Goal: Transaction & Acquisition: Purchase product/service

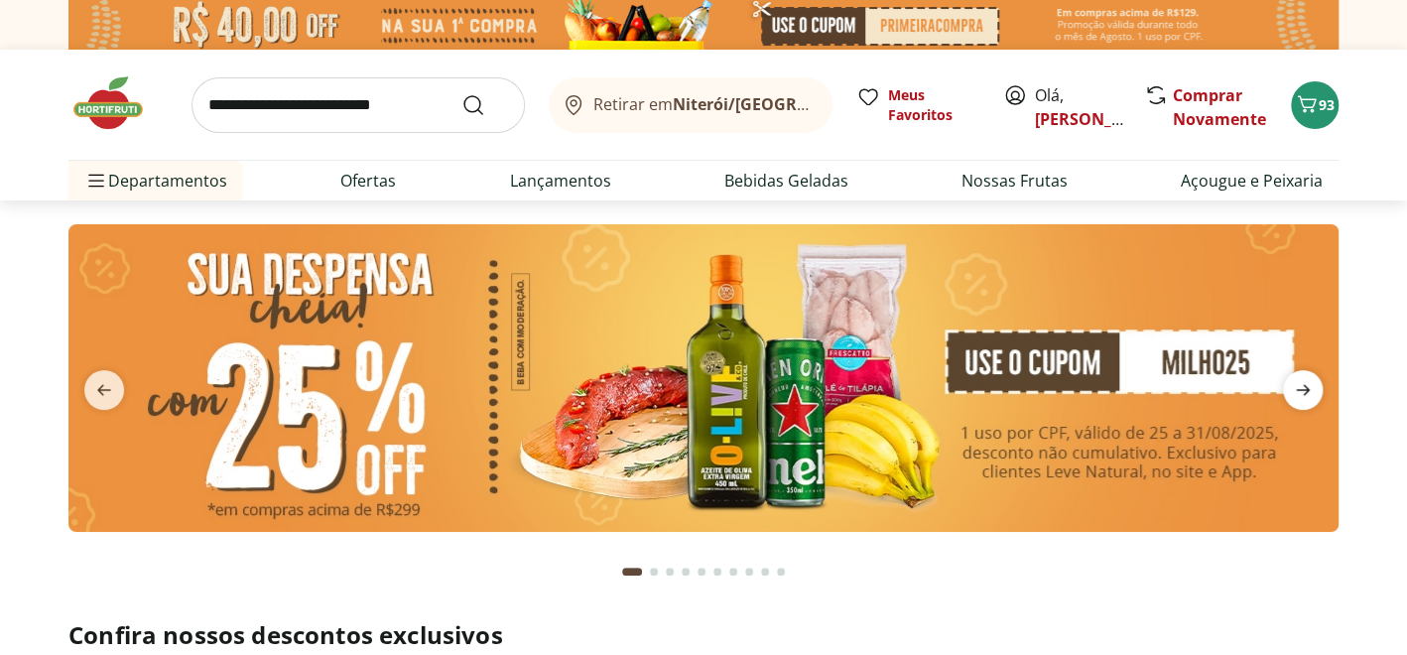
click at [1304, 385] on icon "next" at bounding box center [1303, 390] width 14 height 11
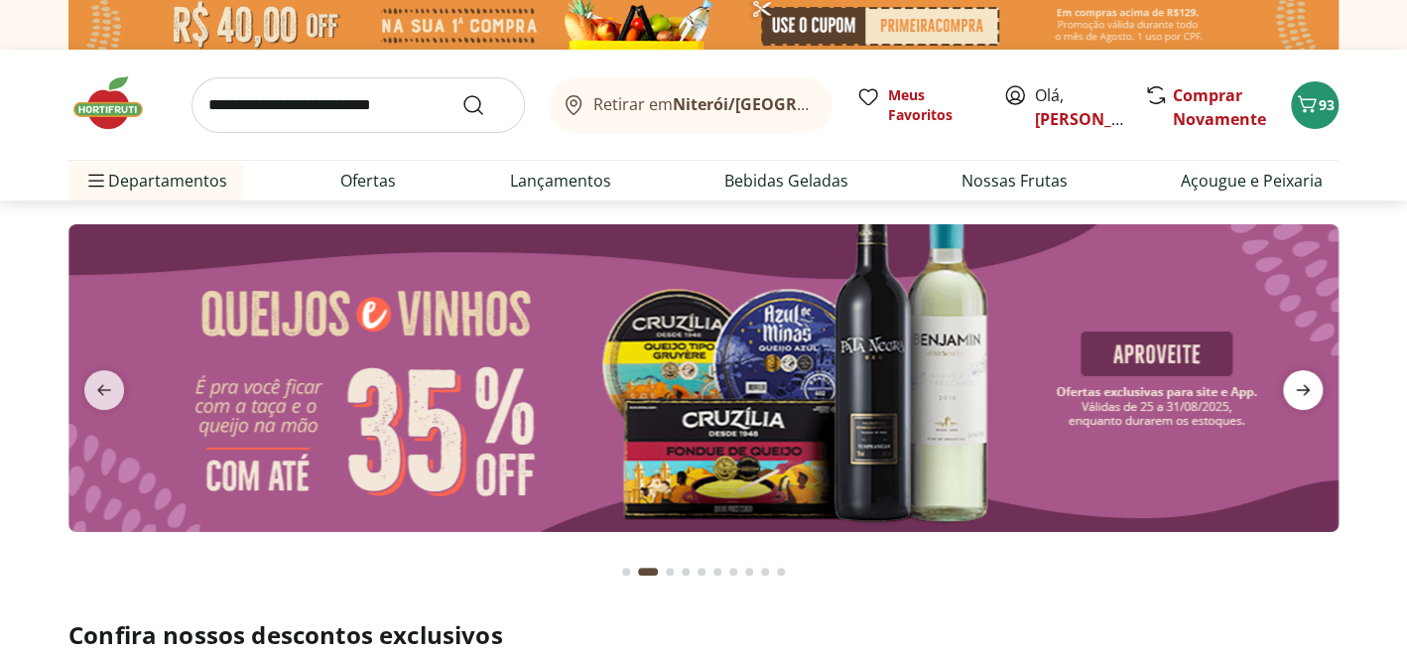
click at [1304, 385] on icon "next" at bounding box center [1303, 390] width 14 height 11
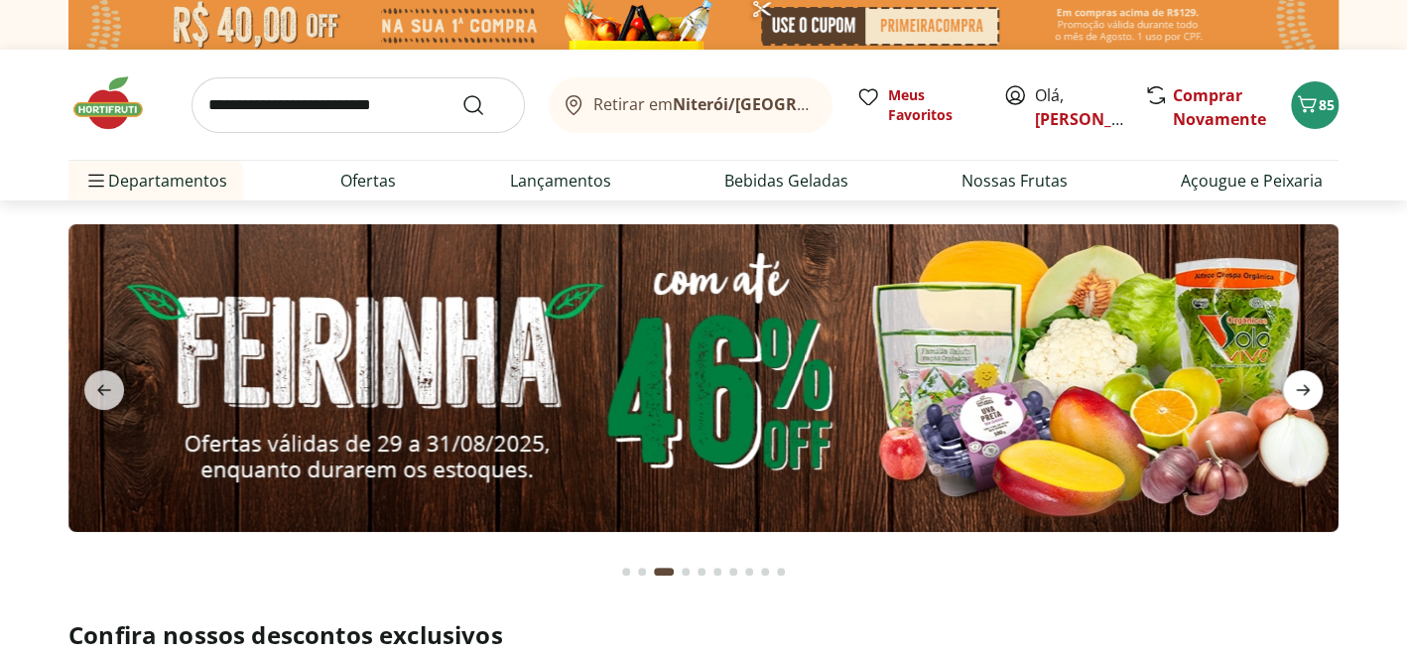
click at [1304, 385] on icon "next" at bounding box center [1303, 390] width 14 height 11
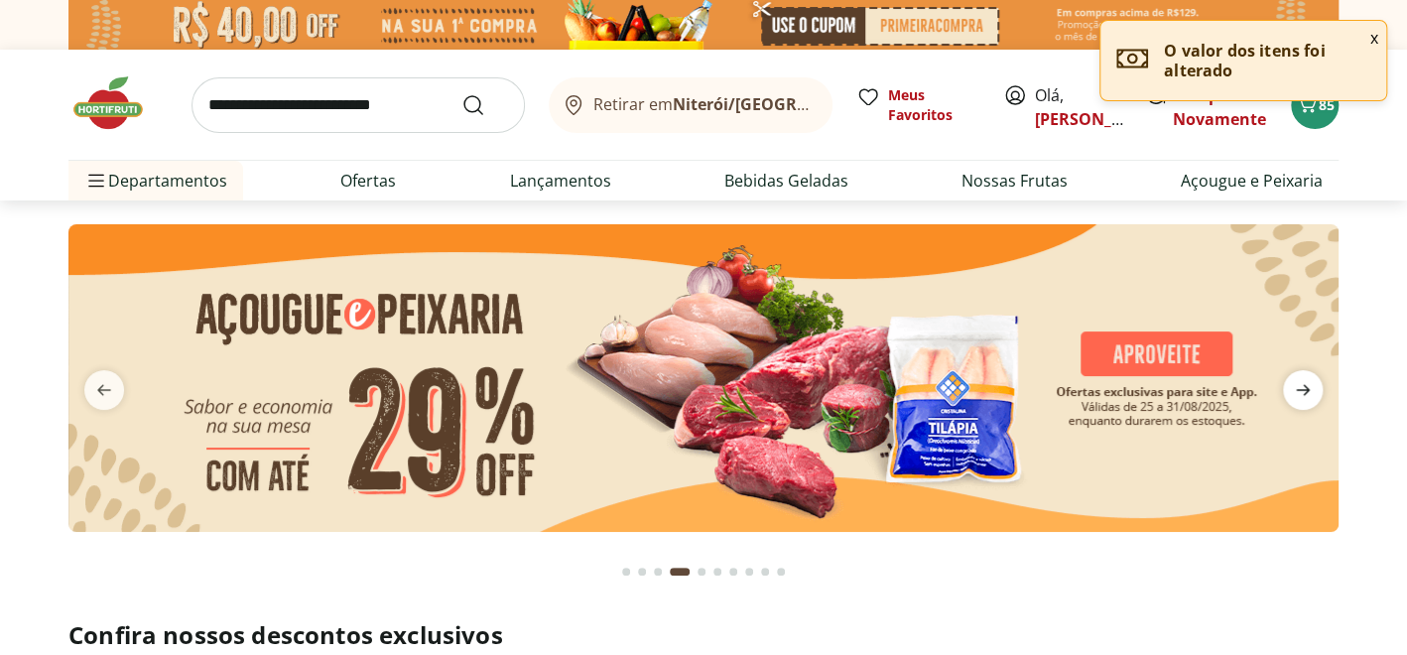
click at [1304, 385] on icon "next" at bounding box center [1303, 390] width 14 height 11
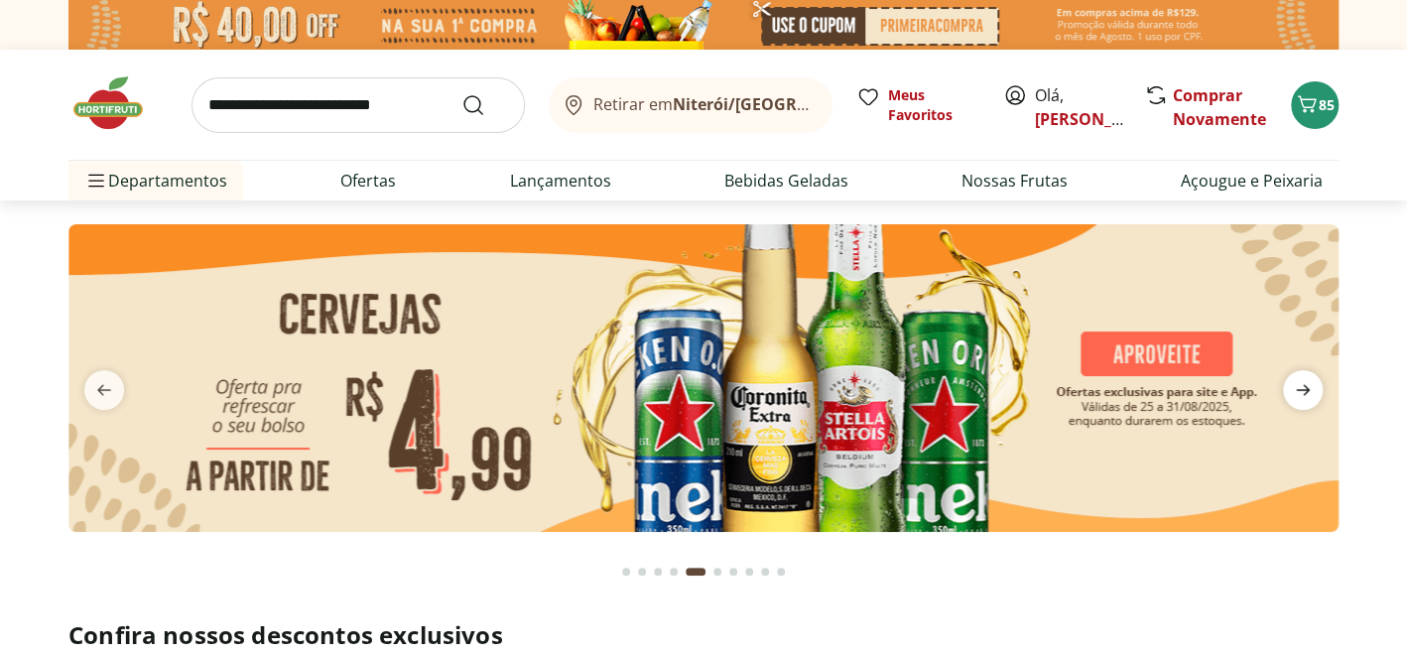
click at [1304, 385] on icon "next" at bounding box center [1303, 390] width 14 height 11
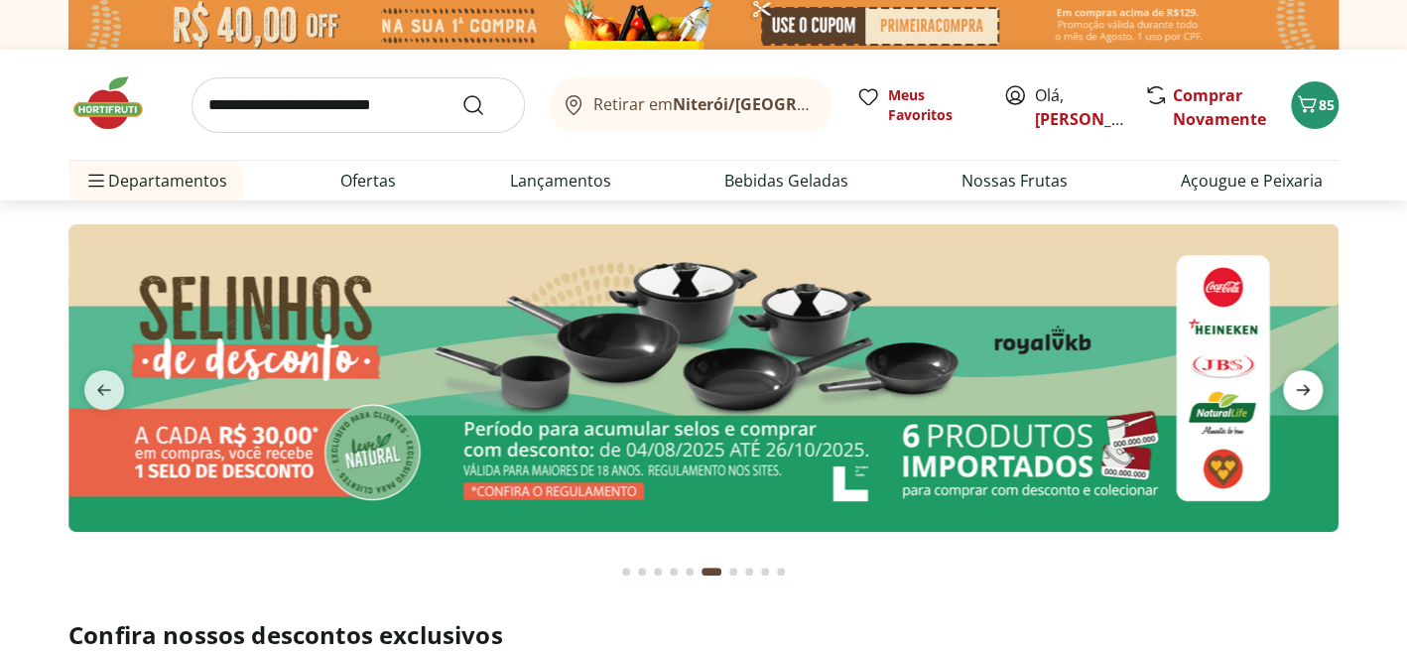
click at [1304, 385] on icon "next" at bounding box center [1303, 390] width 14 height 11
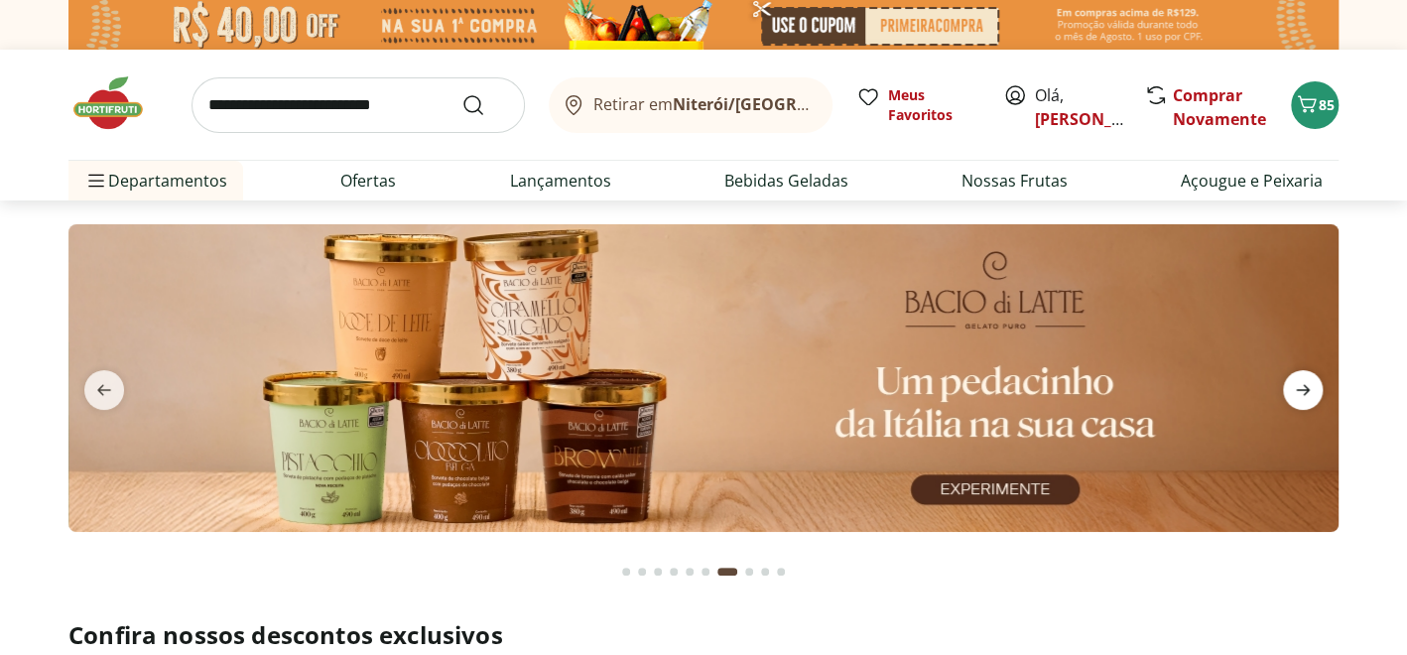
click at [1304, 385] on icon "next" at bounding box center [1303, 390] width 14 height 11
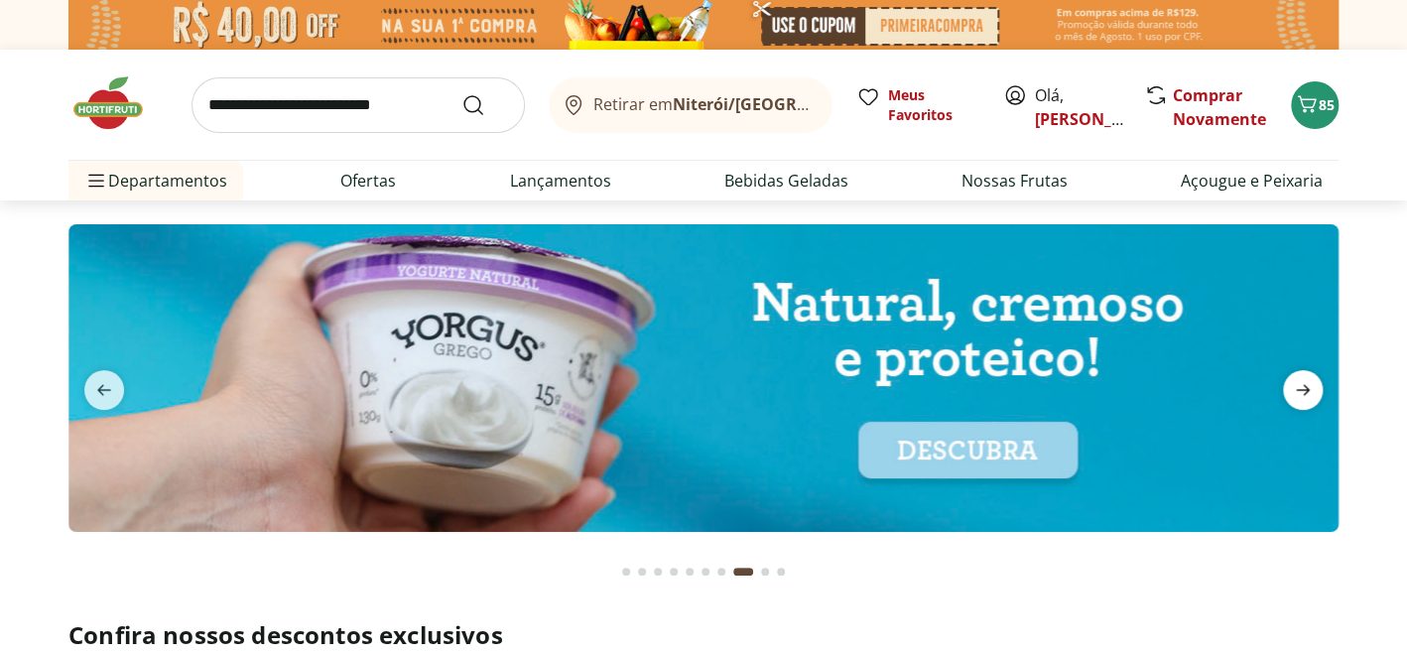
click at [1304, 385] on icon "next" at bounding box center [1303, 390] width 14 height 11
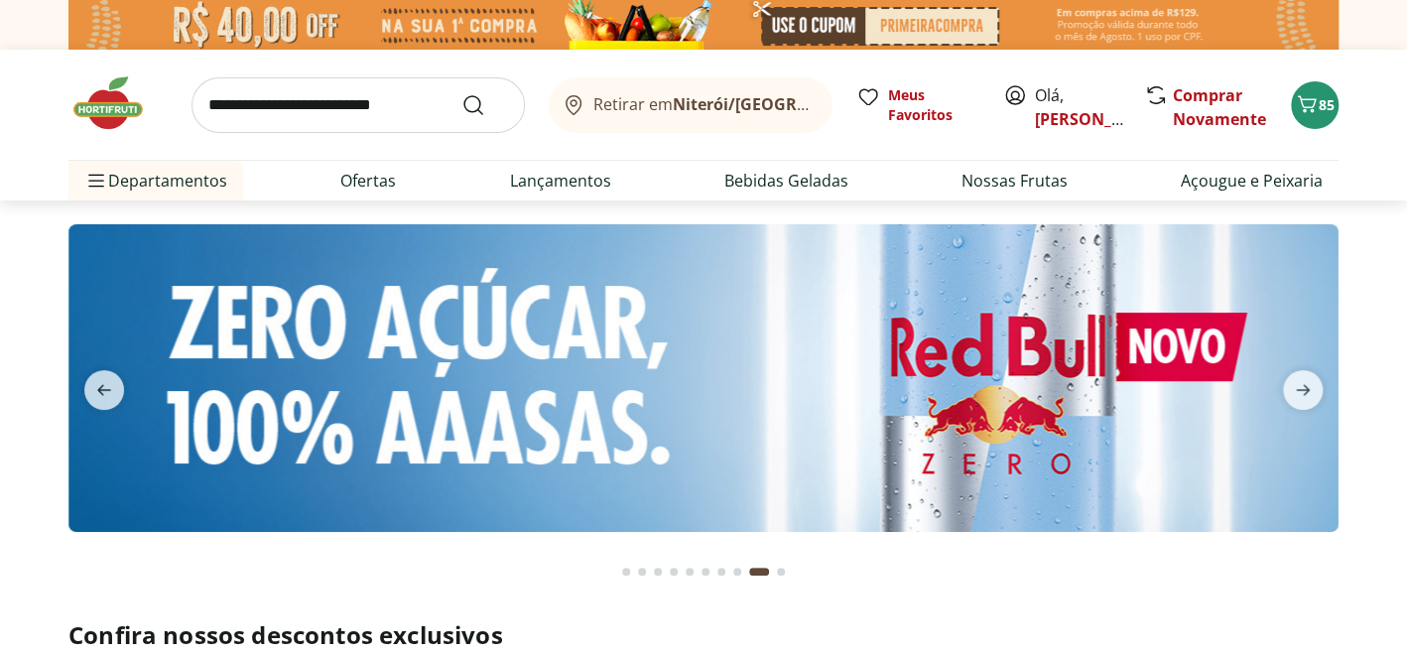
click at [130, 101] on img at bounding box center [117, 103] width 99 height 60
click at [101, 108] on img at bounding box center [117, 103] width 99 height 60
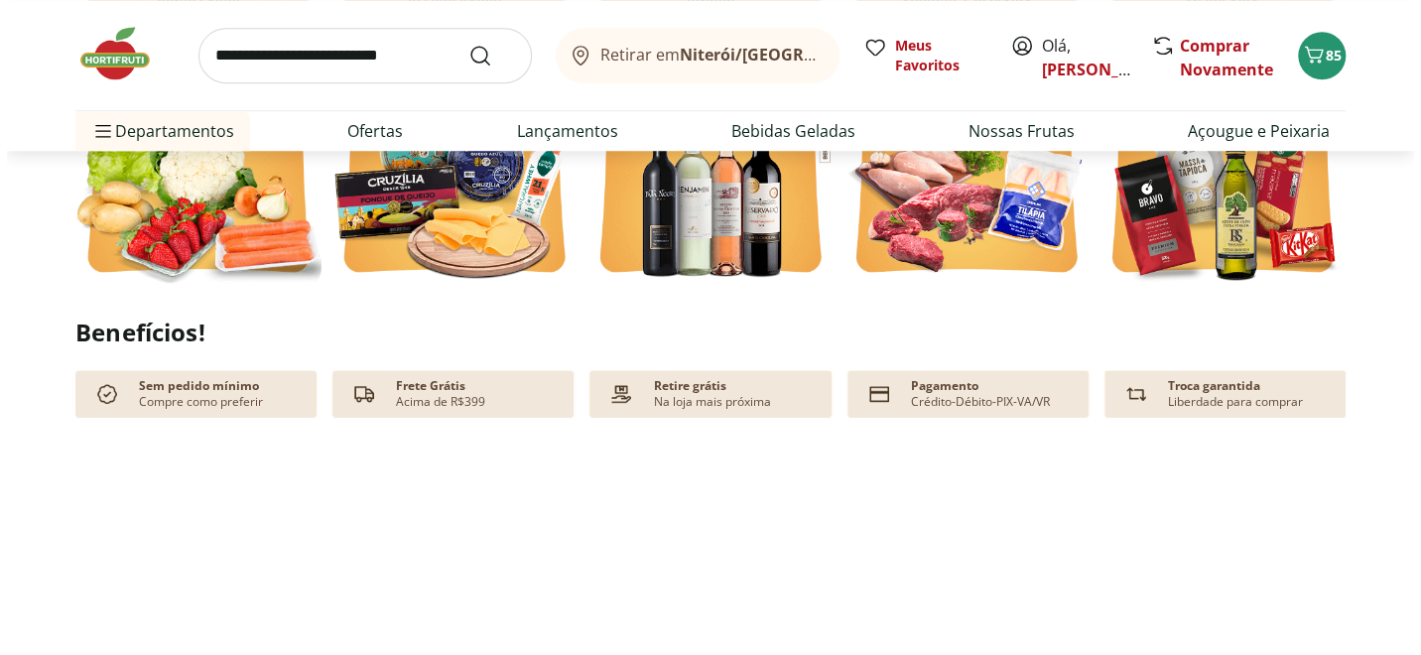
scroll to position [892, 0]
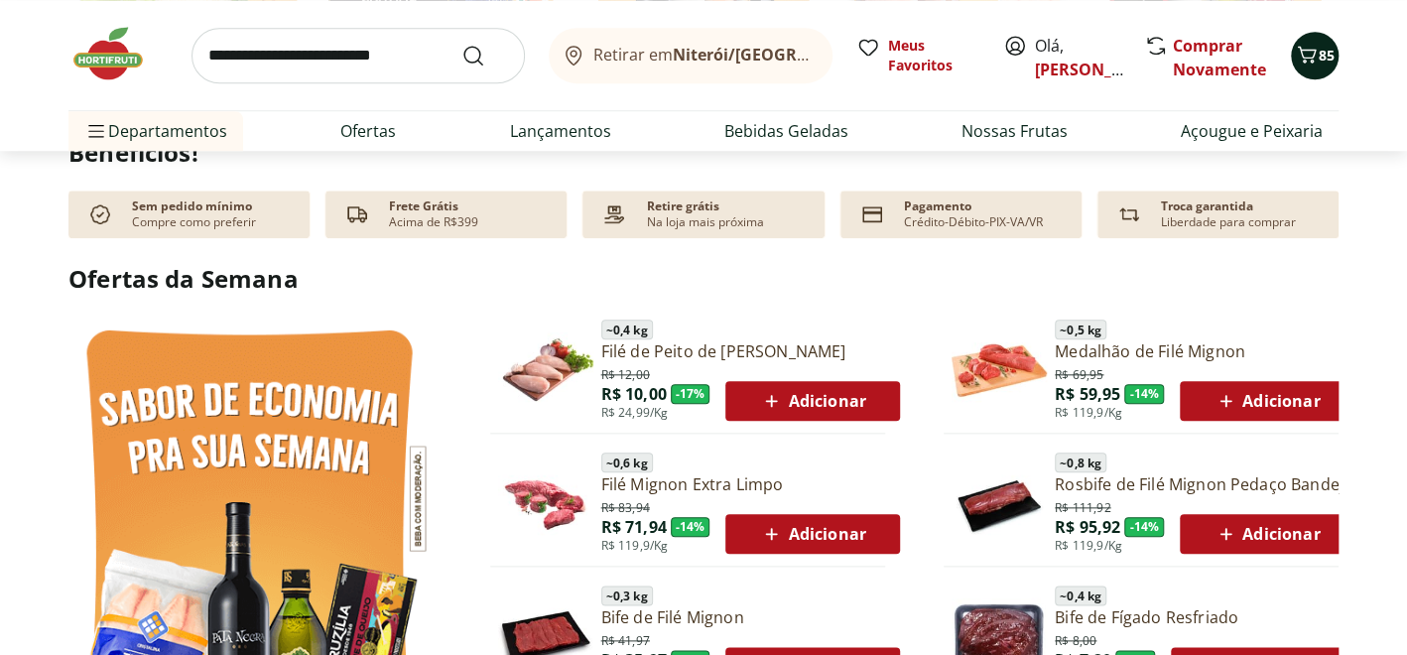
click at [1306, 54] on icon "Carrinho" at bounding box center [1307, 55] width 24 height 24
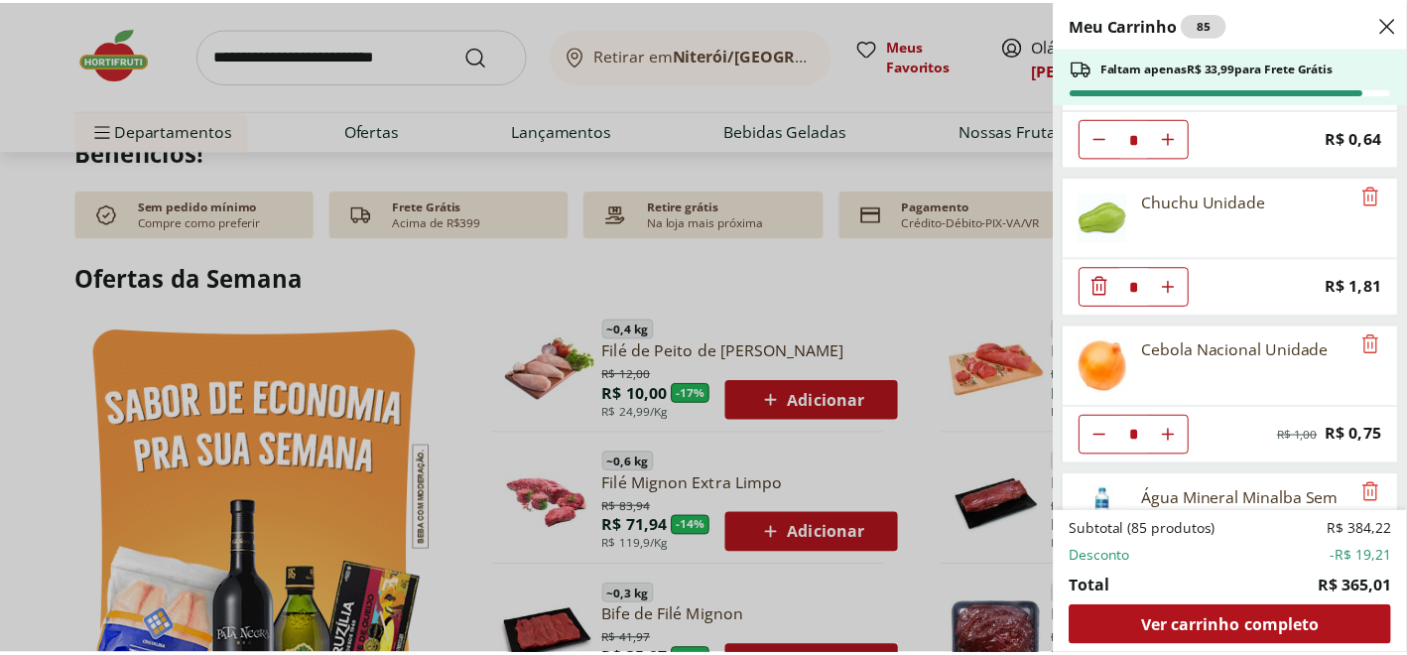
scroll to position [496, 0]
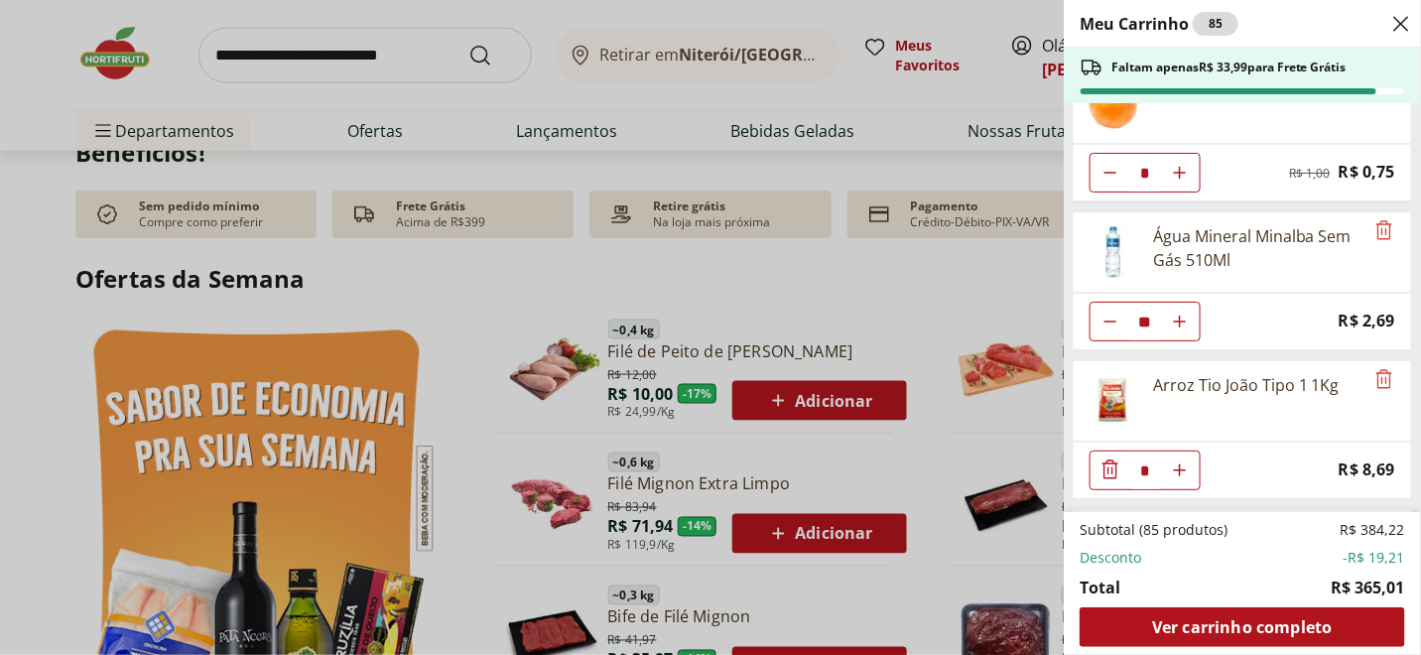
click at [422, 126] on div "Meu Carrinho 85 Faltam apenas R$ 33,99 para Frete Grátis Batata Inglesa Unidade…" at bounding box center [710, 327] width 1421 height 655
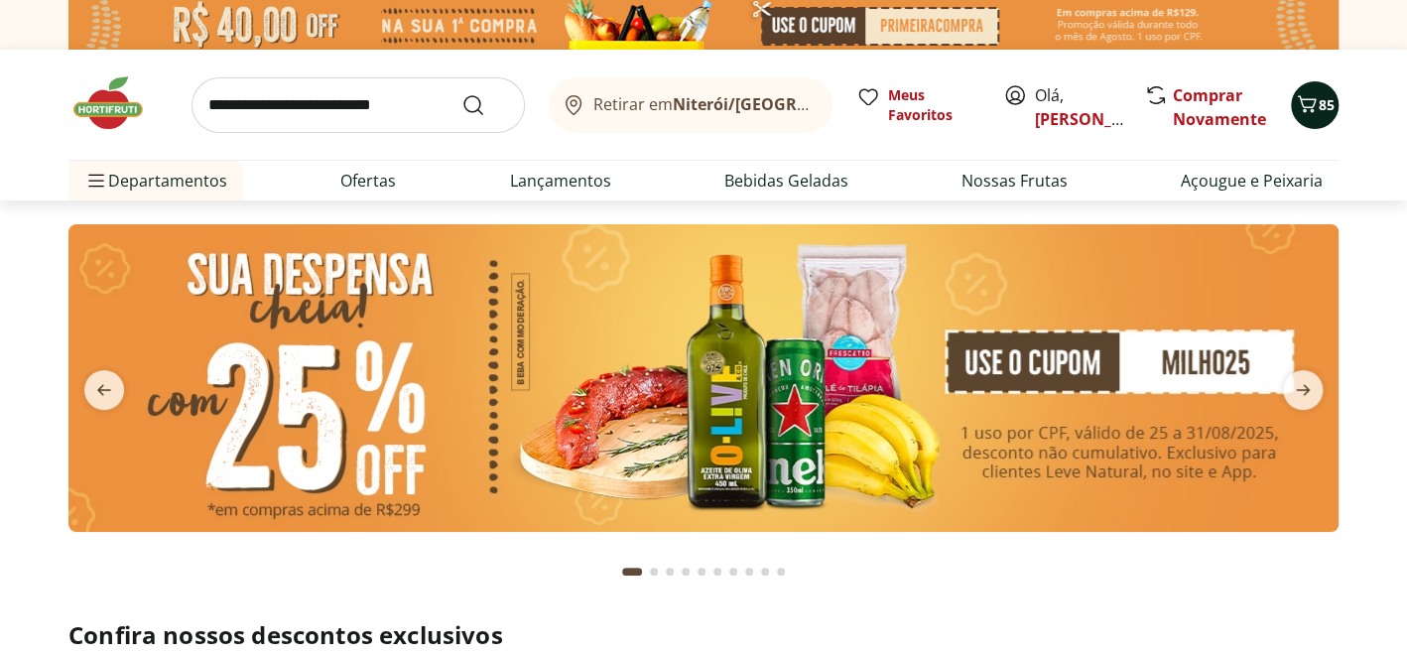
click at [1304, 93] on icon "Carrinho" at bounding box center [1307, 104] width 24 height 24
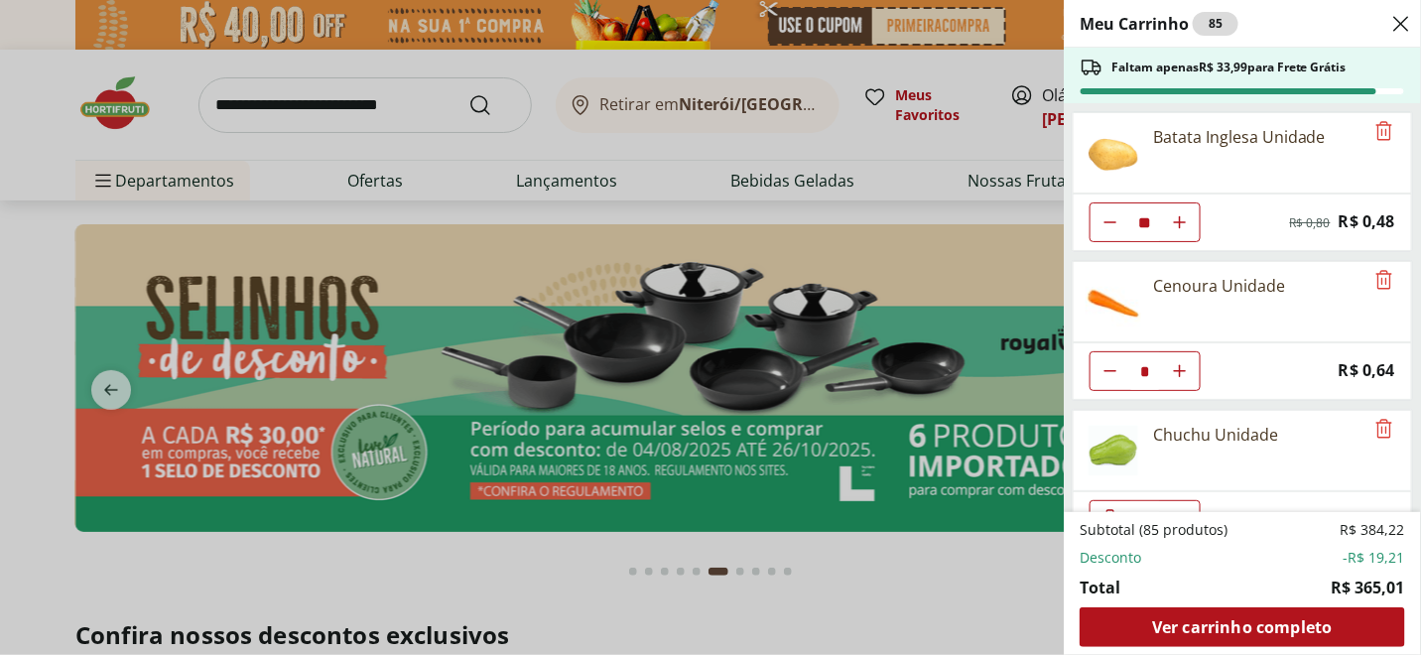
click at [434, 156] on div "Meu Carrinho 85 Faltam apenas R$ 33,99 para Frete Grátis Batata Inglesa Unidade…" at bounding box center [710, 327] width 1421 height 655
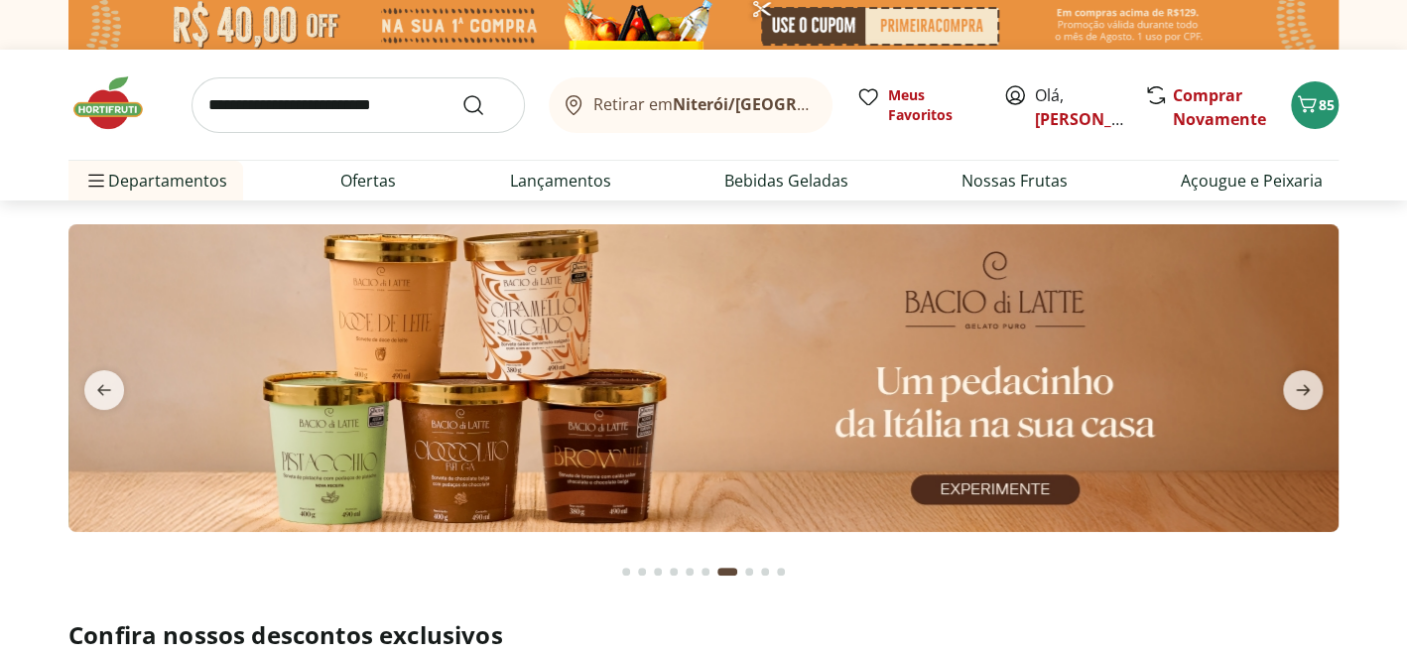
click at [391, 106] on input "search" at bounding box center [357, 105] width 333 height 56
type input "*********"
click at [461, 93] on button "Submit Search" at bounding box center [485, 105] width 48 height 24
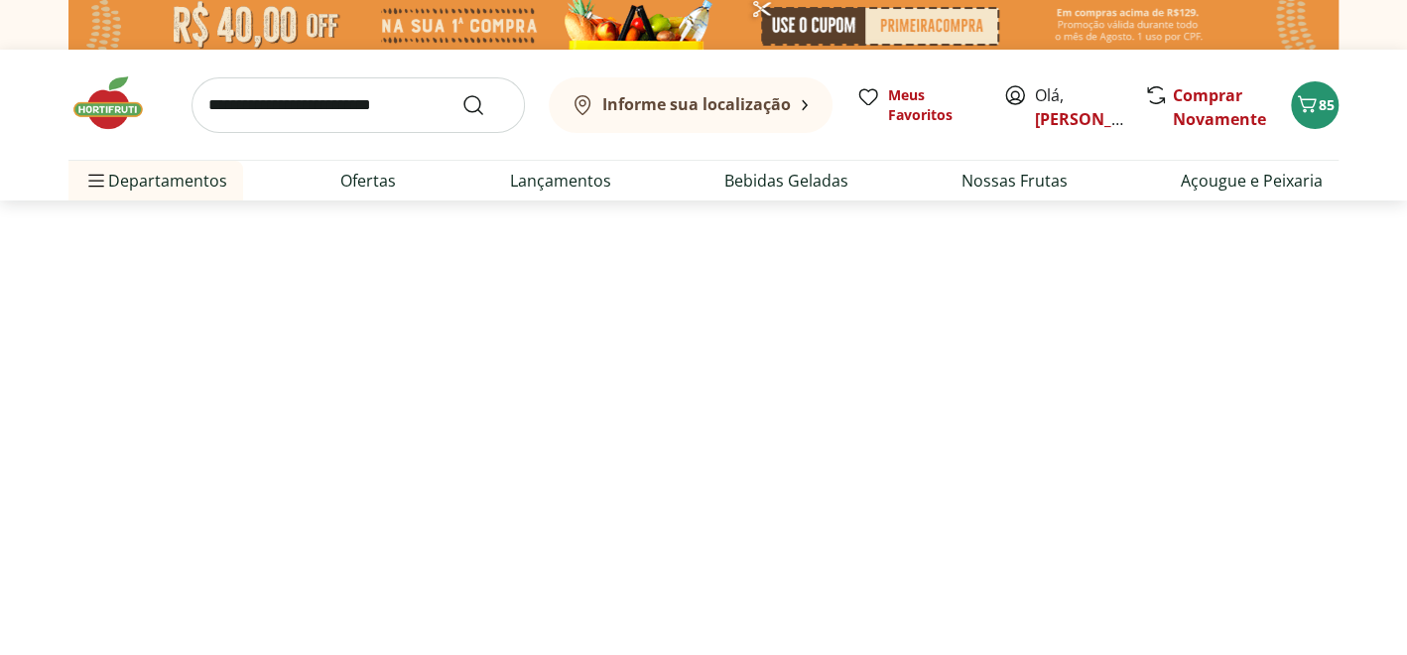
select select "**********"
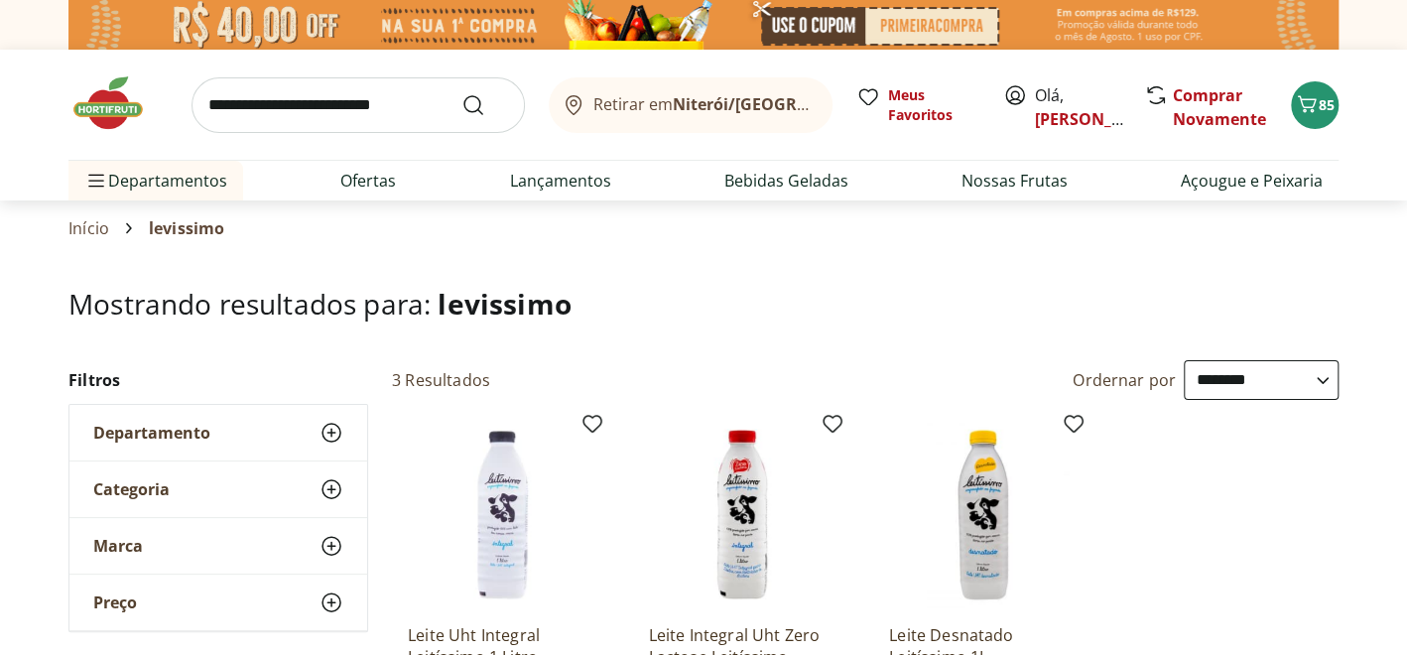
click at [107, 98] on img at bounding box center [117, 103] width 99 height 60
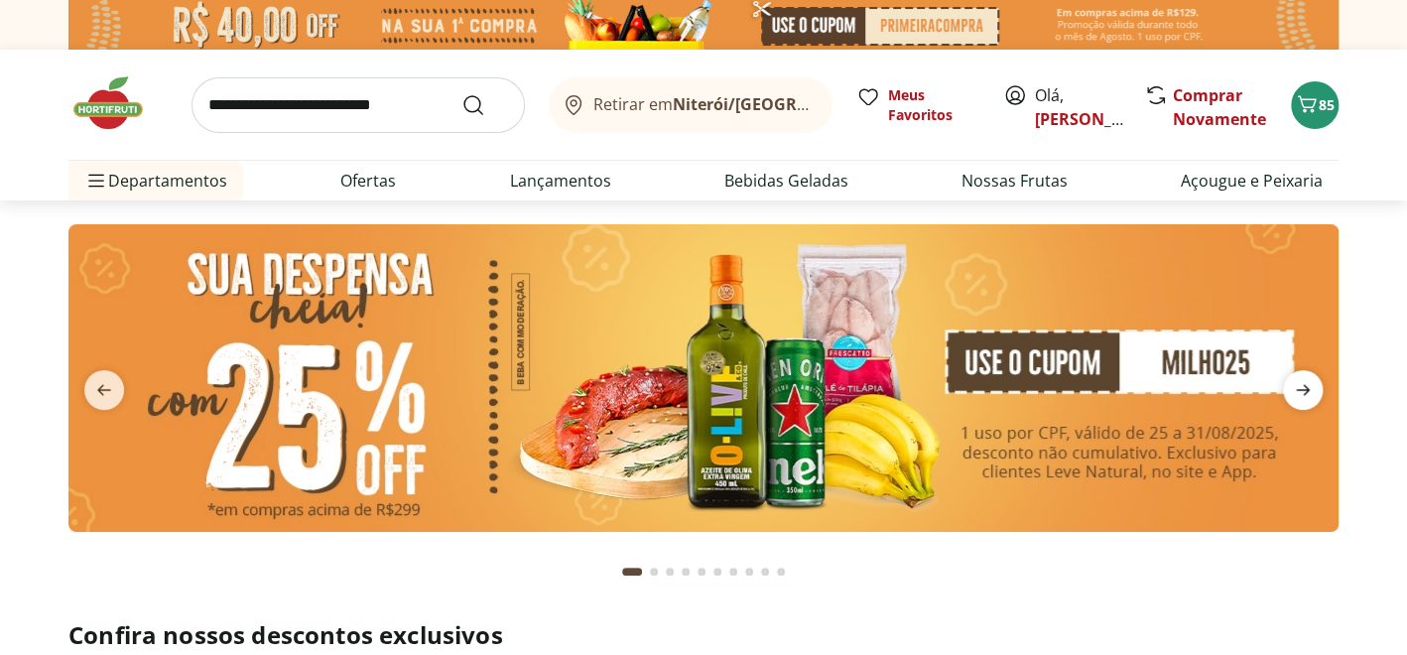
click at [1310, 385] on icon "next" at bounding box center [1303, 390] width 24 height 24
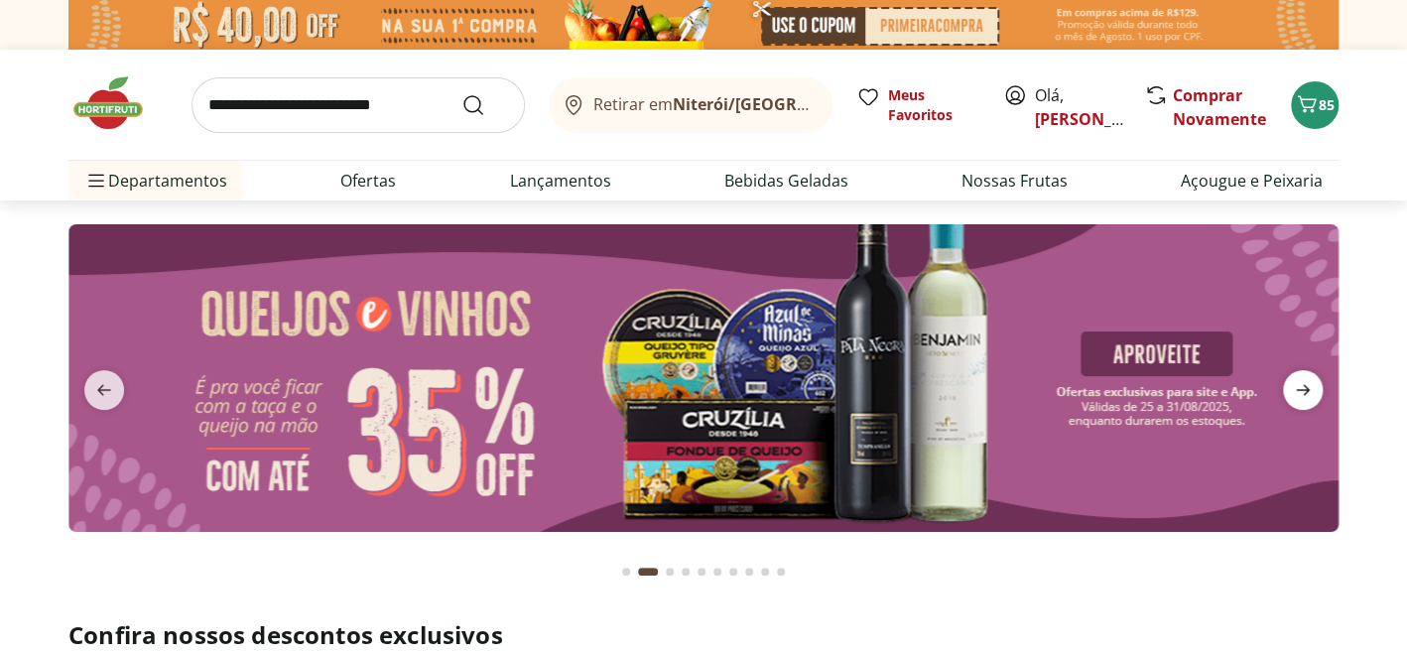
click at [1310, 385] on icon "next" at bounding box center [1303, 390] width 24 height 24
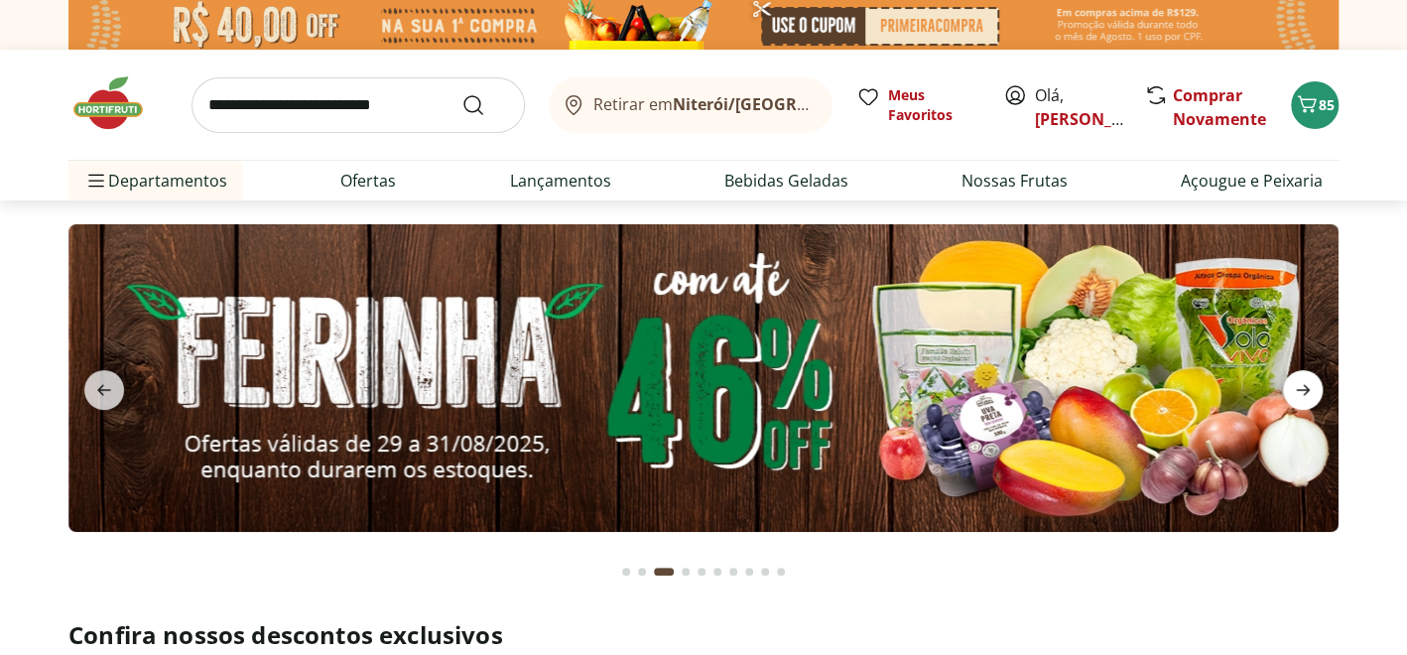
click at [1310, 392] on icon "next" at bounding box center [1303, 390] width 24 height 24
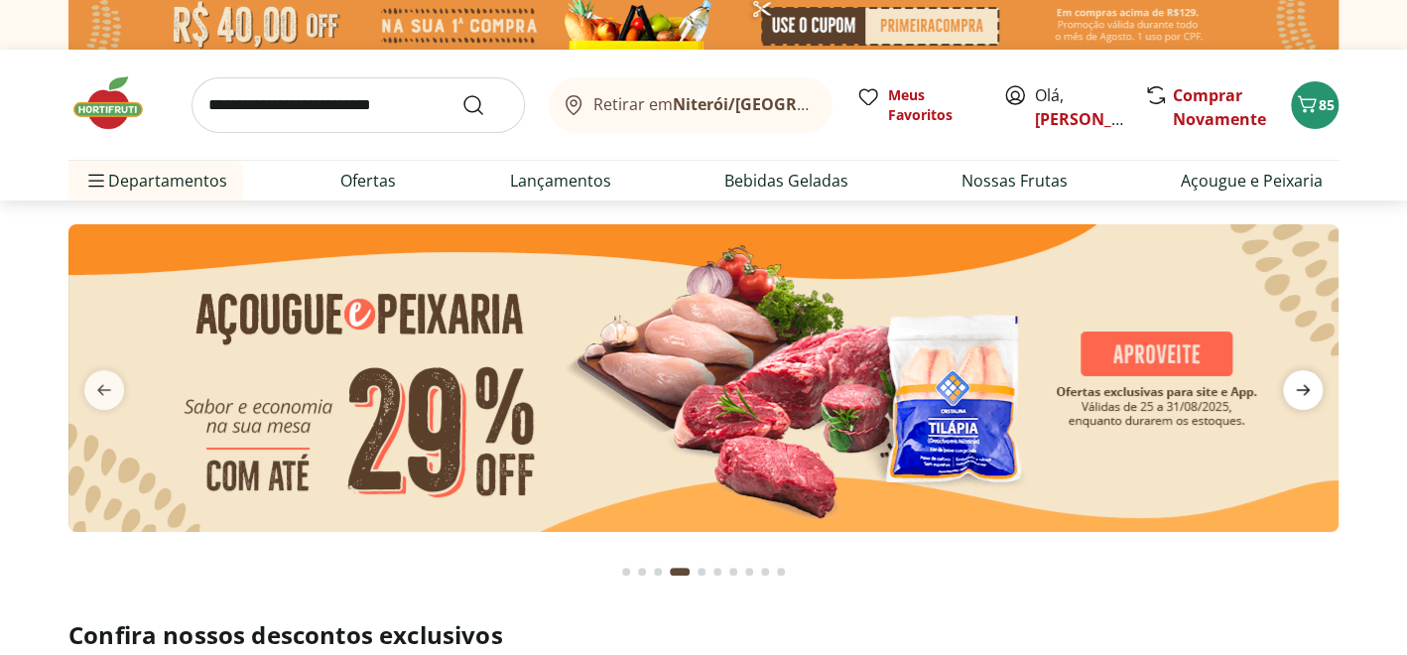
click at [1310, 392] on icon "next" at bounding box center [1303, 390] width 24 height 24
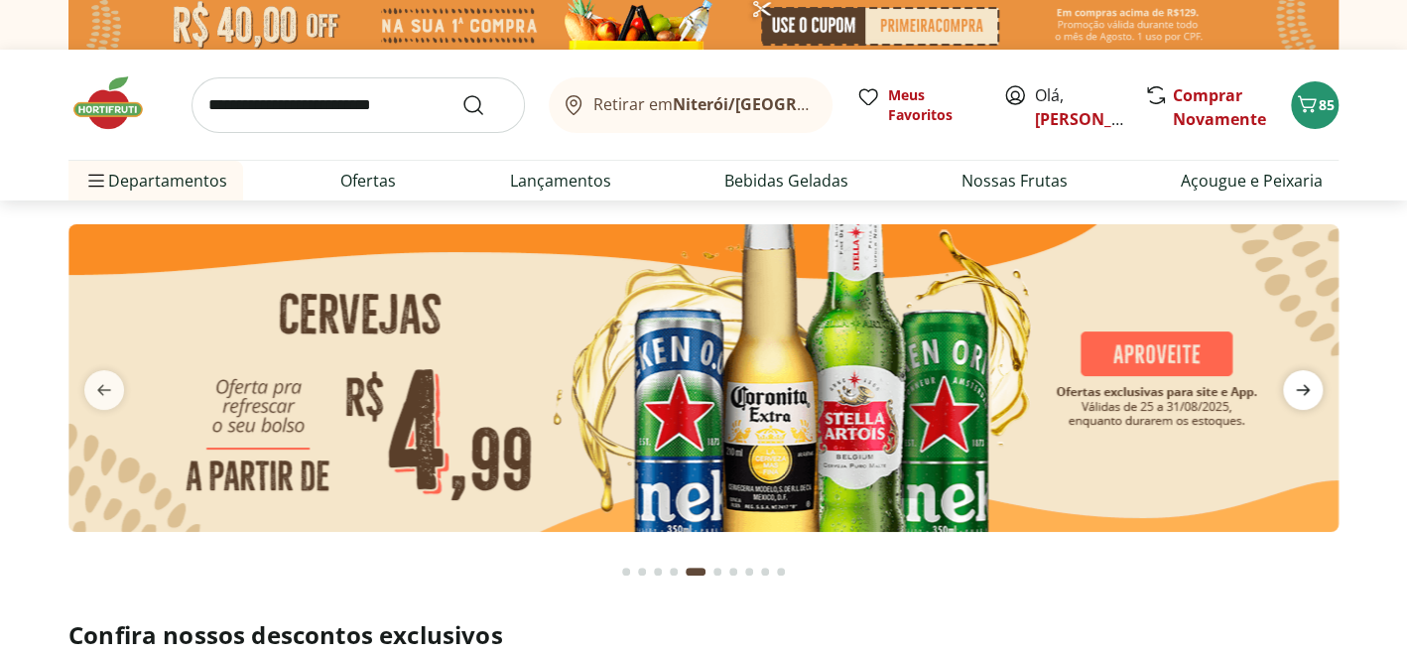
click at [1309, 388] on icon "next" at bounding box center [1303, 390] width 24 height 24
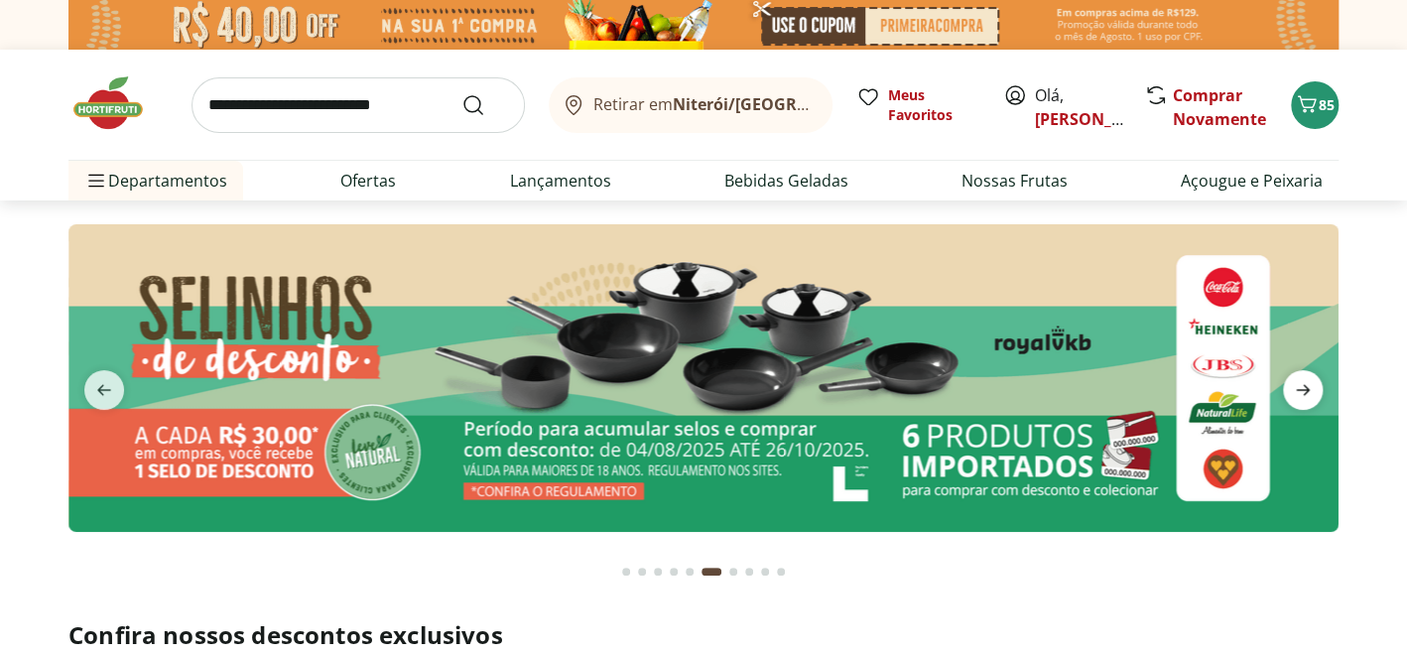
click at [1309, 388] on icon "next" at bounding box center [1303, 390] width 24 height 24
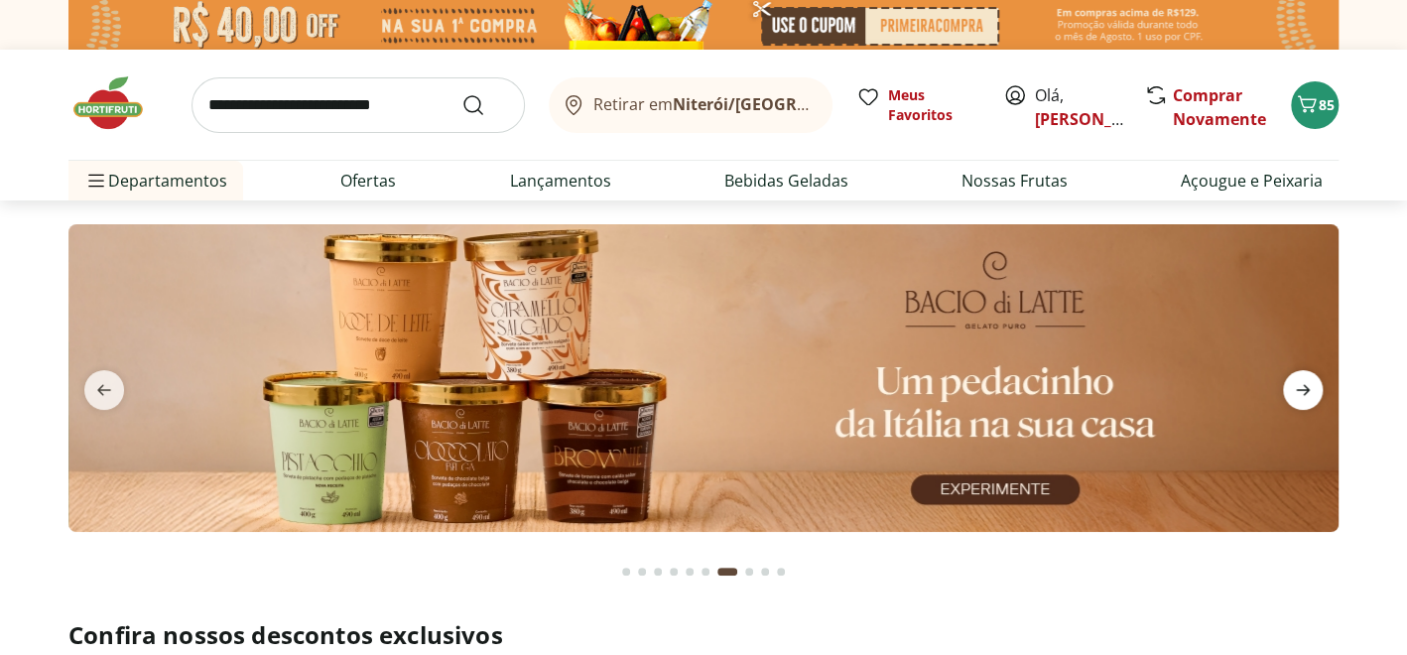
click at [1309, 388] on icon "next" at bounding box center [1303, 390] width 24 height 24
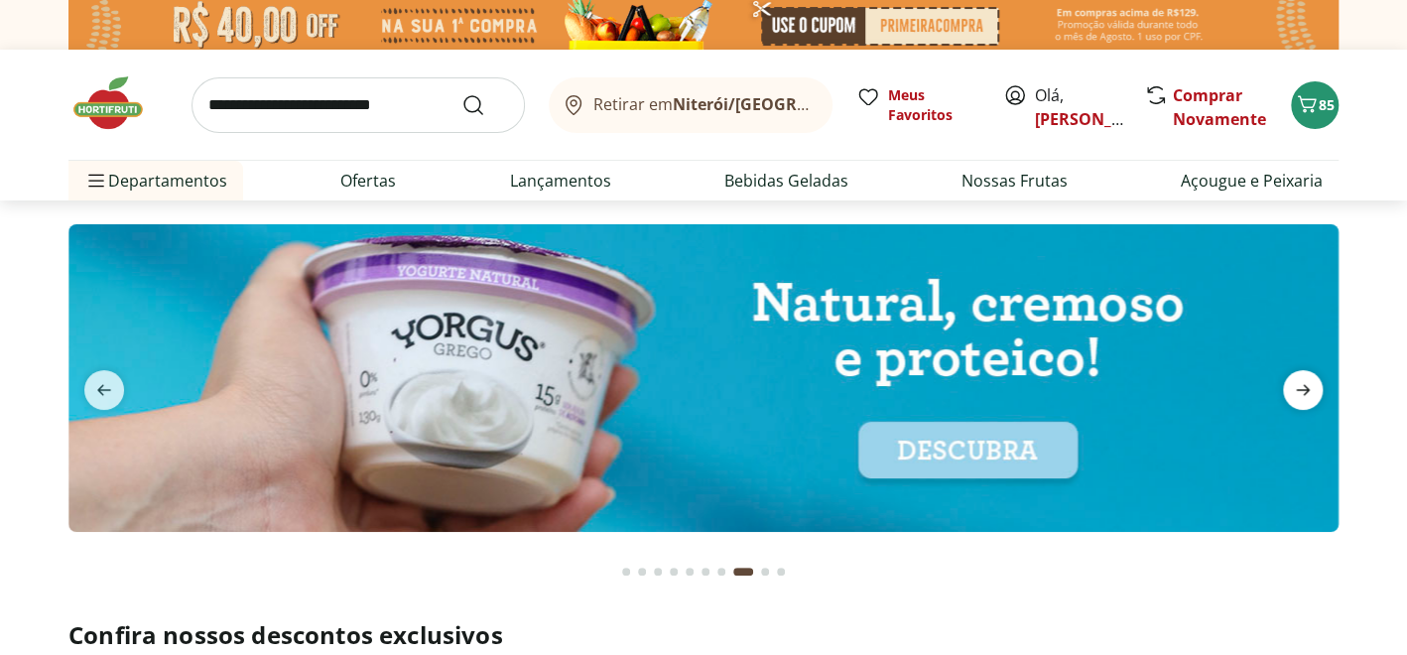
click at [1309, 388] on icon "next" at bounding box center [1303, 390] width 24 height 24
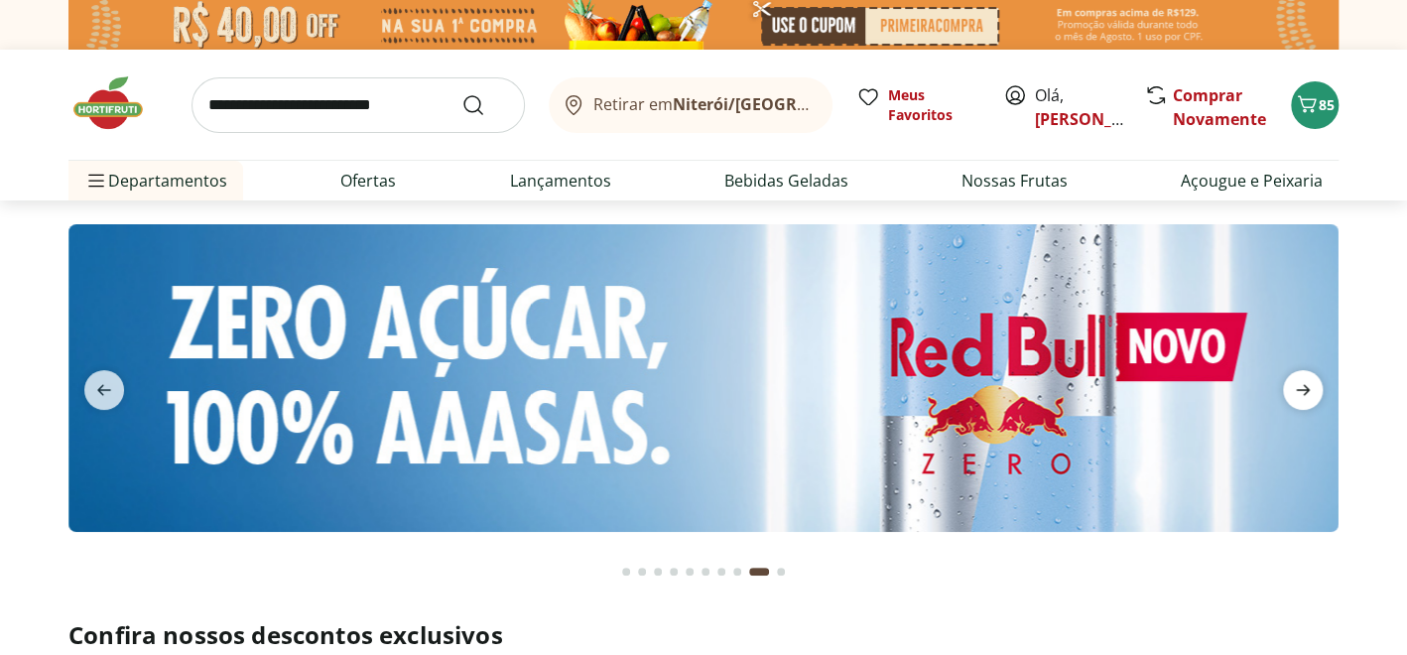
click at [1309, 388] on icon "next" at bounding box center [1303, 390] width 24 height 24
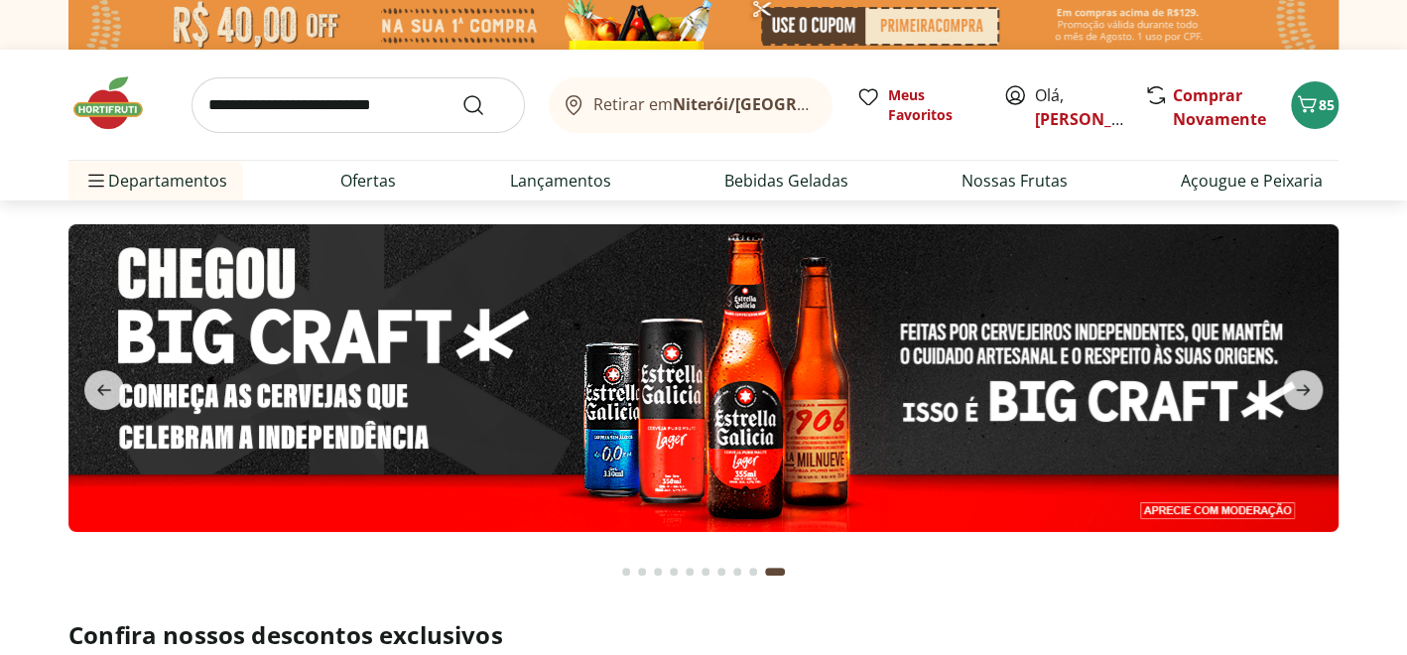
scroll to position [397, 0]
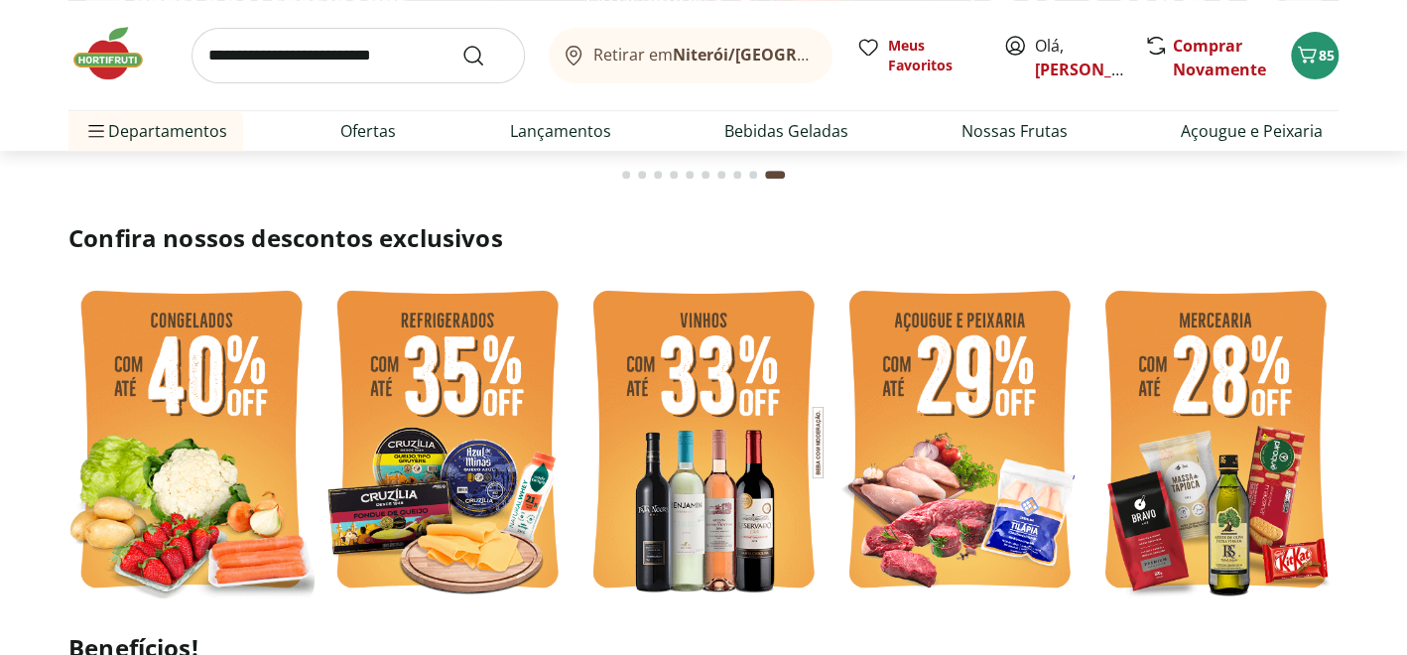
click at [1181, 442] on img at bounding box center [1215, 442] width 246 height 328
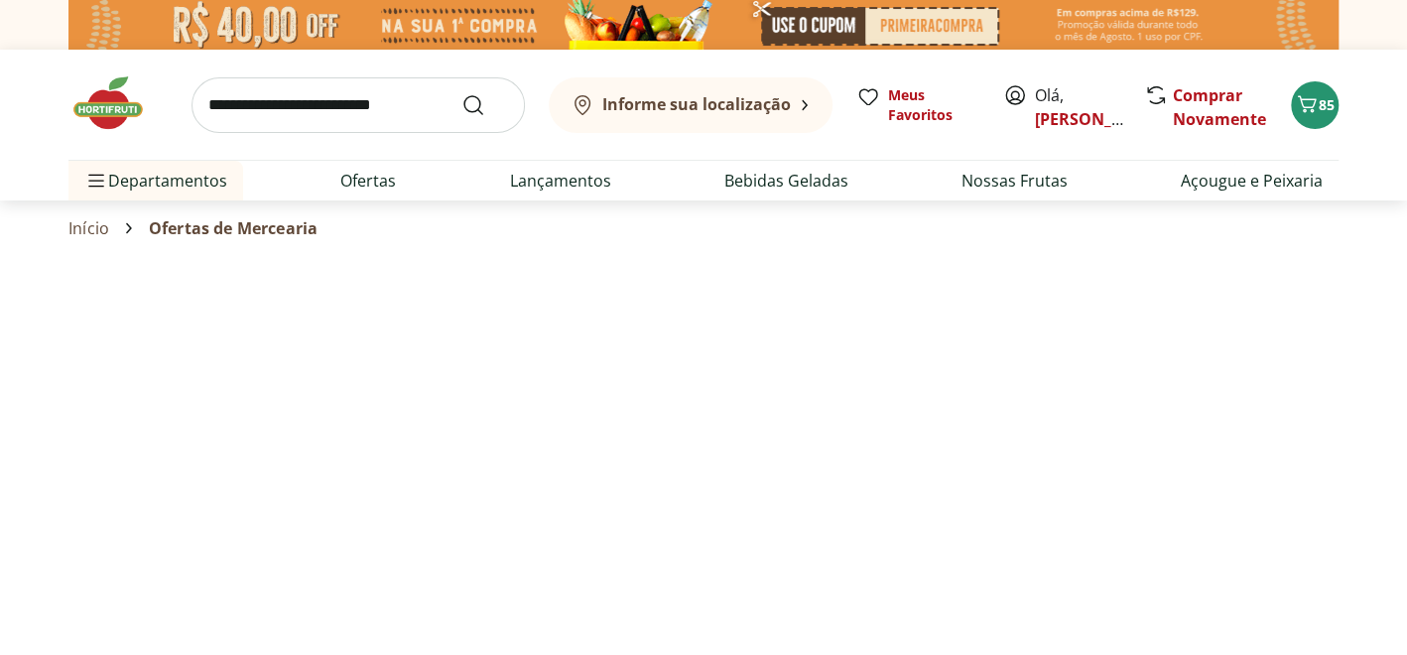
select select "**********"
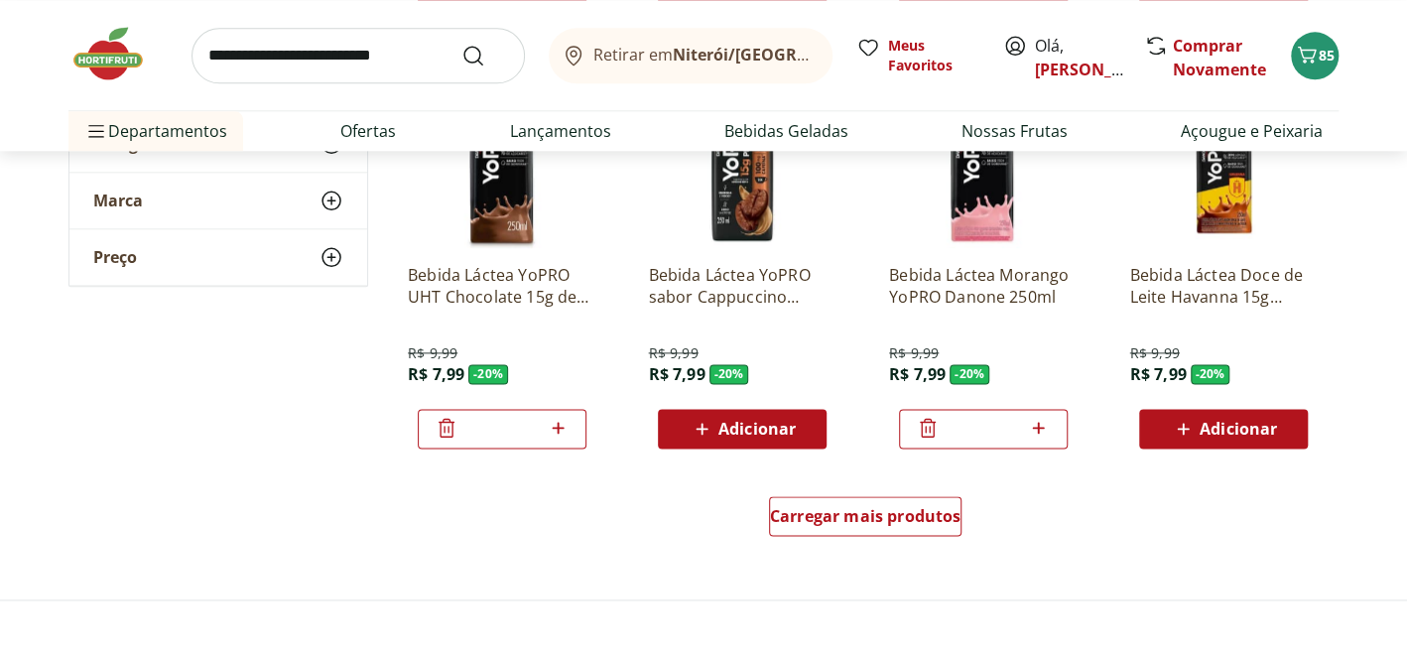
scroll to position [1487, 0]
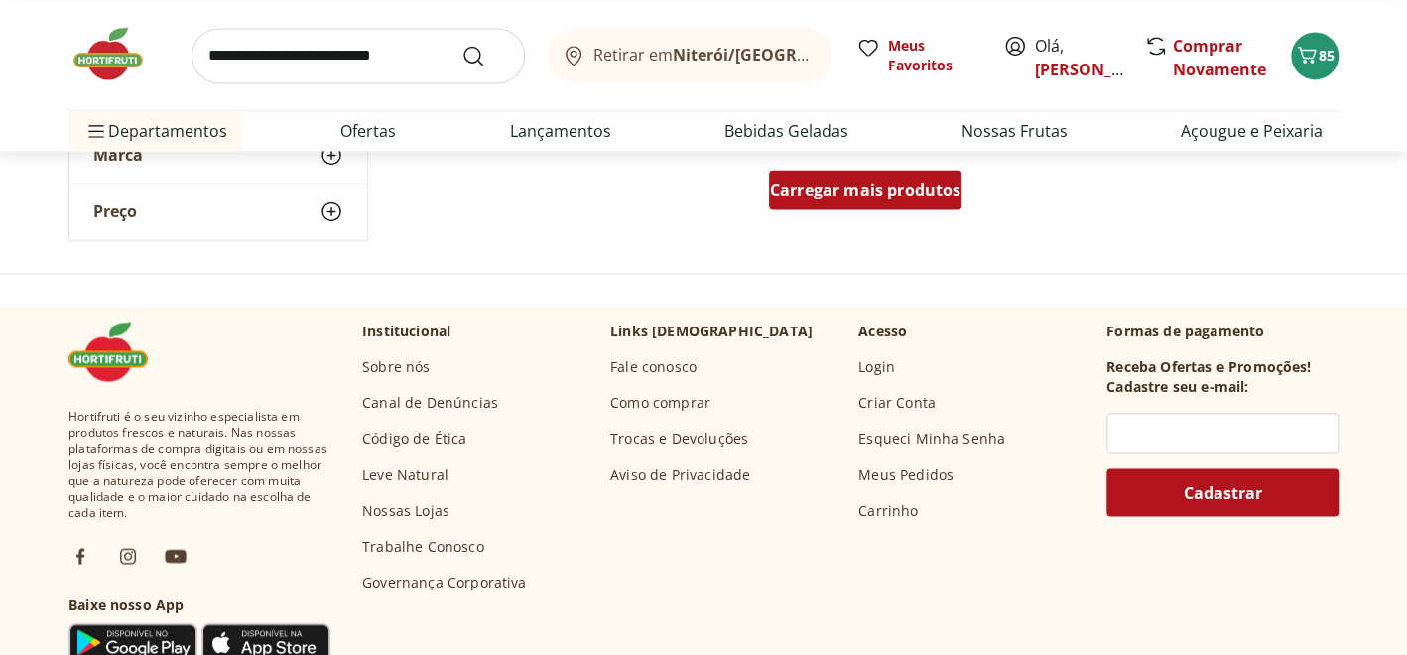
click at [896, 199] on div "Carregar mais produtos" at bounding box center [865, 190] width 193 height 40
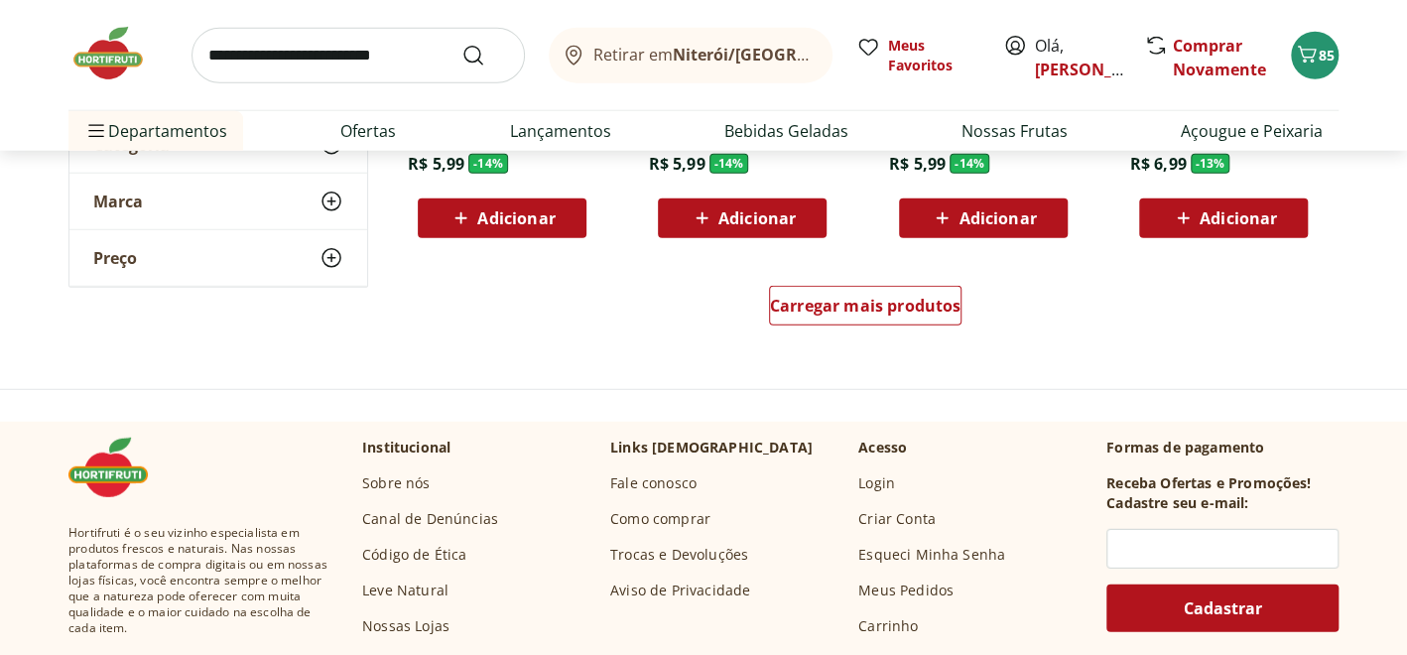
scroll to position [2678, 0]
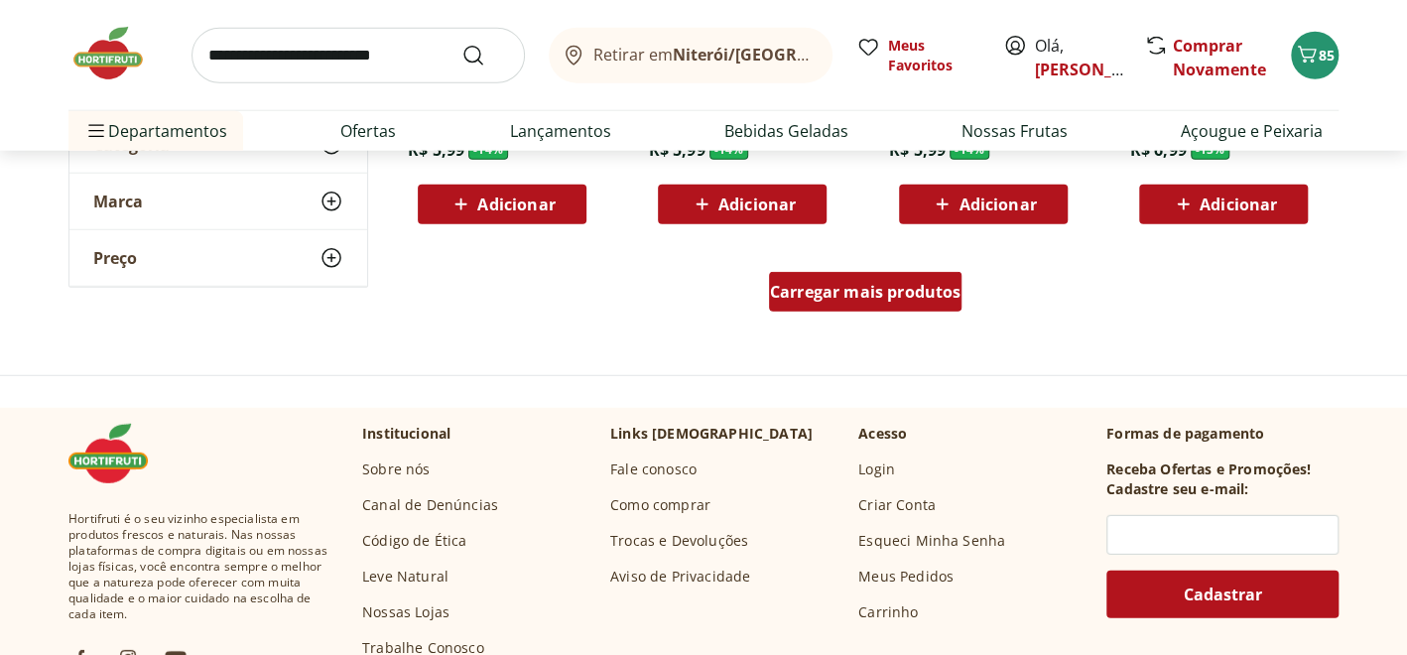
click at [850, 278] on div "Carregar mais produtos" at bounding box center [865, 292] width 193 height 40
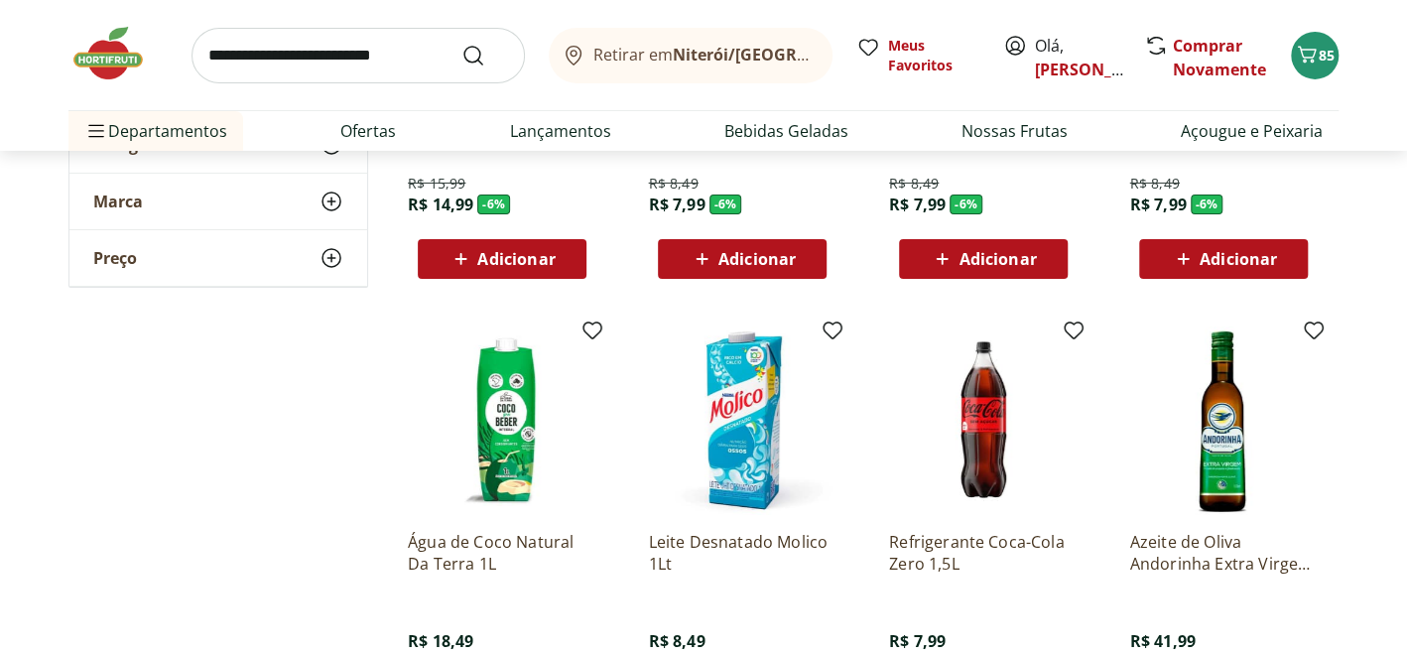
scroll to position [3571, 0]
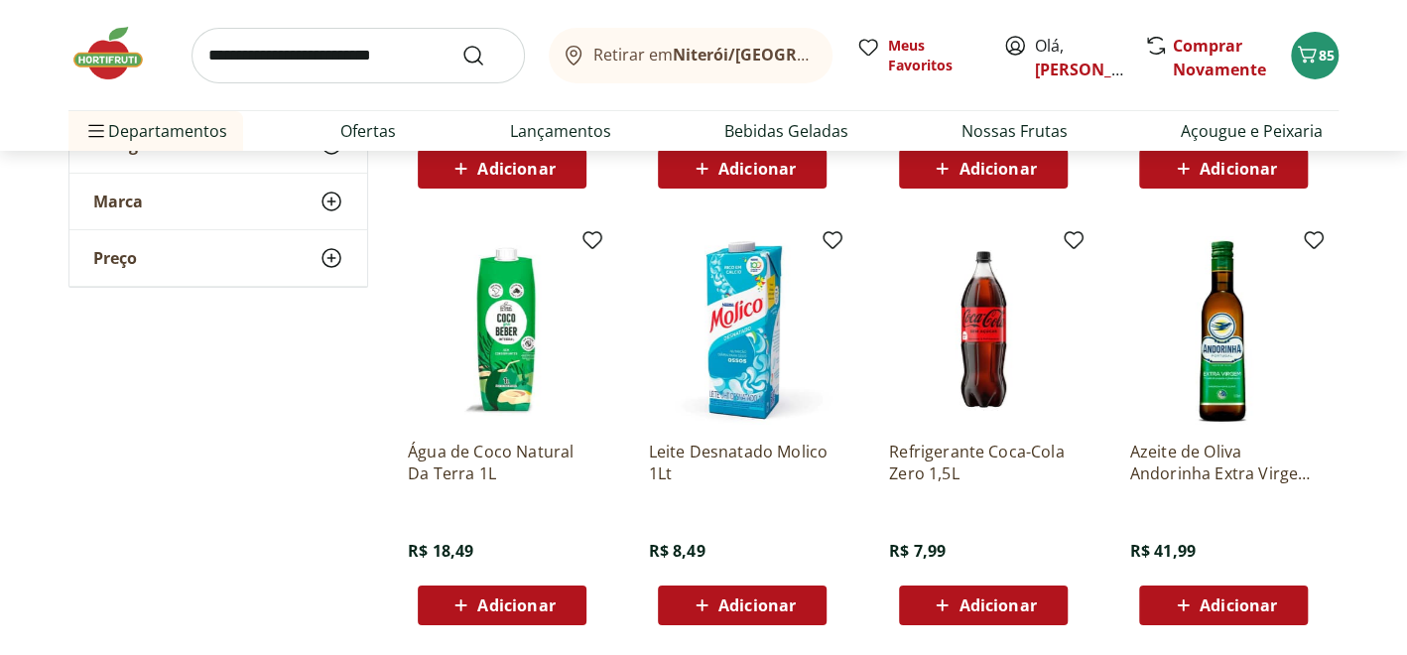
click at [359, 61] on input "search" at bounding box center [357, 56] width 333 height 56
type input "**********"
click at [461, 44] on button "Submit Search" at bounding box center [485, 56] width 48 height 24
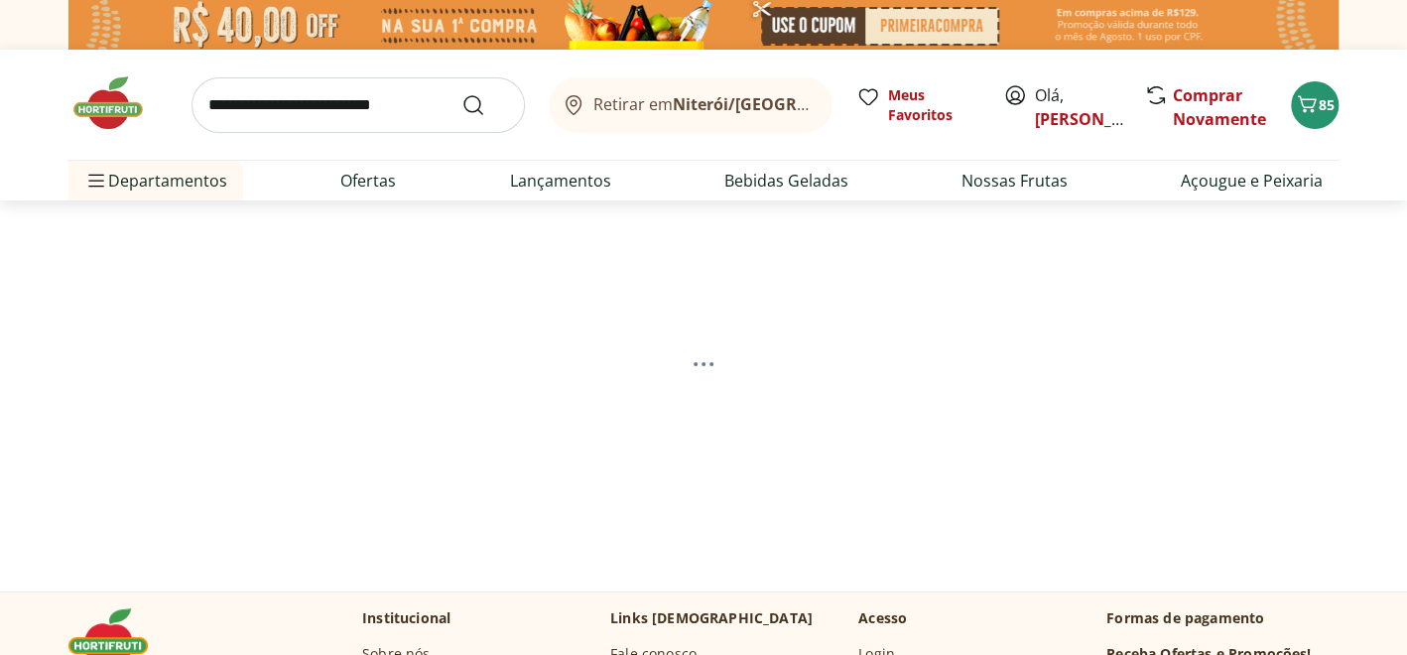
select select "**********"
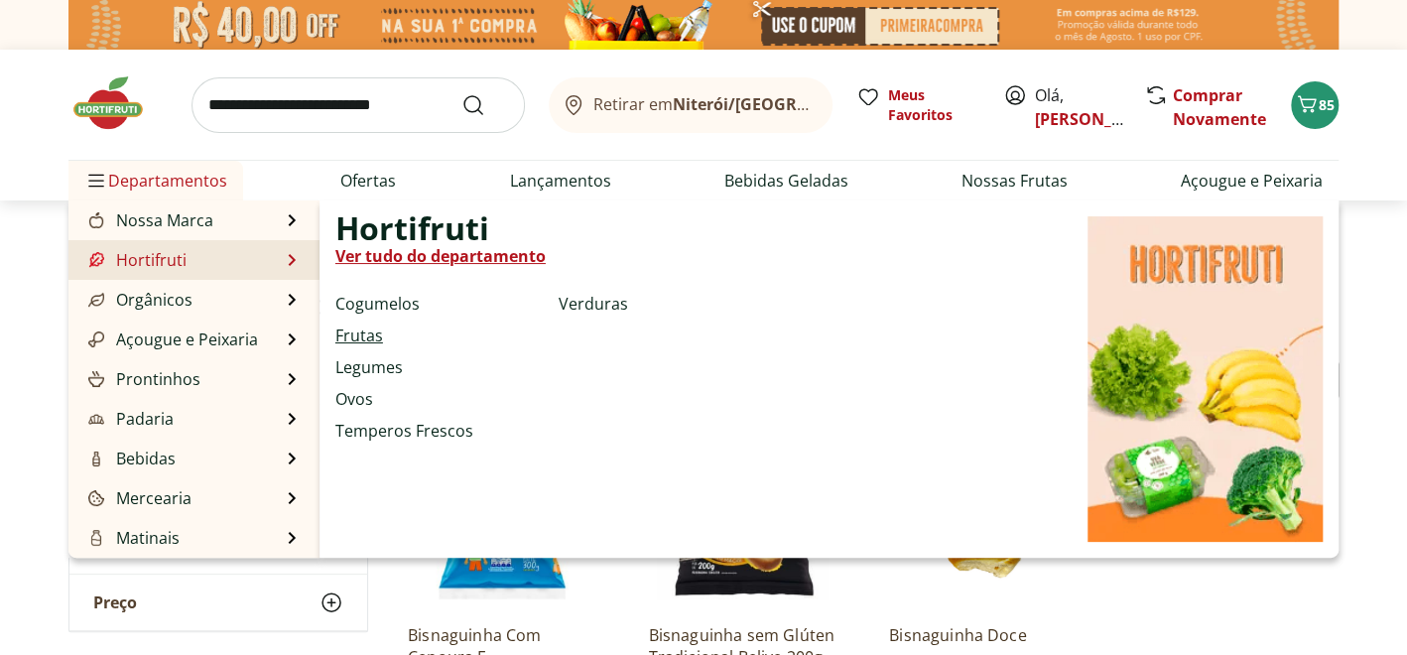
click at [361, 331] on link "Frutas" at bounding box center [359, 335] width 48 height 24
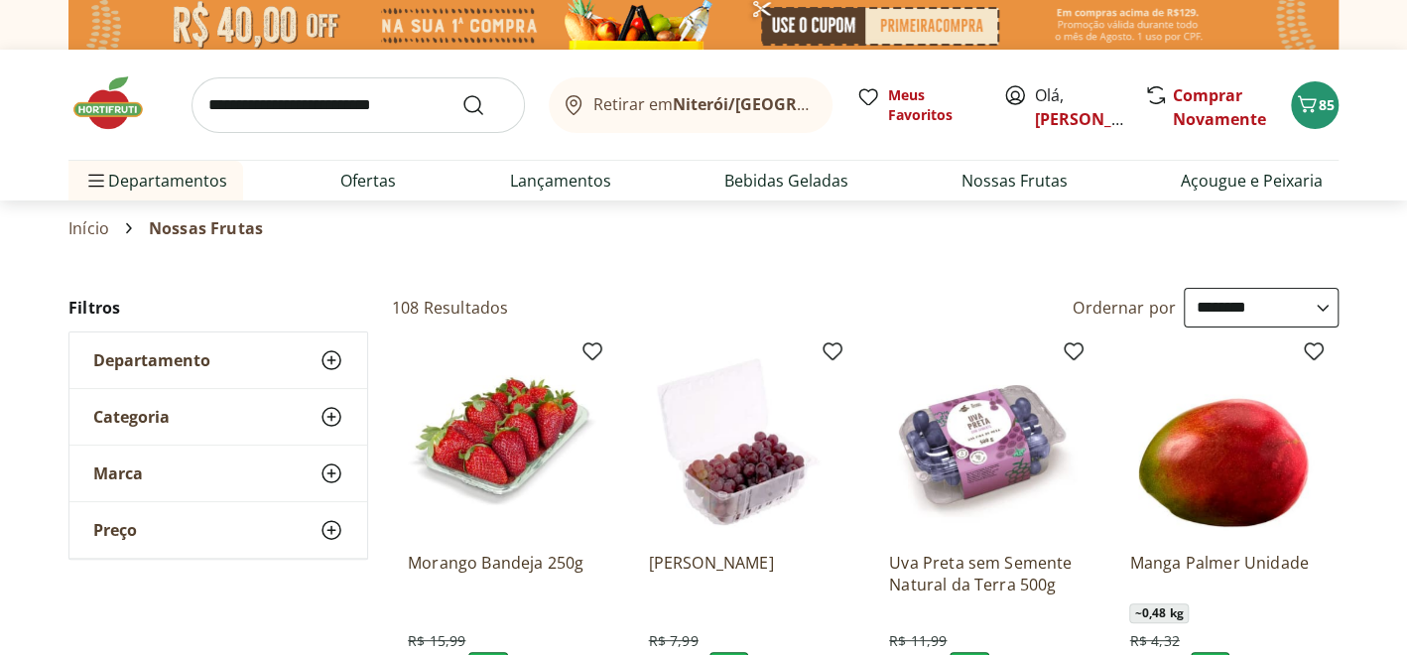
click at [1317, 310] on select "**********" at bounding box center [1260, 308] width 155 height 40
click at [1183, 288] on select "**********" at bounding box center [1260, 308] width 155 height 40
select select "*********"
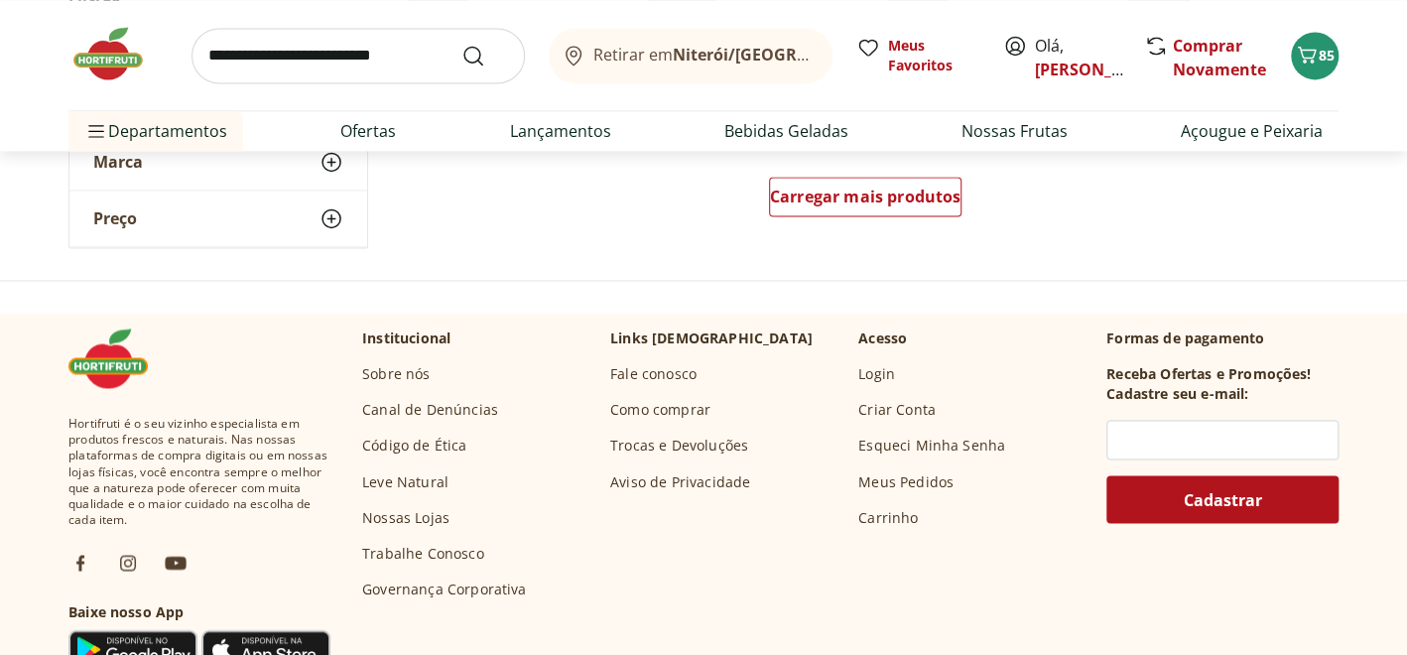
scroll to position [1487, 0]
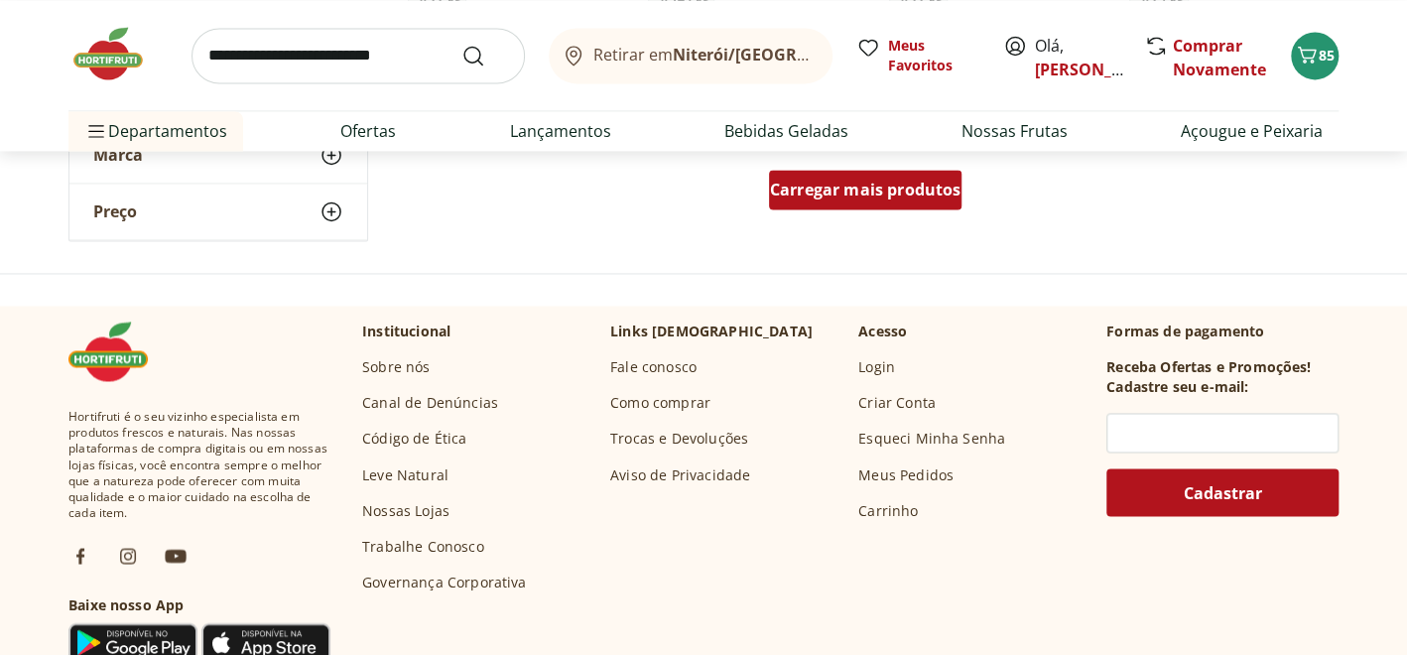
click at [844, 189] on span "Carregar mais produtos" at bounding box center [865, 190] width 191 height 16
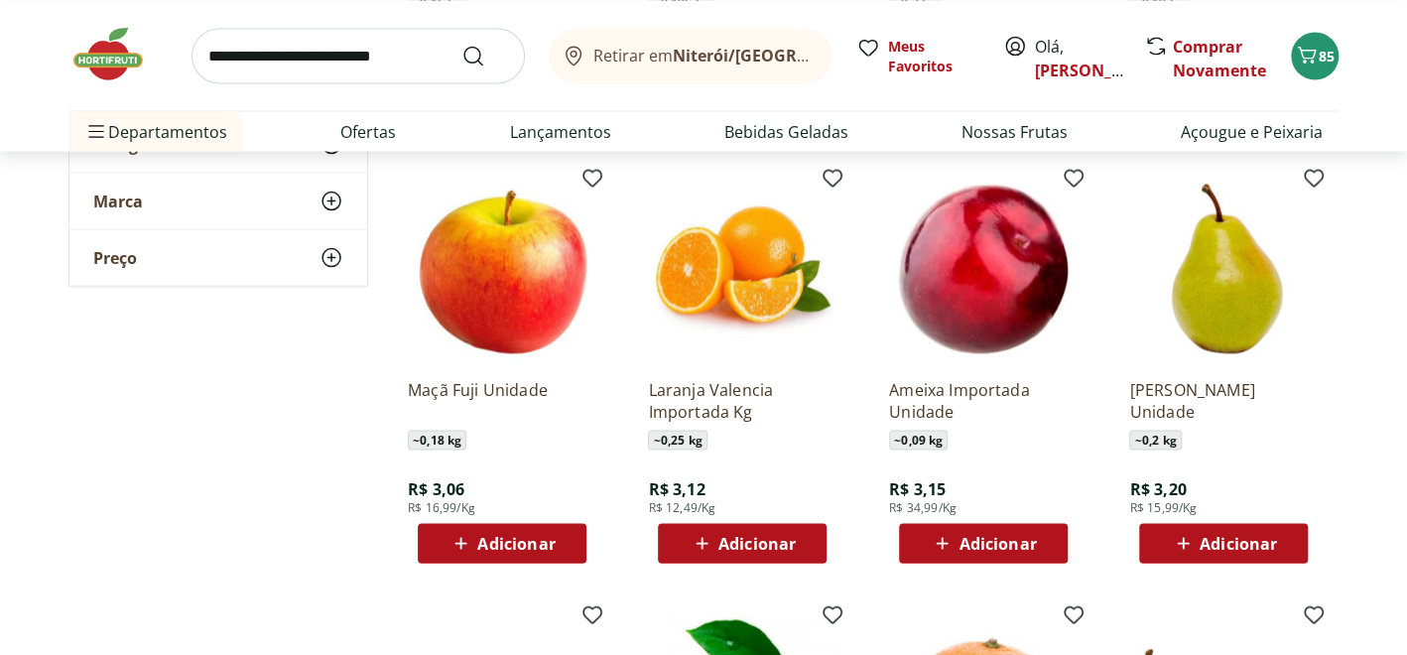
scroll to position [1983, 0]
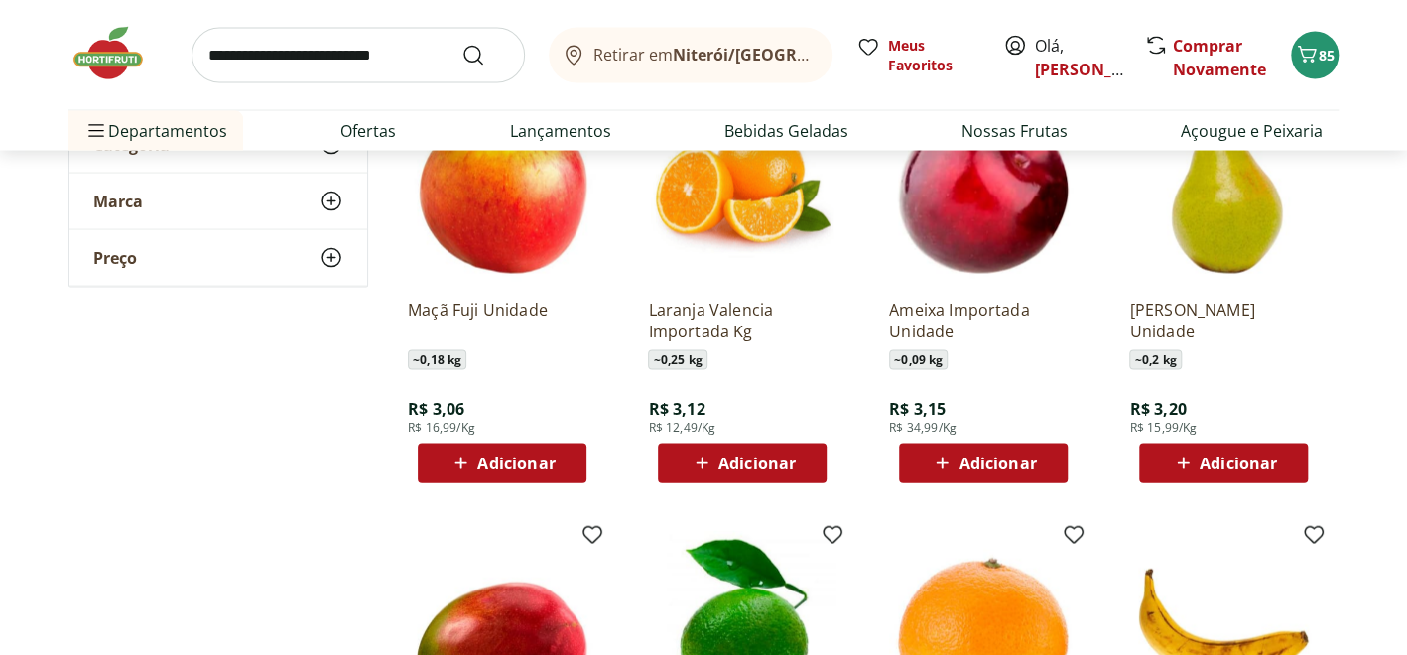
click at [1209, 464] on span "Adicionar" at bounding box center [1237, 463] width 77 height 16
click at [1277, 463] on icon at bounding box center [1279, 462] width 25 height 24
type input "*"
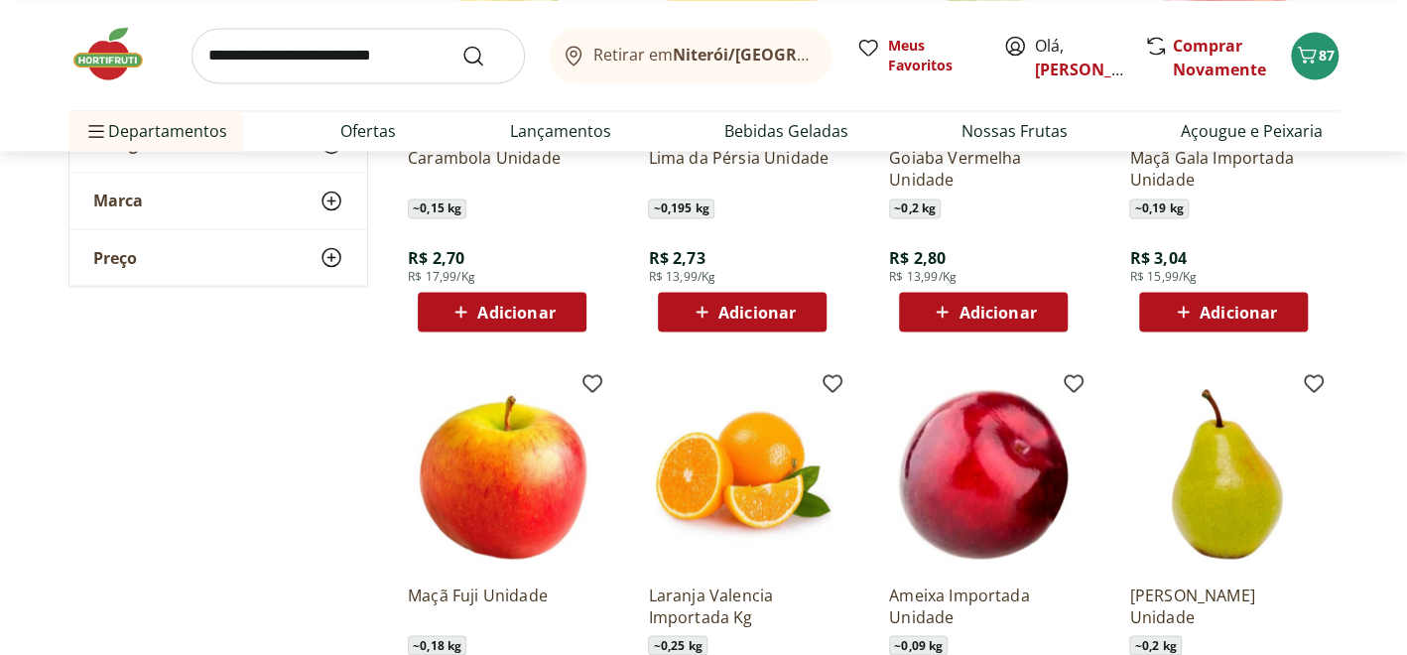
scroll to position [1686, 0]
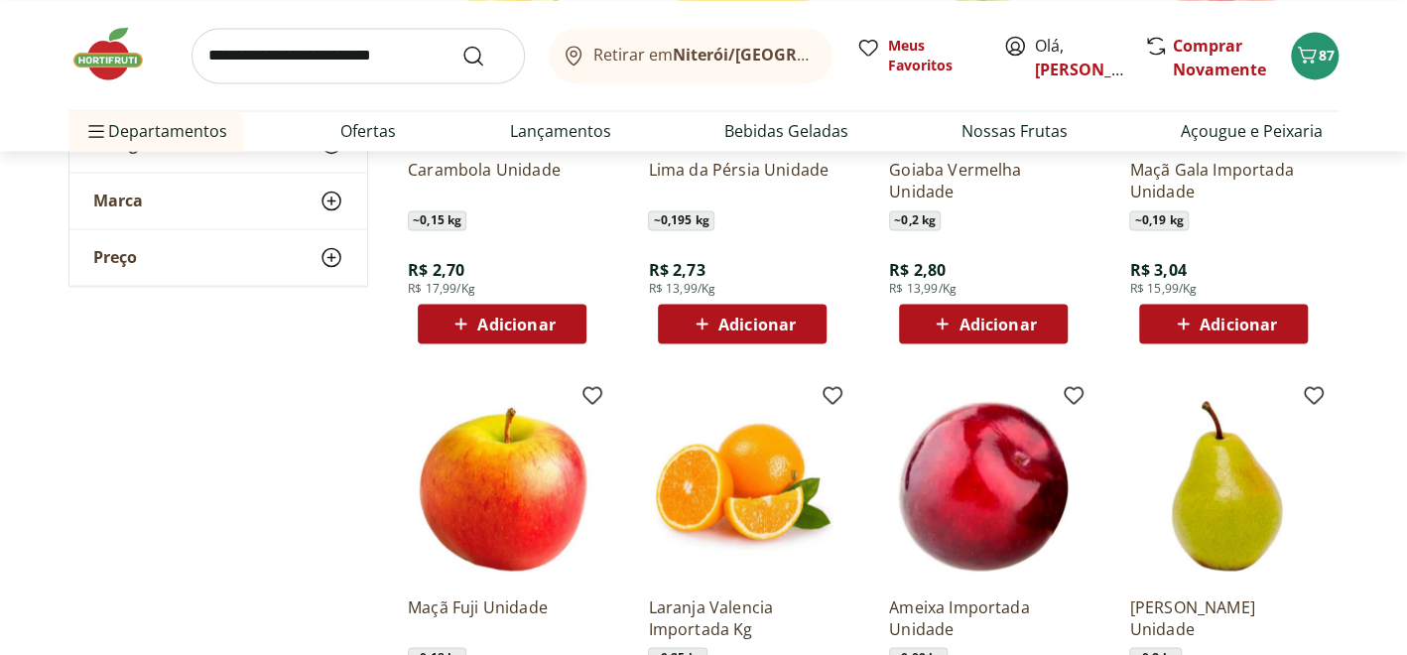
click at [106, 52] on img at bounding box center [117, 54] width 99 height 60
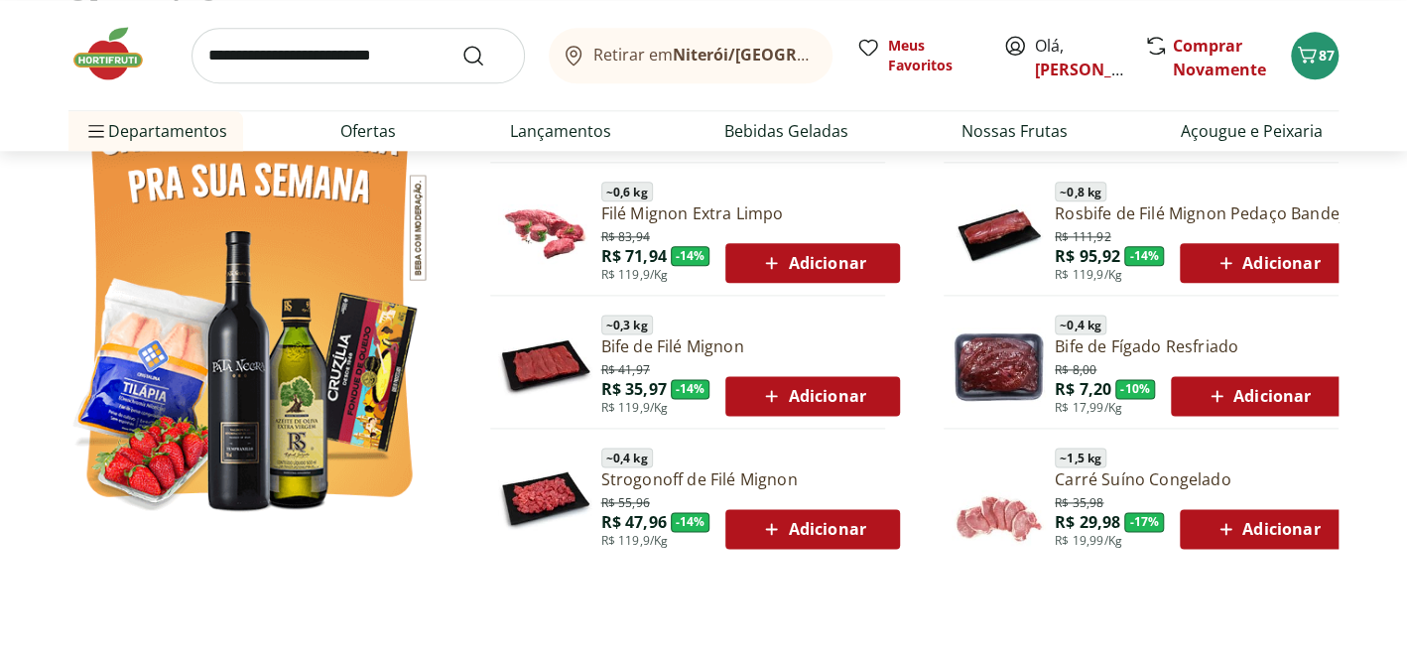
scroll to position [1190, 0]
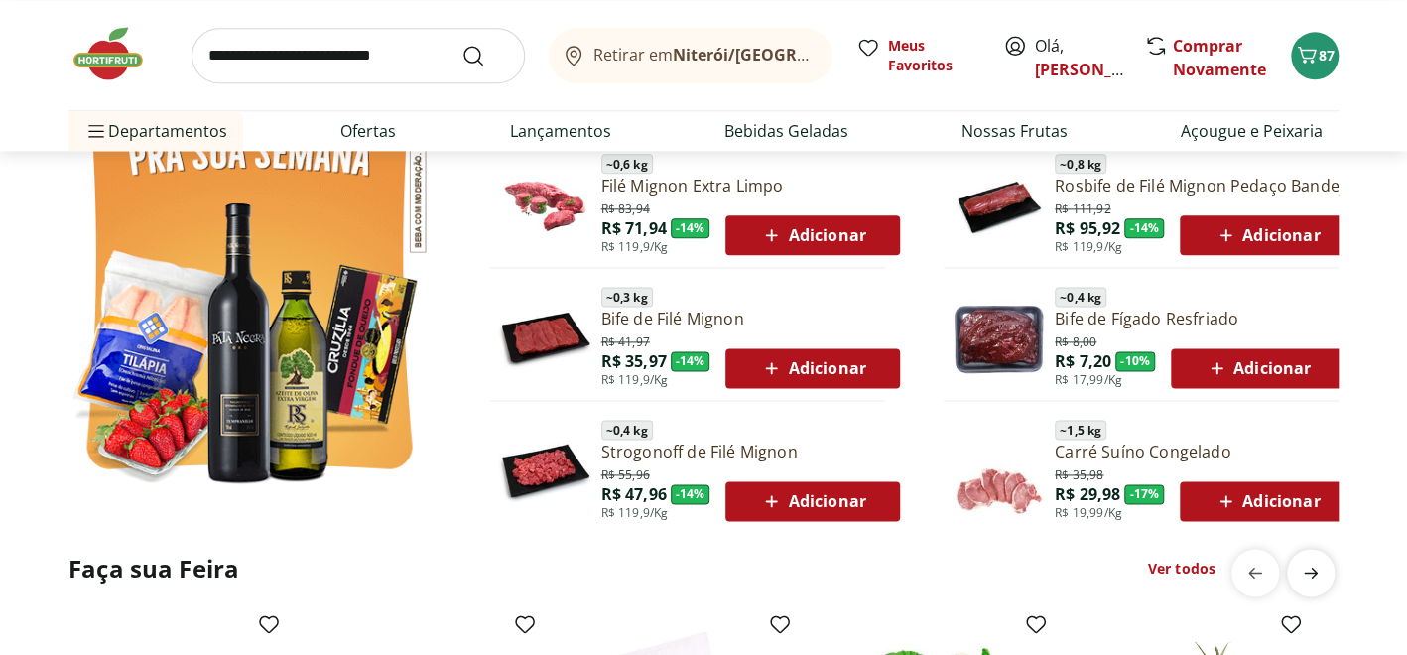
click at [1309, 573] on icon "next" at bounding box center [1311, 572] width 24 height 24
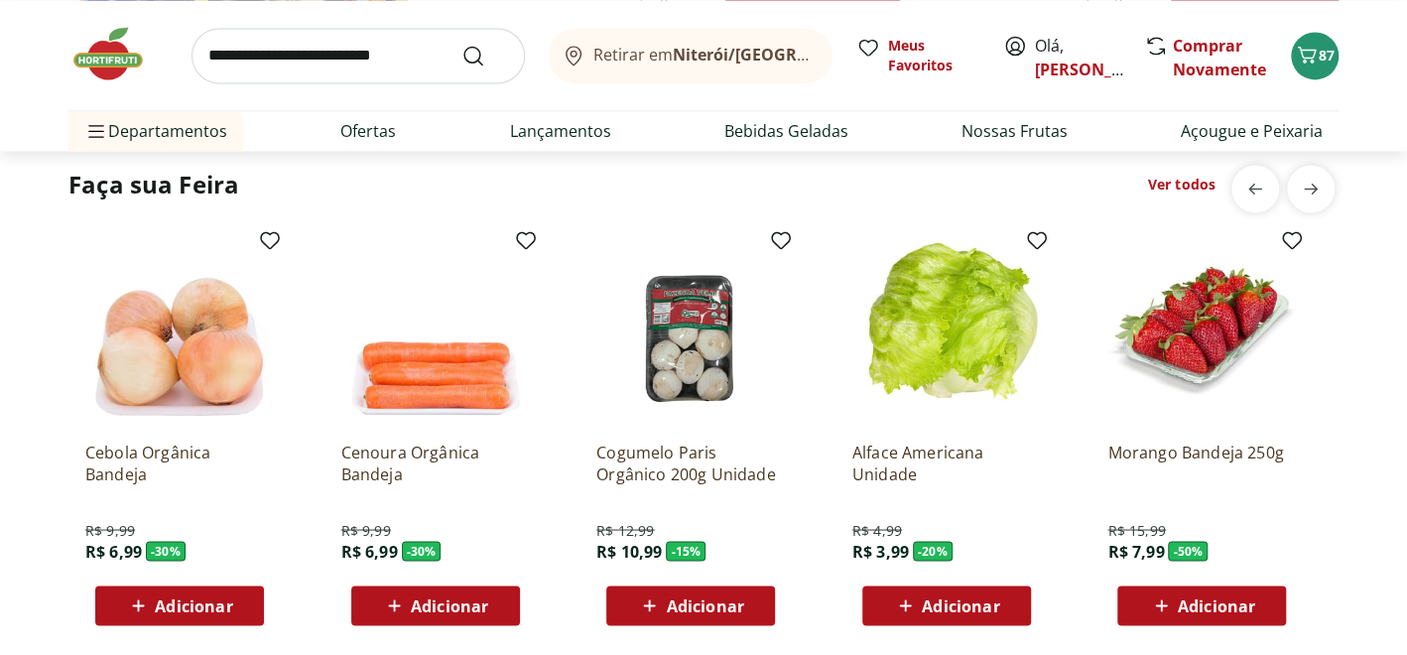
scroll to position [1587, 0]
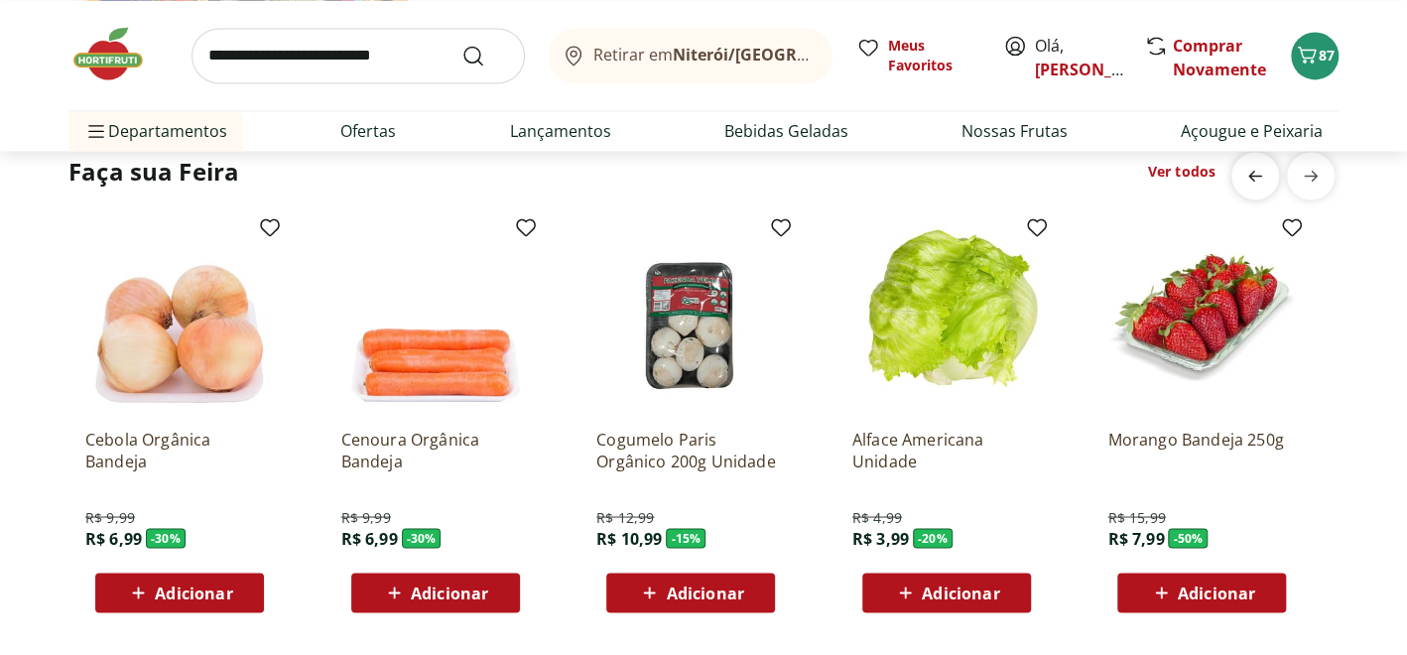
click at [1237, 176] on span "previous" at bounding box center [1255, 176] width 40 height 40
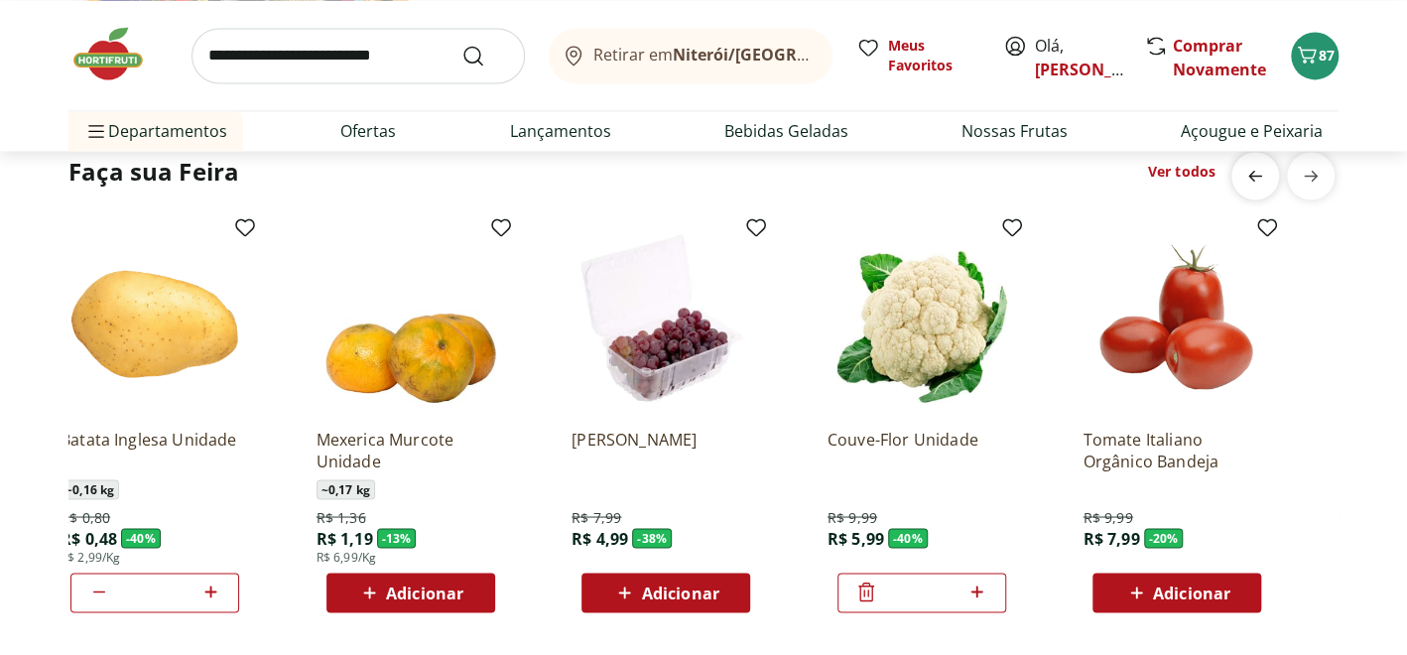
scroll to position [0, 0]
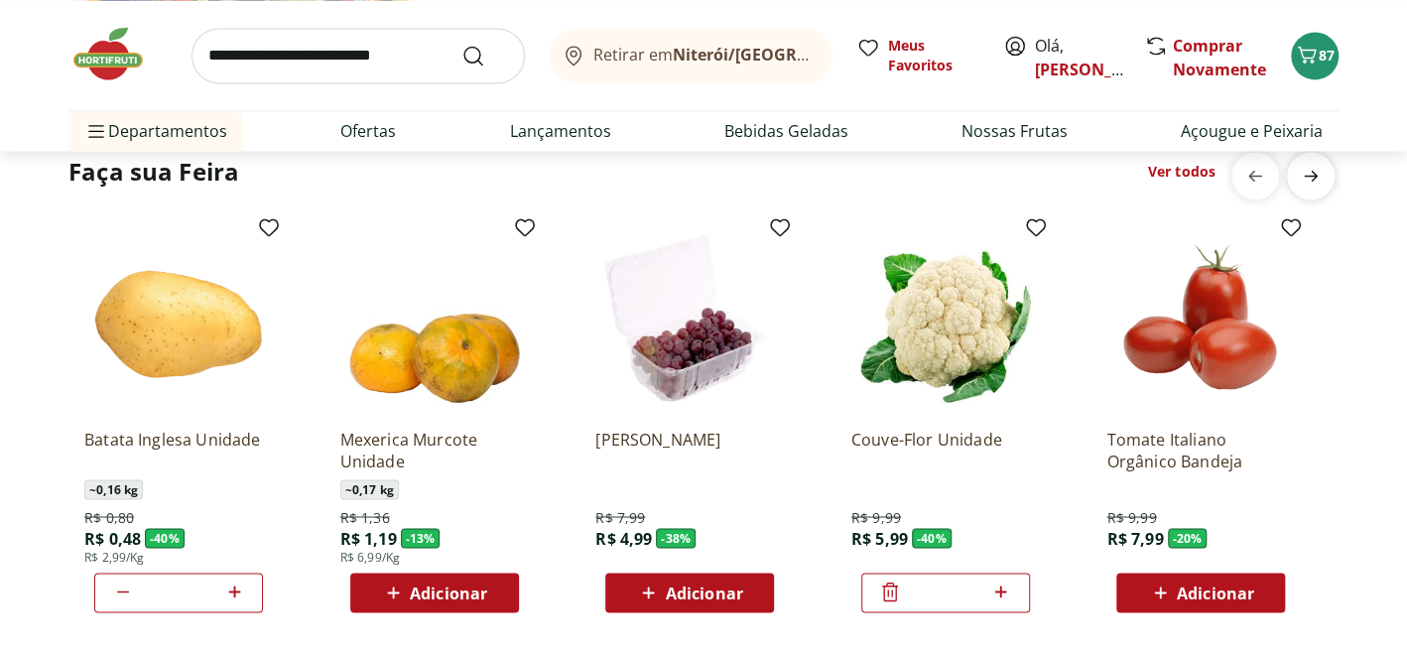
click at [1301, 167] on icon "next" at bounding box center [1311, 176] width 24 height 24
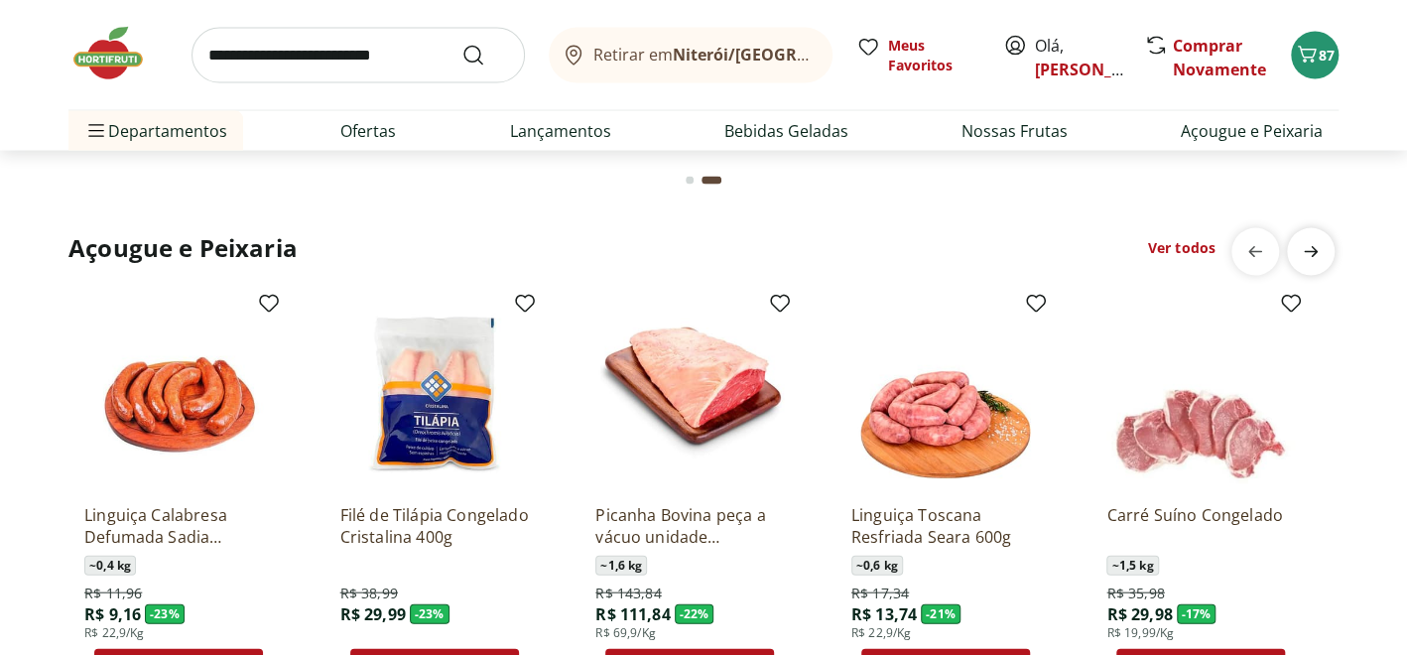
scroll to position [2083, 0]
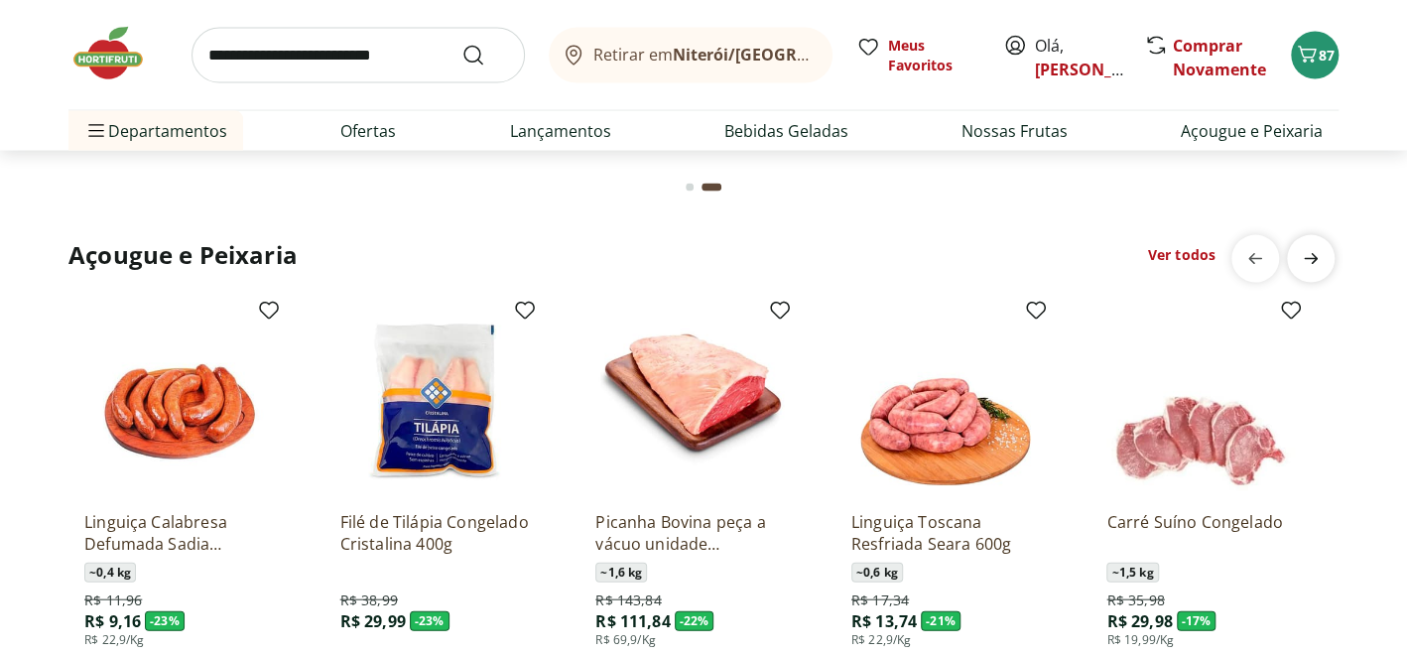
click at [1317, 260] on icon "next" at bounding box center [1311, 259] width 24 height 24
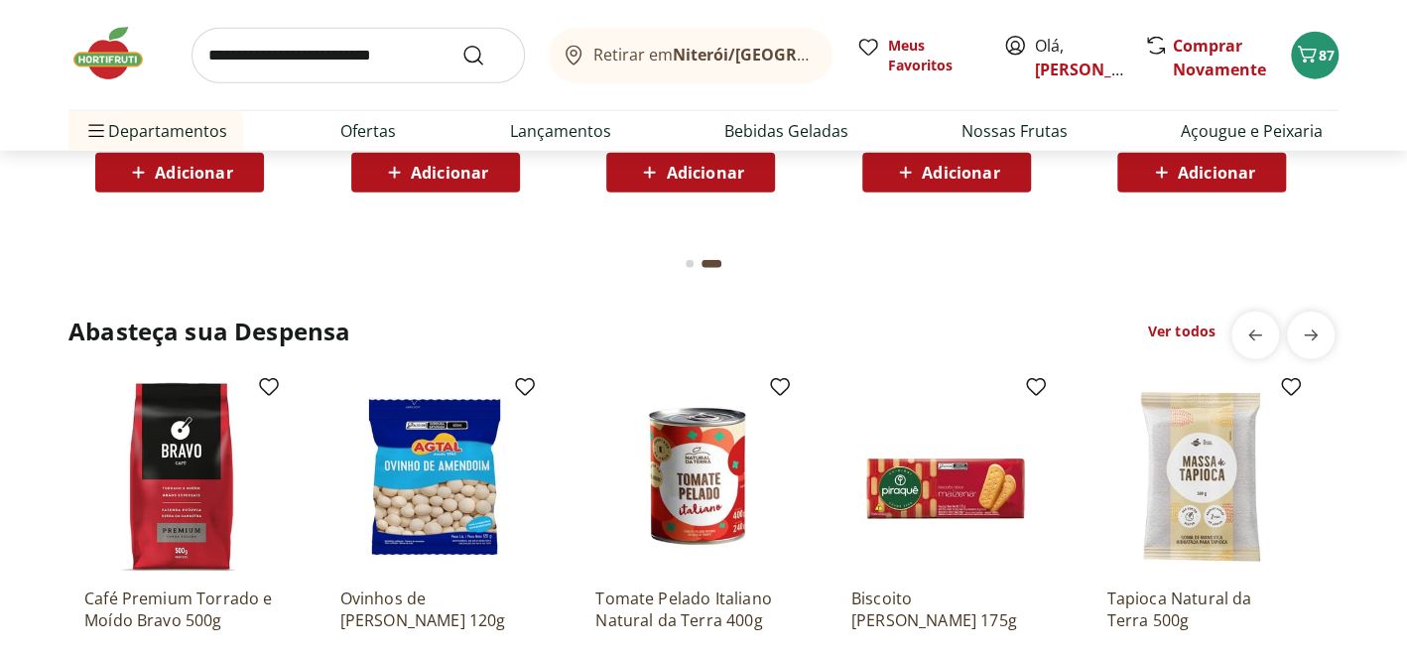
scroll to position [2578, 0]
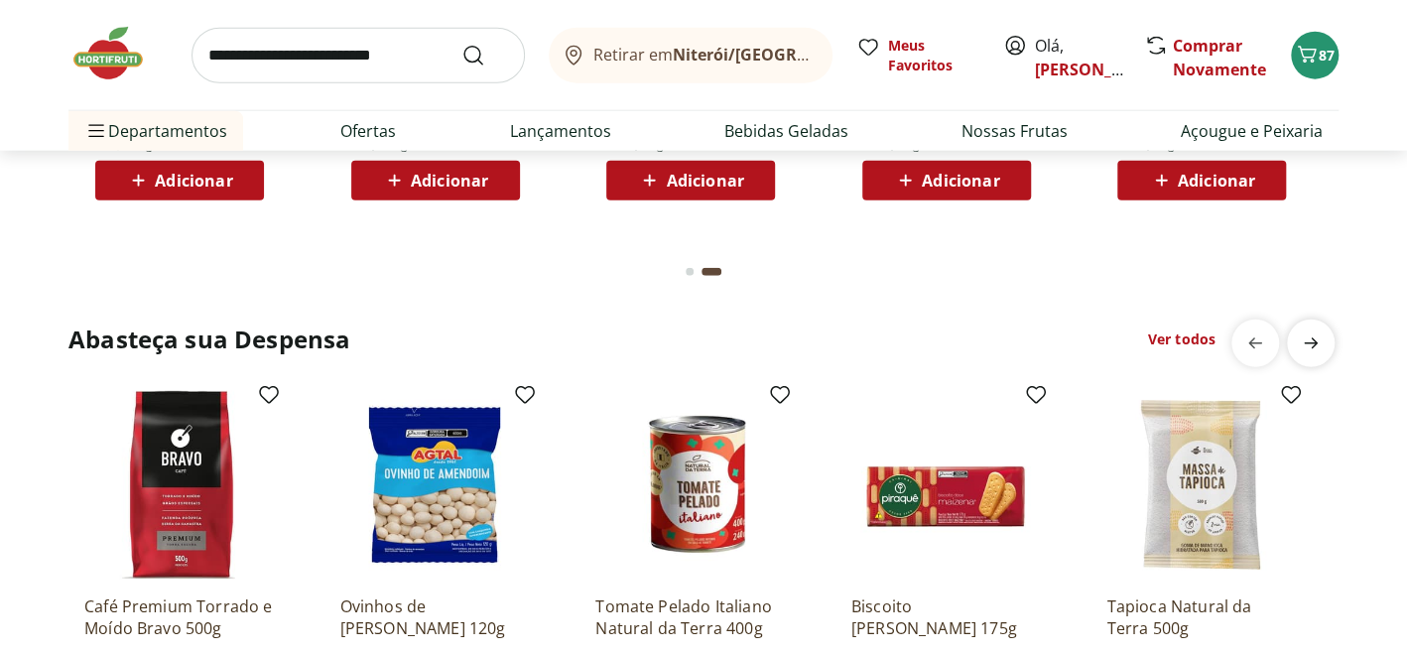
click at [1321, 344] on icon "next" at bounding box center [1311, 343] width 24 height 24
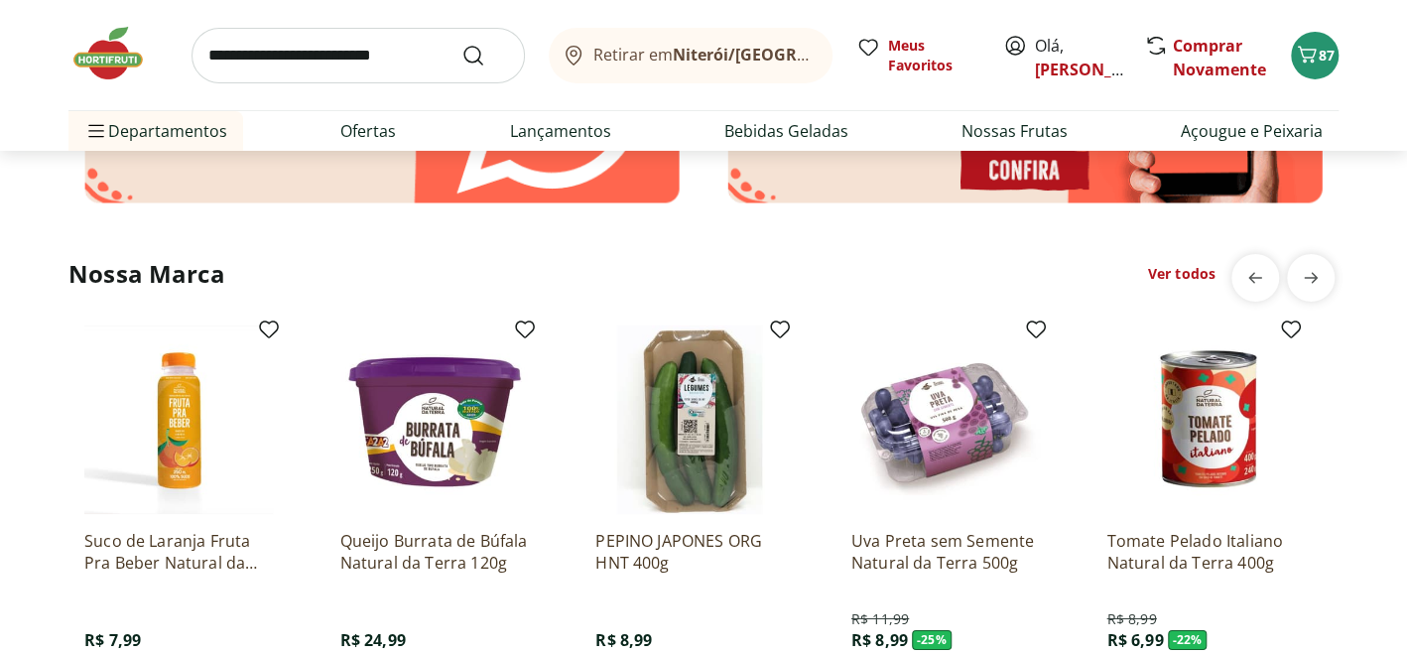
scroll to position [3472, 0]
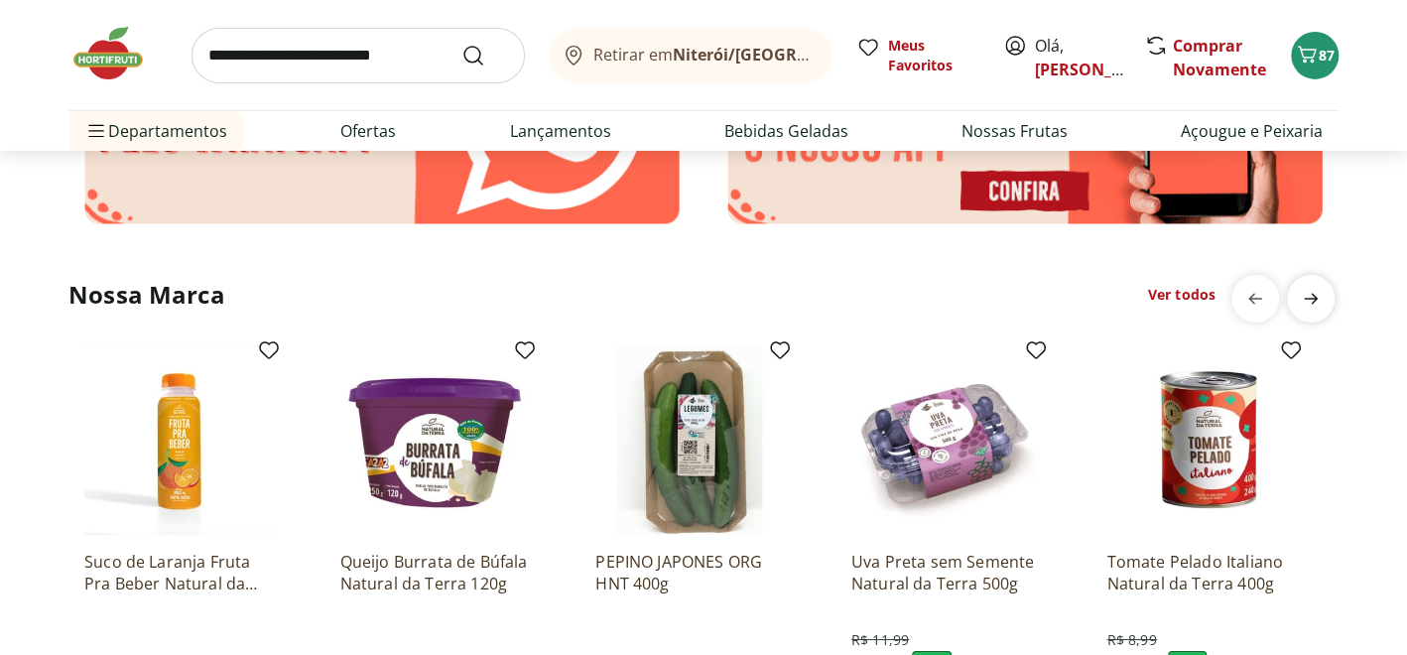
click at [1307, 298] on icon "next" at bounding box center [1311, 298] width 14 height 11
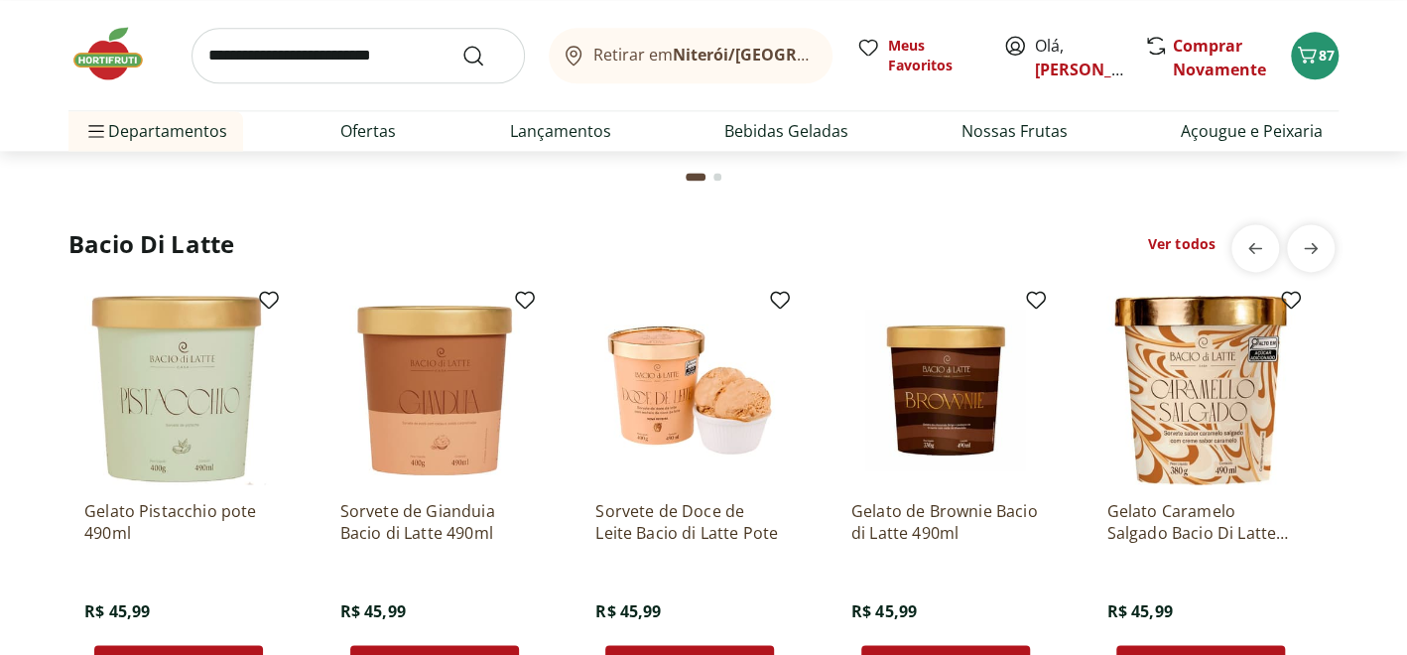
scroll to position [5258, 0]
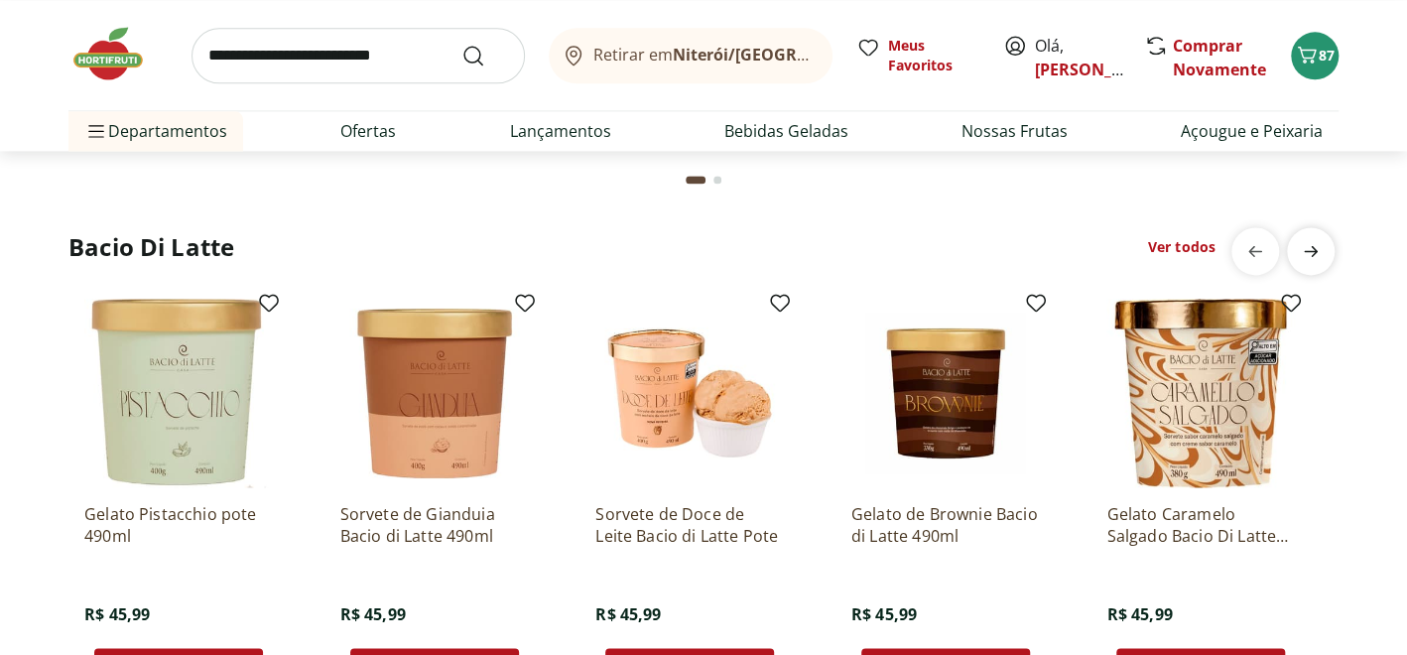
click at [1312, 242] on icon "next" at bounding box center [1311, 251] width 24 height 24
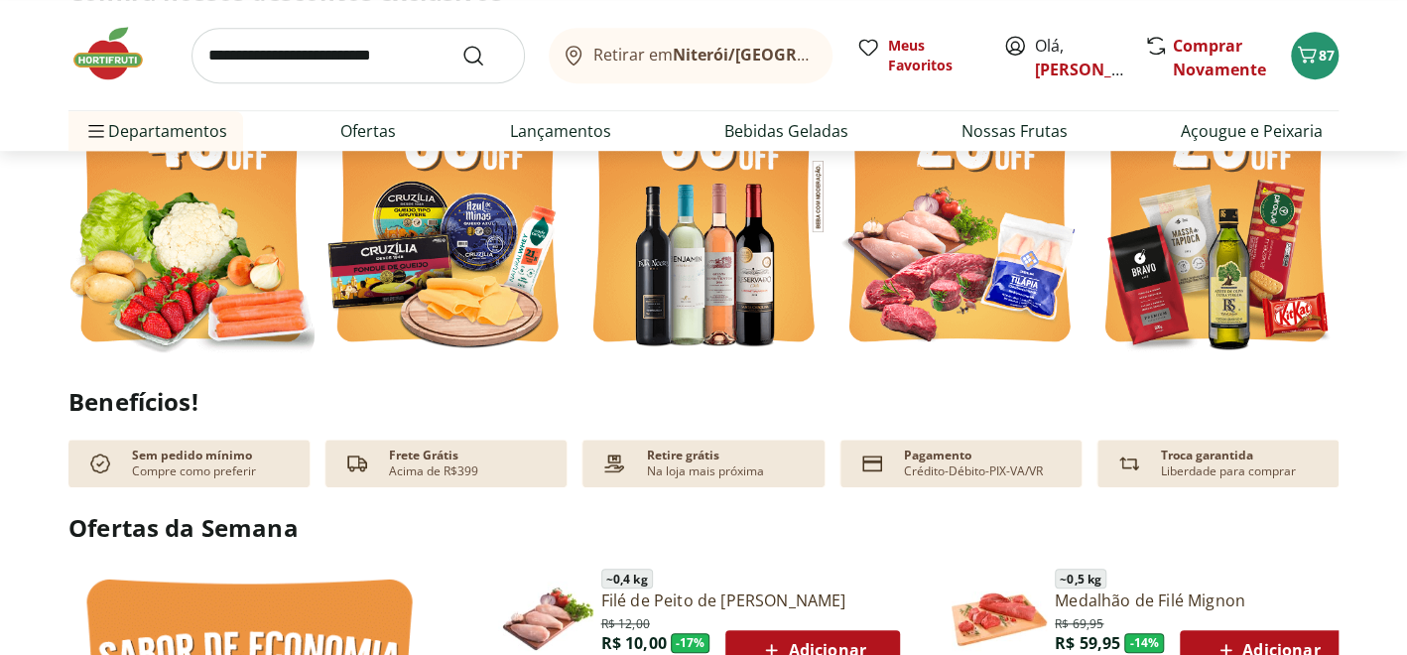
scroll to position [0, 0]
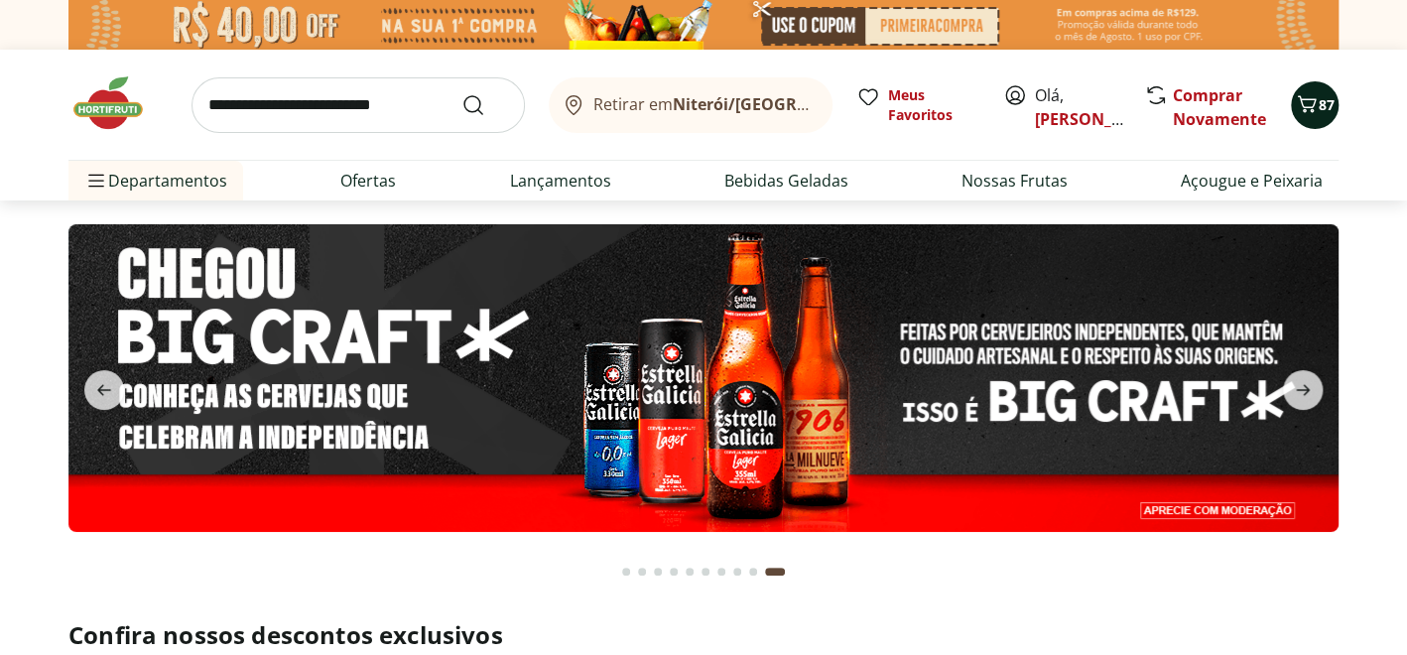
click at [1311, 103] on icon "Carrinho" at bounding box center [1307, 104] width 24 height 24
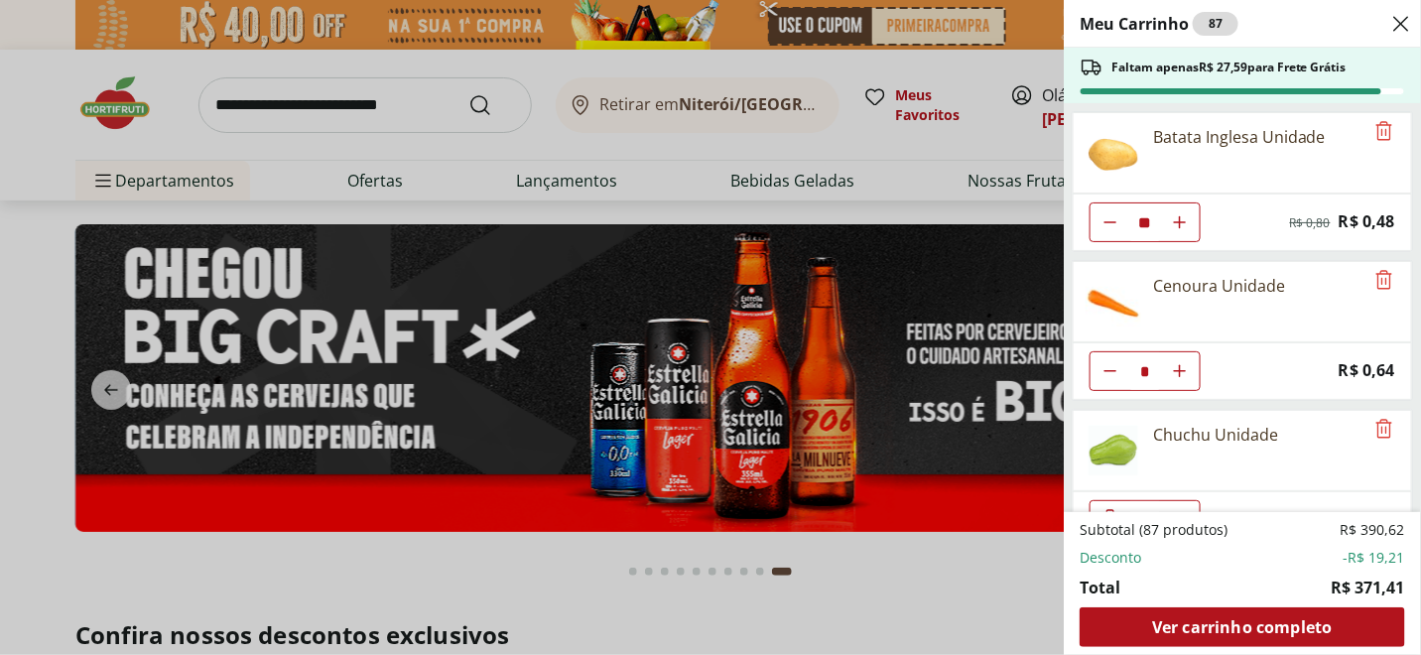
click at [255, 100] on div "Meu Carrinho 87 Faltam apenas R$ 27,59 para Frete Grátis Batata Inglesa Unidade…" at bounding box center [710, 327] width 1421 height 655
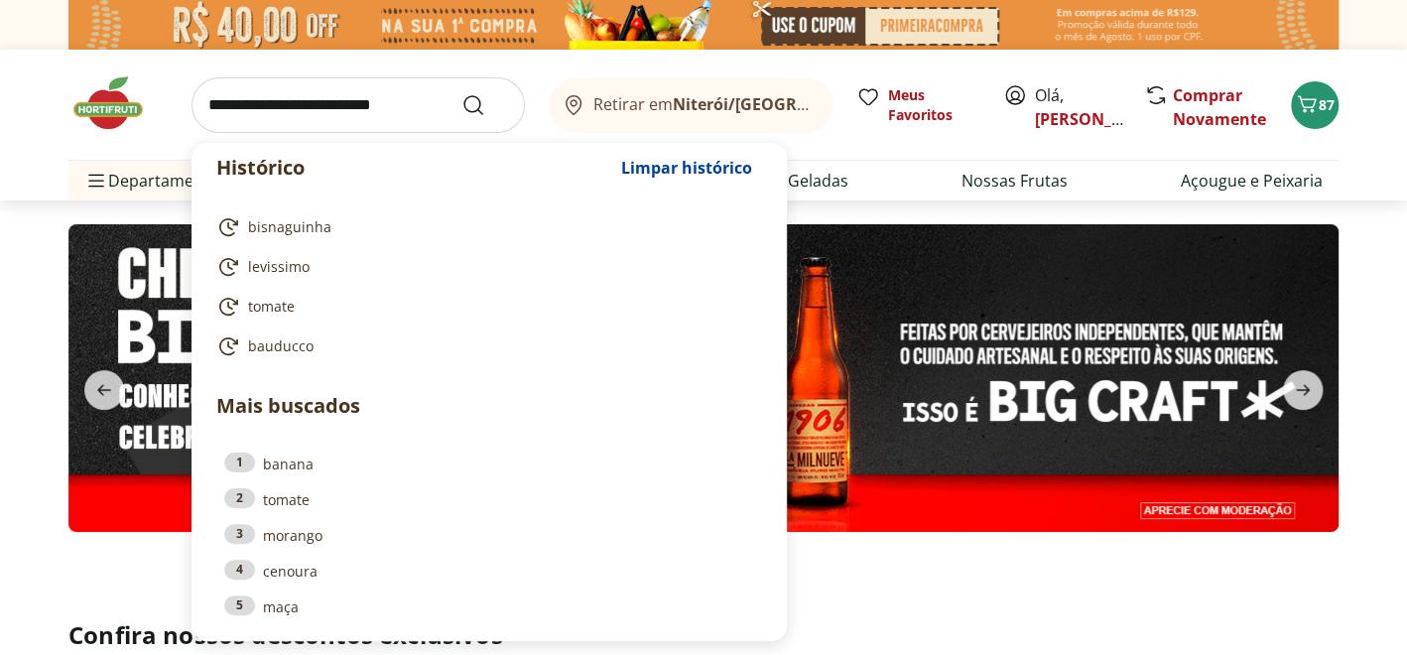
click at [273, 109] on input "search" at bounding box center [357, 105] width 333 height 56
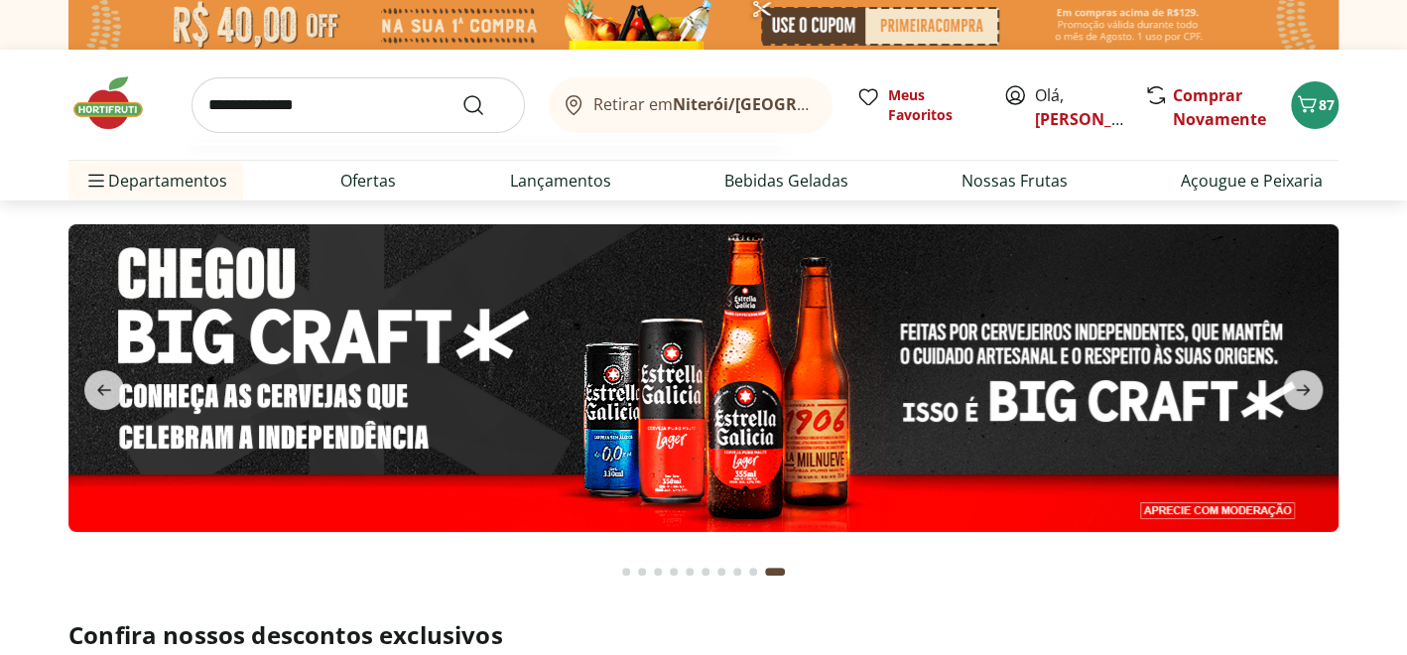
type input "**********"
click at [461, 93] on button "Submit Search" at bounding box center [485, 105] width 48 height 24
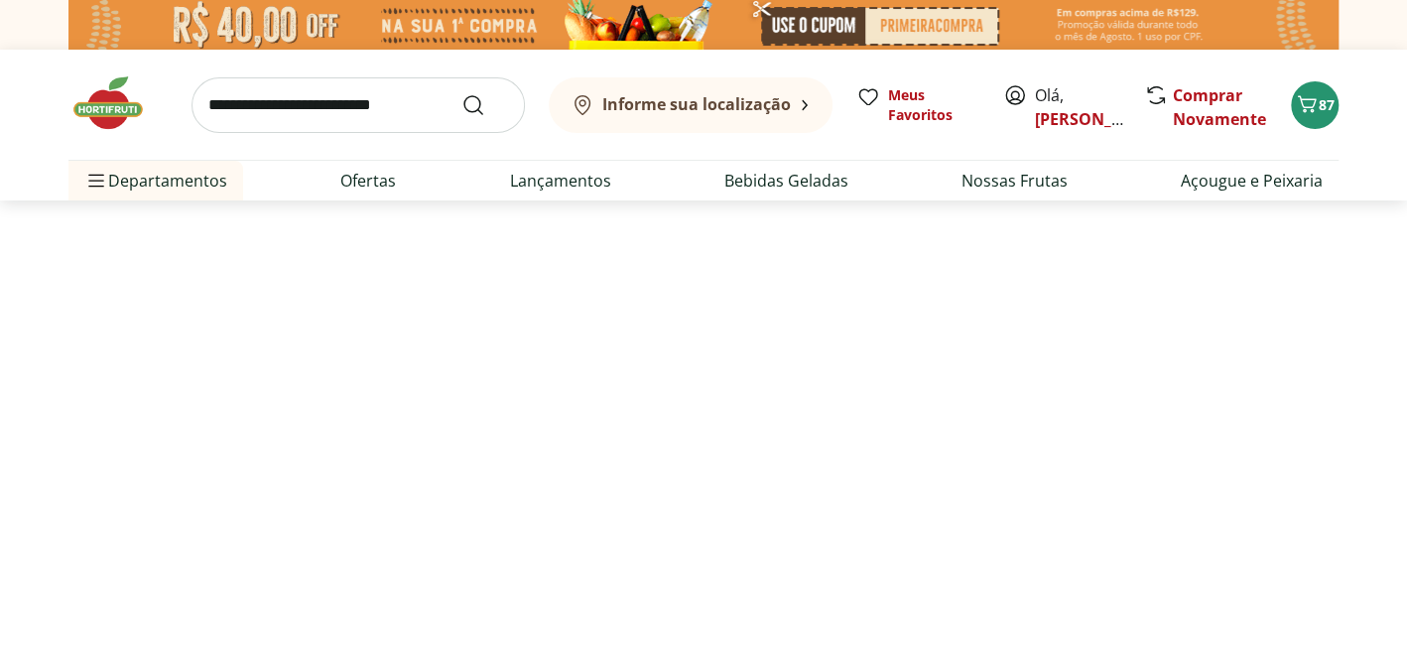
select select "**********"
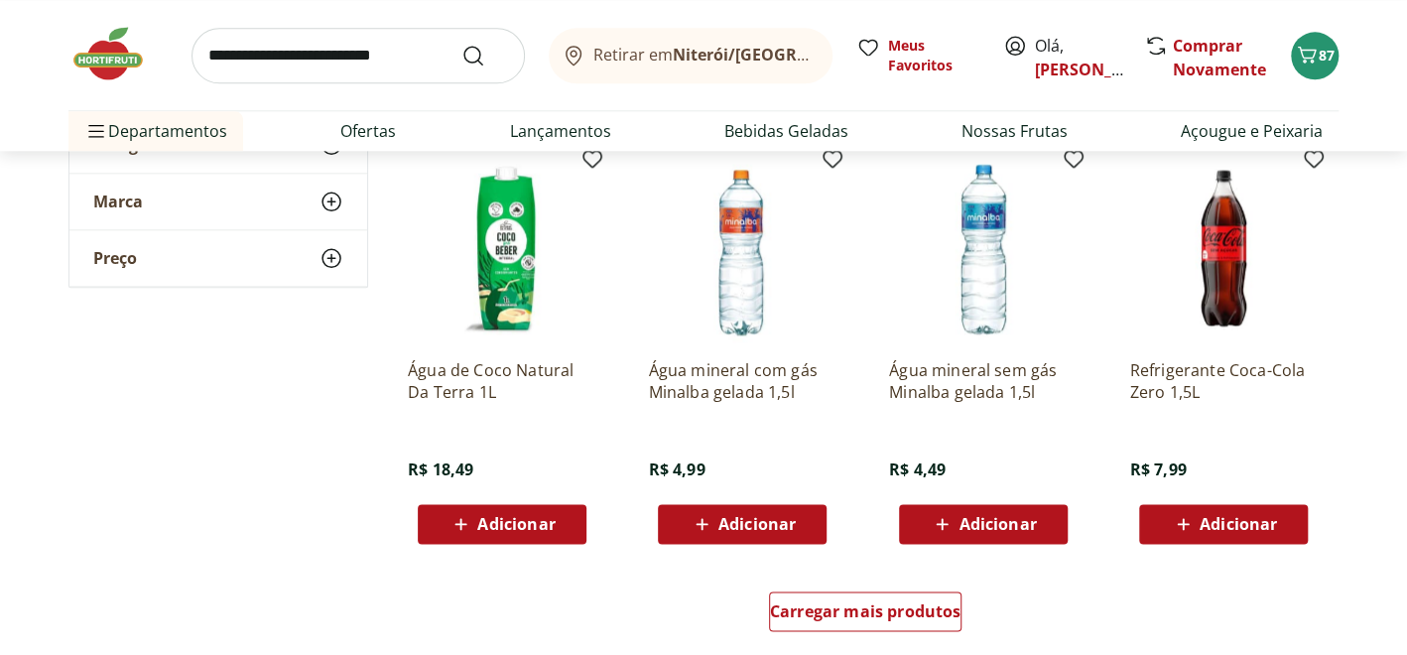
scroll to position [1190, 0]
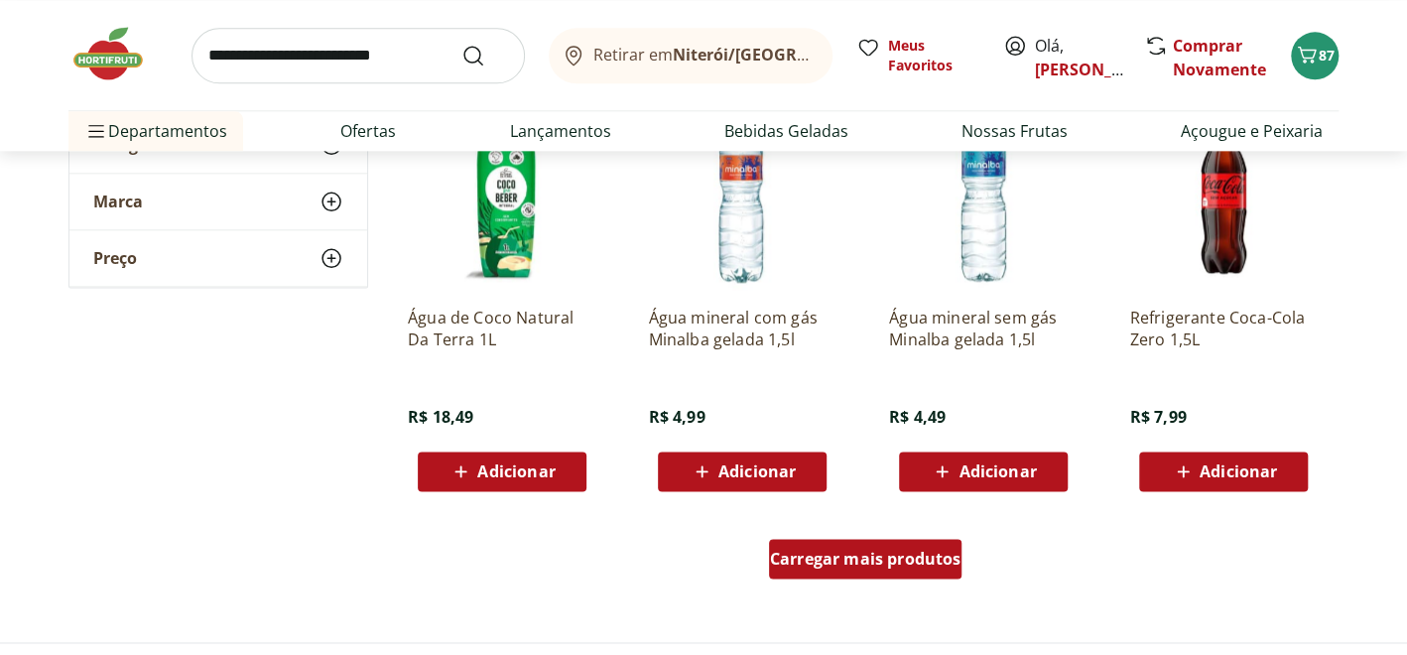
click at [830, 558] on span "Carregar mais produtos" at bounding box center [865, 559] width 191 height 16
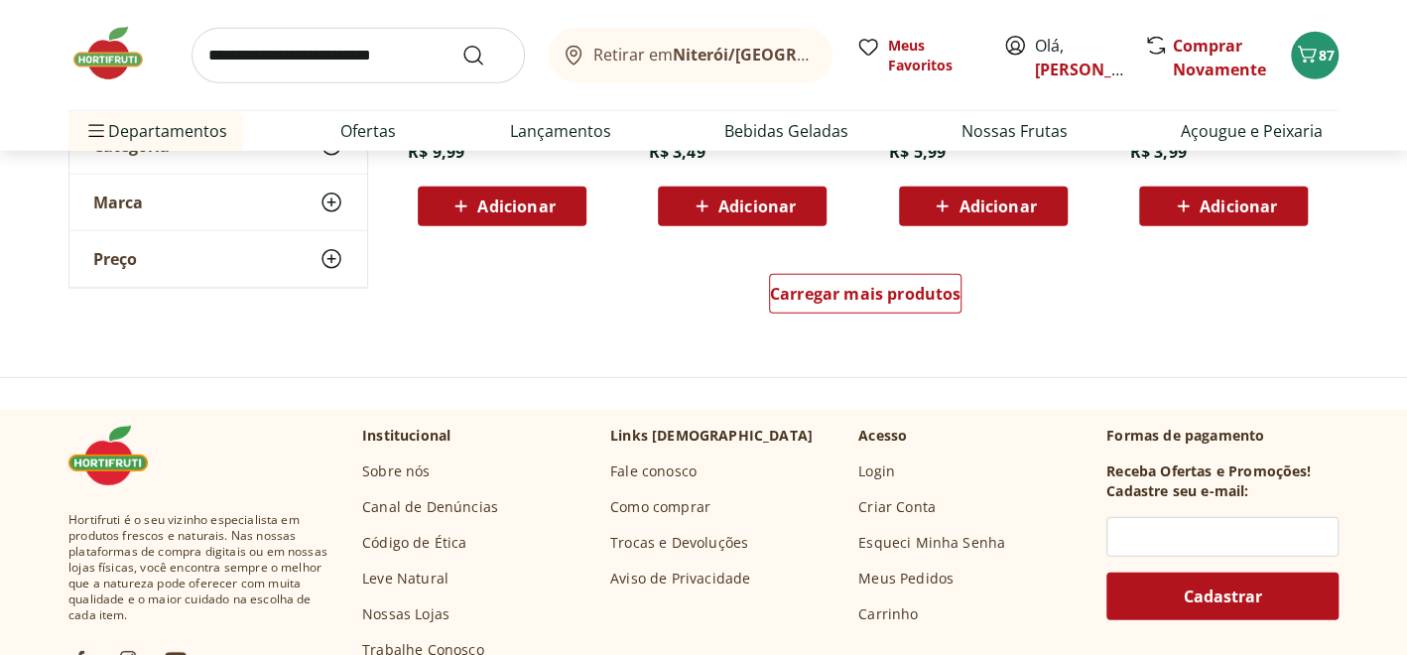
scroll to position [2778, 0]
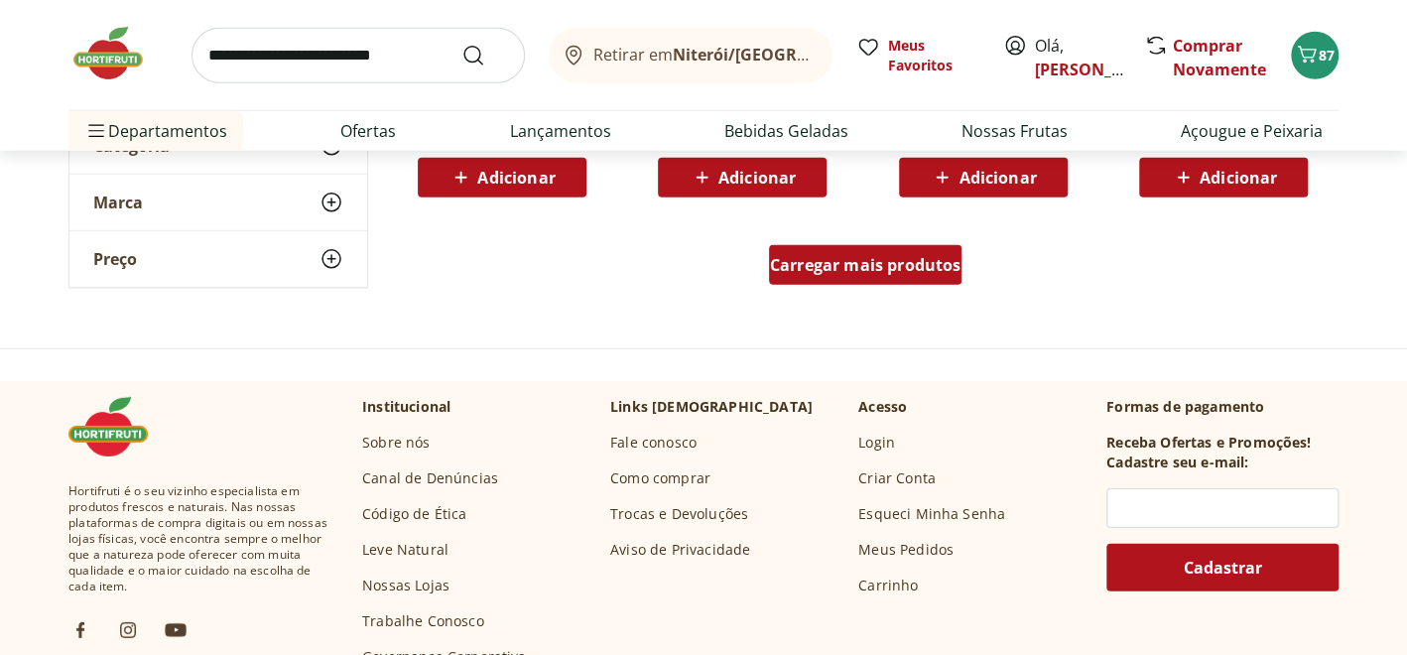
click at [852, 269] on span "Carregar mais produtos" at bounding box center [865, 265] width 191 height 16
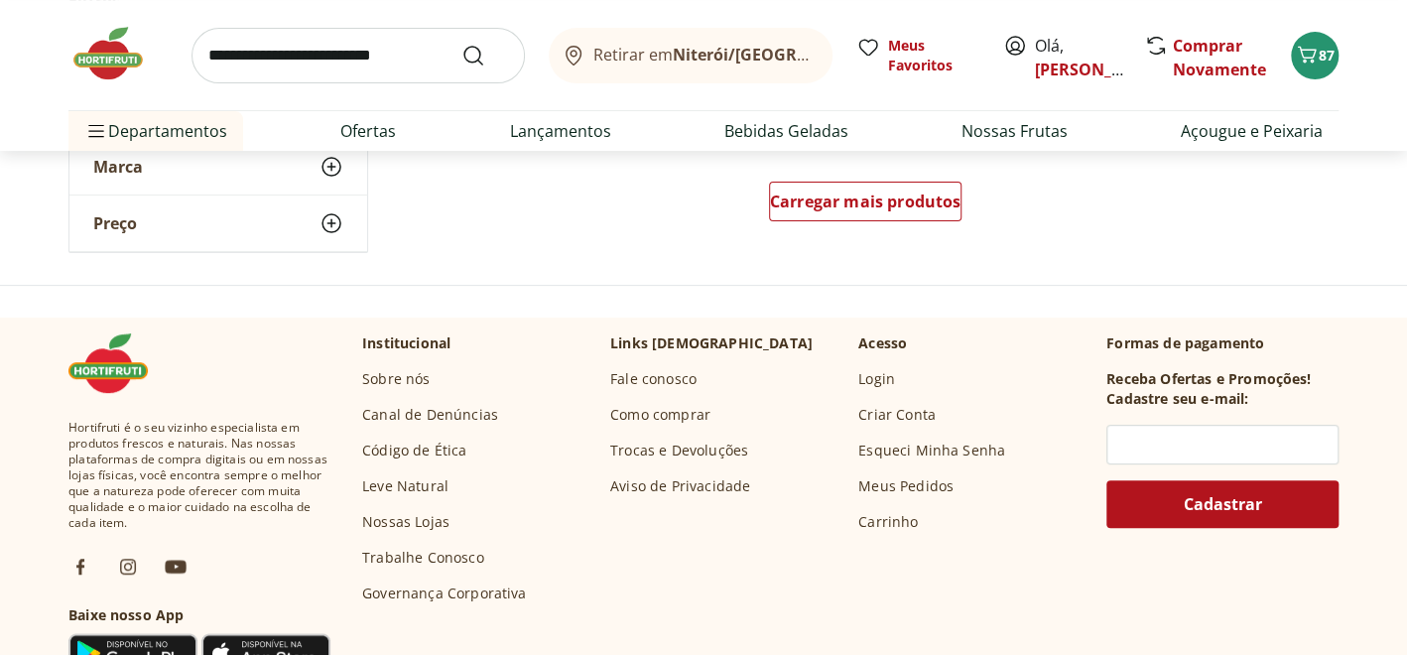
scroll to position [4166, 0]
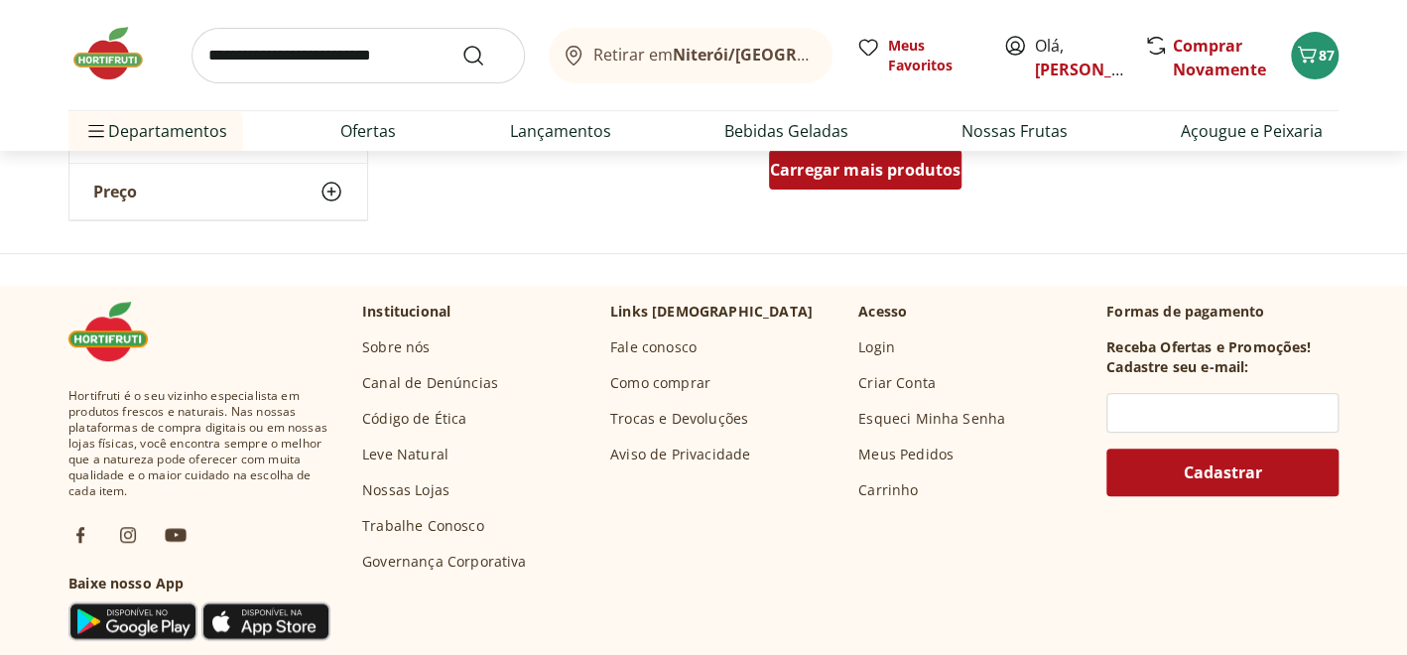
click at [915, 163] on span "Carregar mais produtos" at bounding box center [865, 170] width 191 height 16
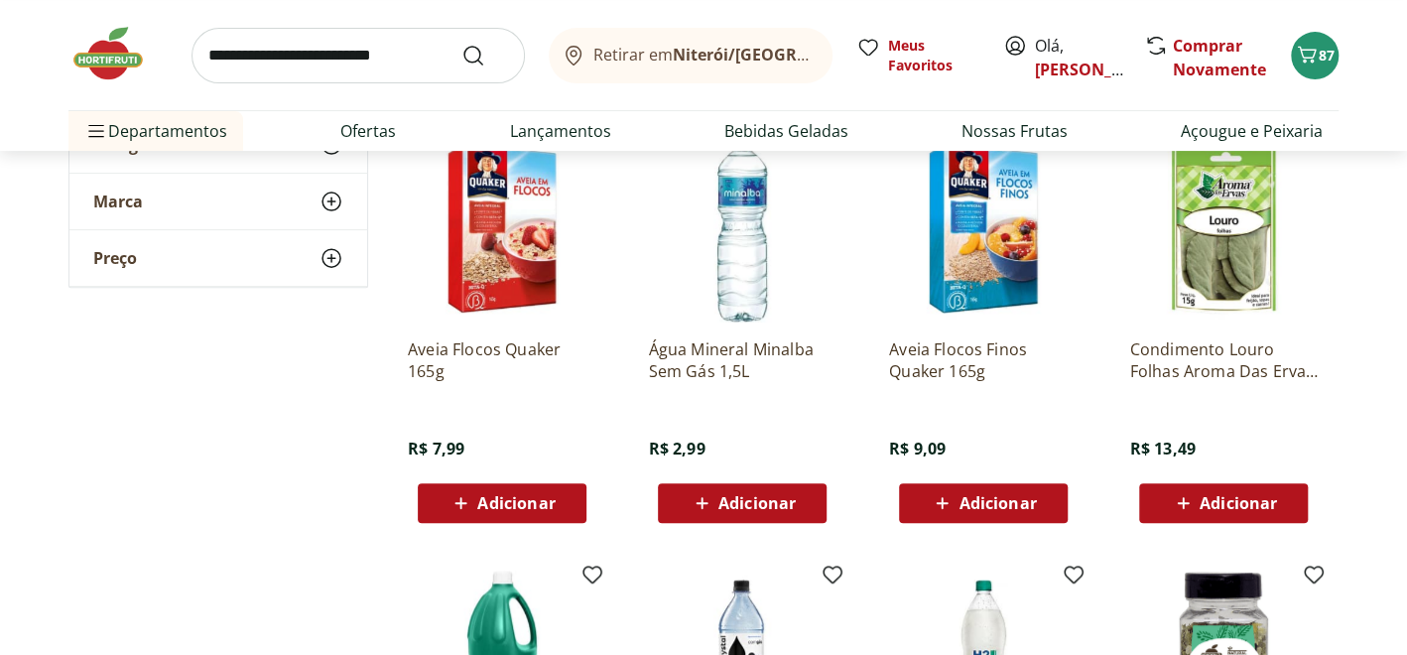
click at [763, 512] on span "Adicionar" at bounding box center [742, 503] width 106 height 24
click at [802, 498] on icon at bounding box center [798, 502] width 25 height 24
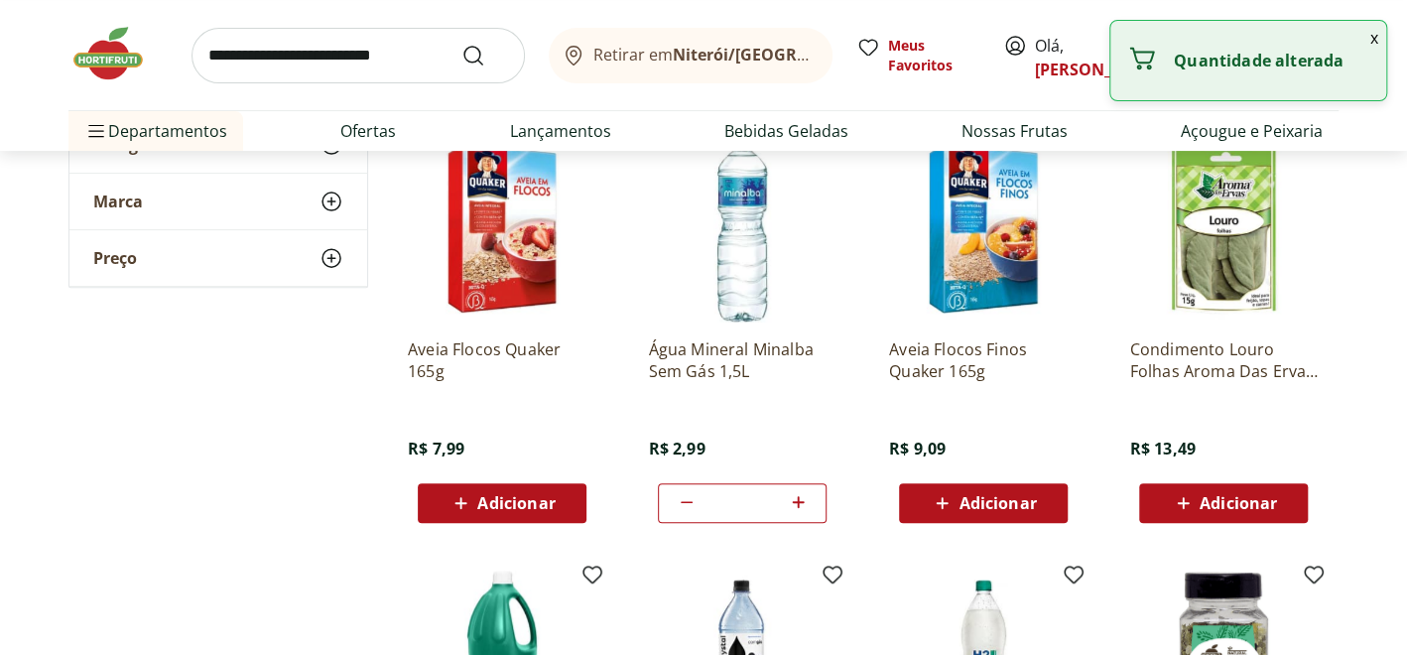
click at [802, 498] on icon at bounding box center [798, 502] width 25 height 24
type input "*"
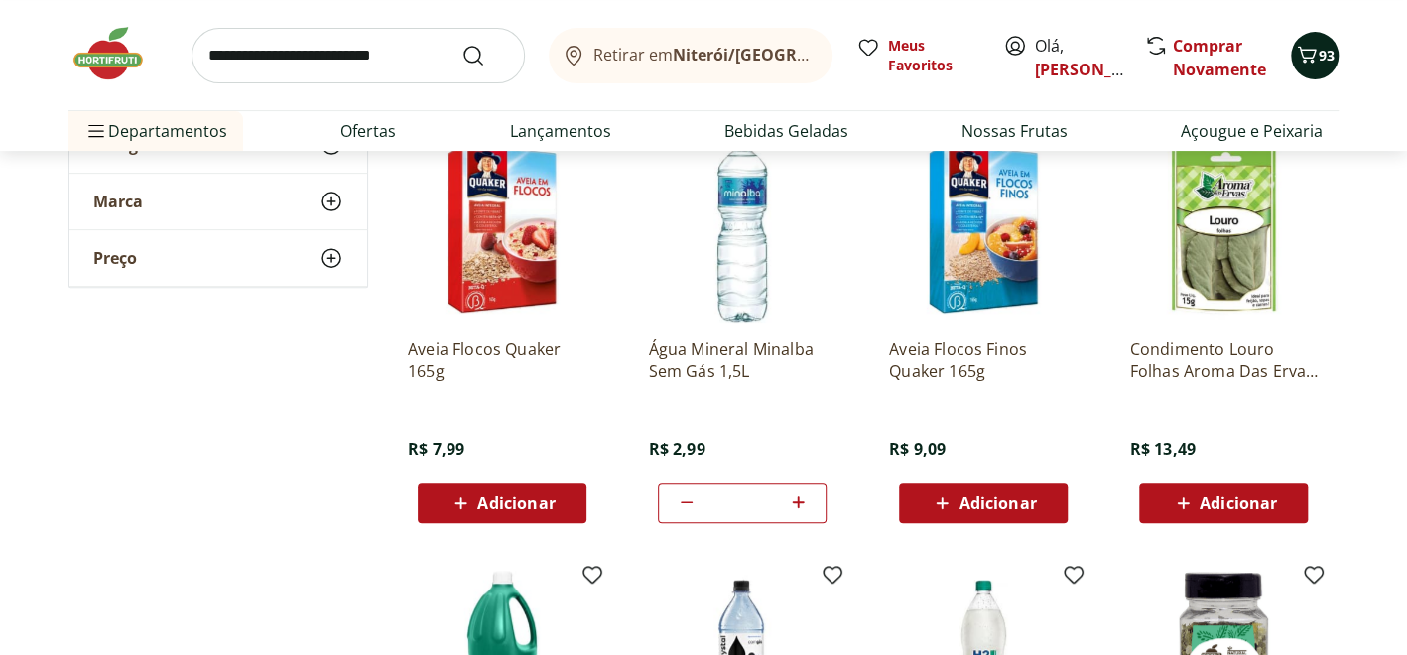
click at [1323, 57] on span "93" at bounding box center [1326, 55] width 16 height 19
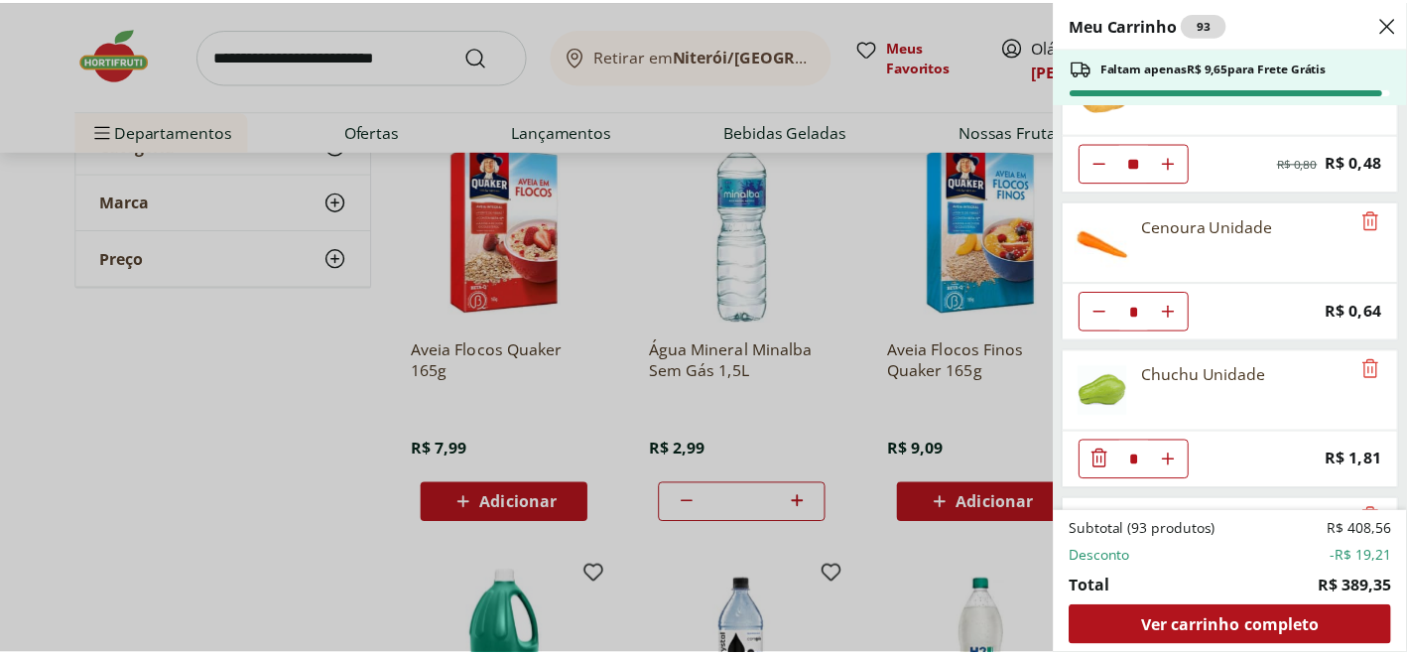
scroll to position [0, 0]
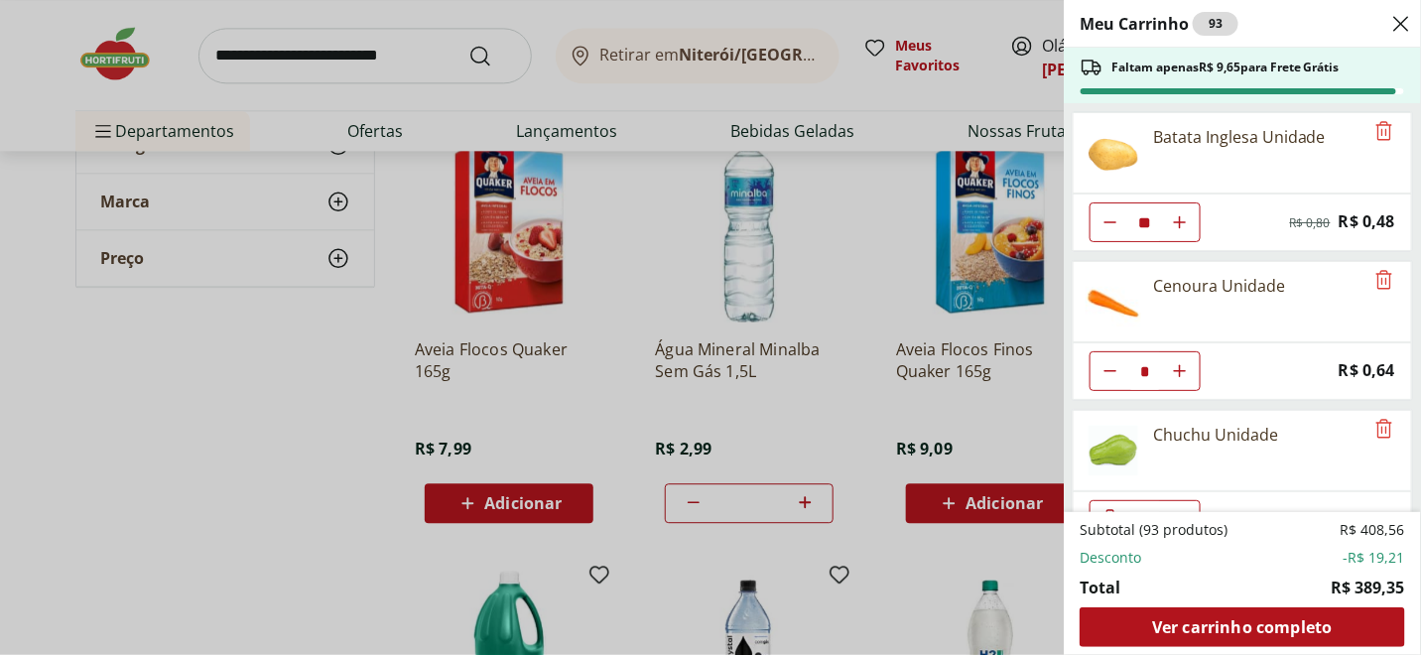
click at [338, 55] on div "Meu Carrinho 93 Faltam apenas R$ 9,65 para Frete Grátis Batata Inglesa Unidade …" at bounding box center [710, 327] width 1421 height 655
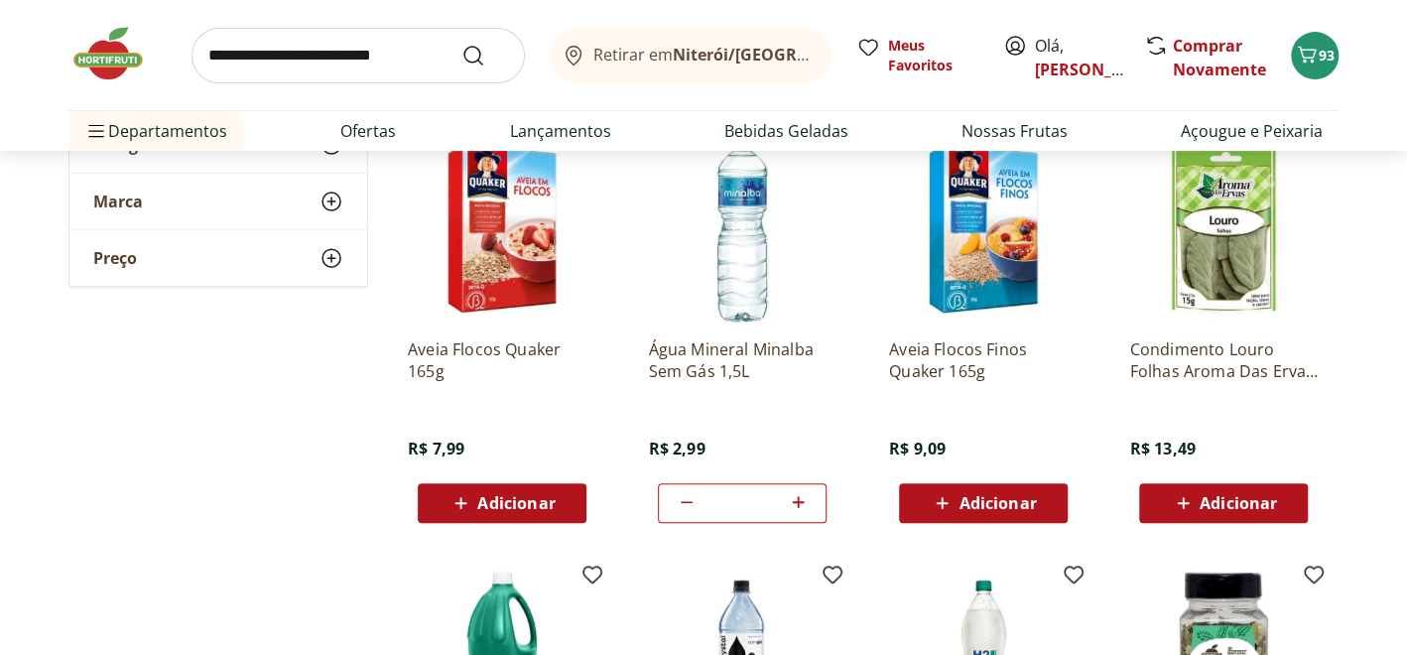
click at [338, 55] on input "search" at bounding box center [357, 56] width 333 height 56
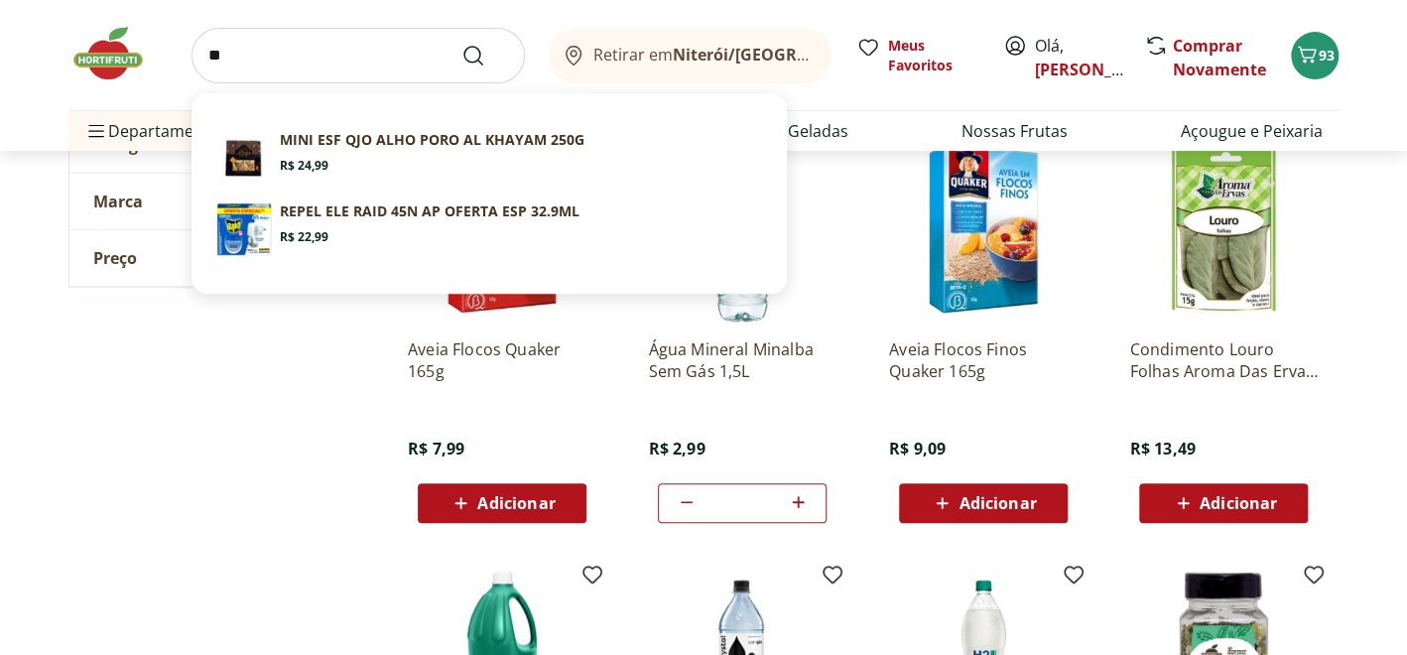
type input "*"
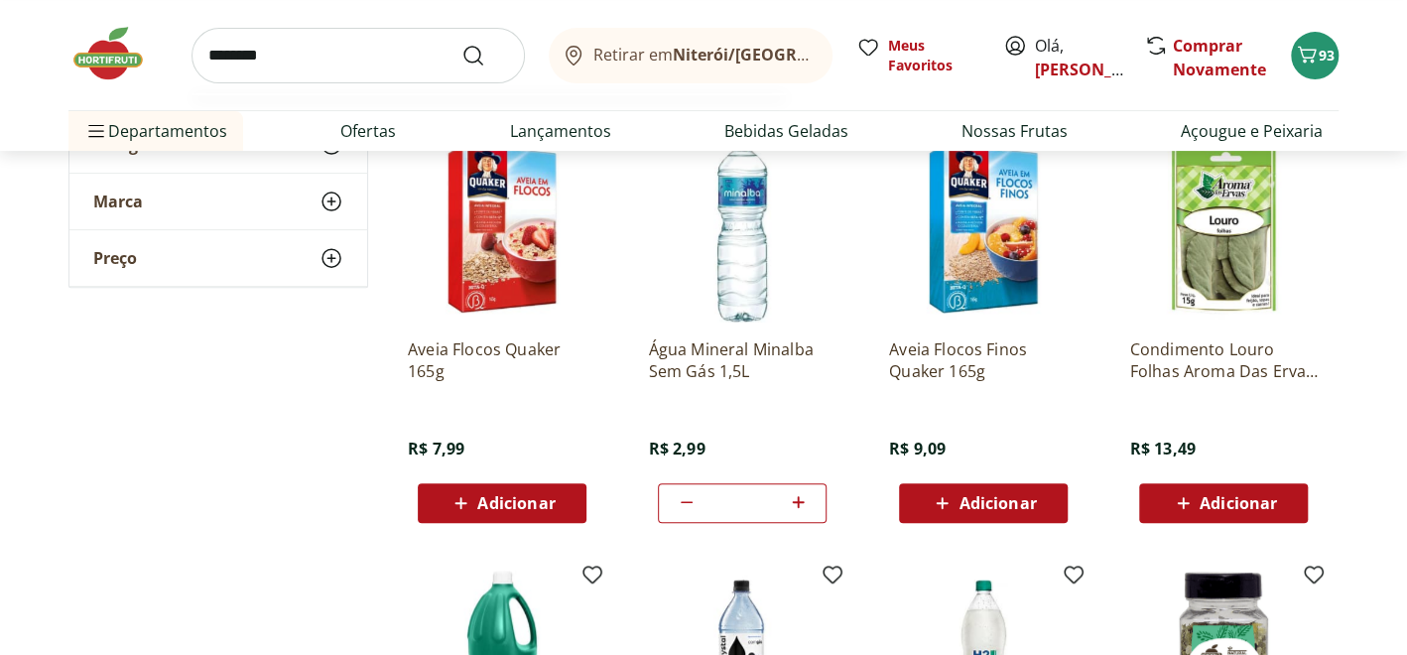
type input "********"
click at [461, 44] on button "Submit Search" at bounding box center [485, 56] width 48 height 24
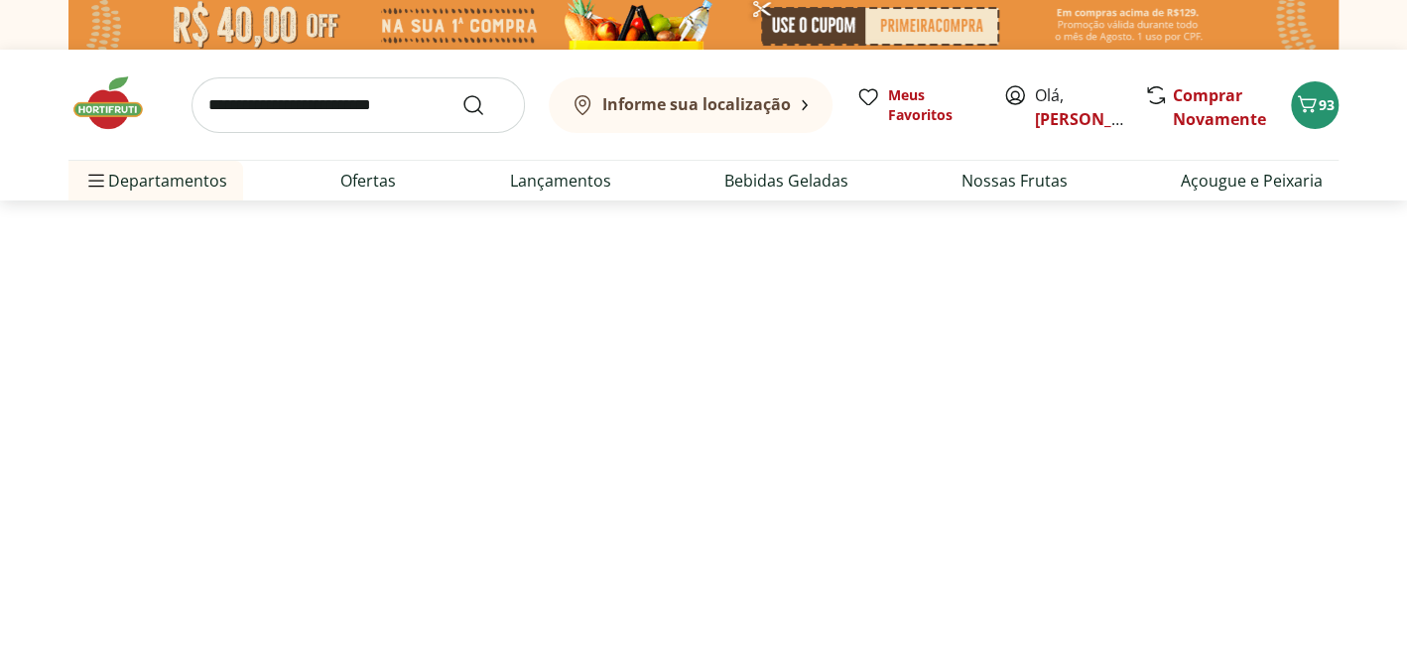
select select "**********"
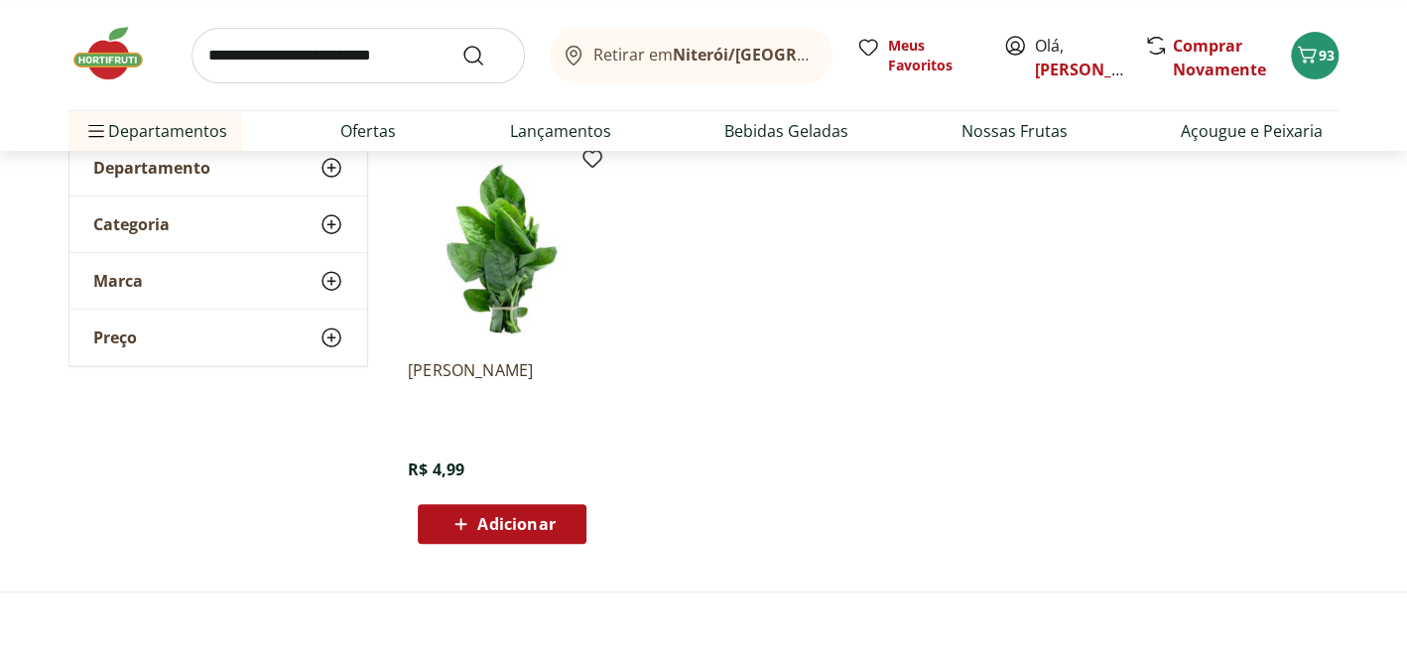
scroll to position [297, 0]
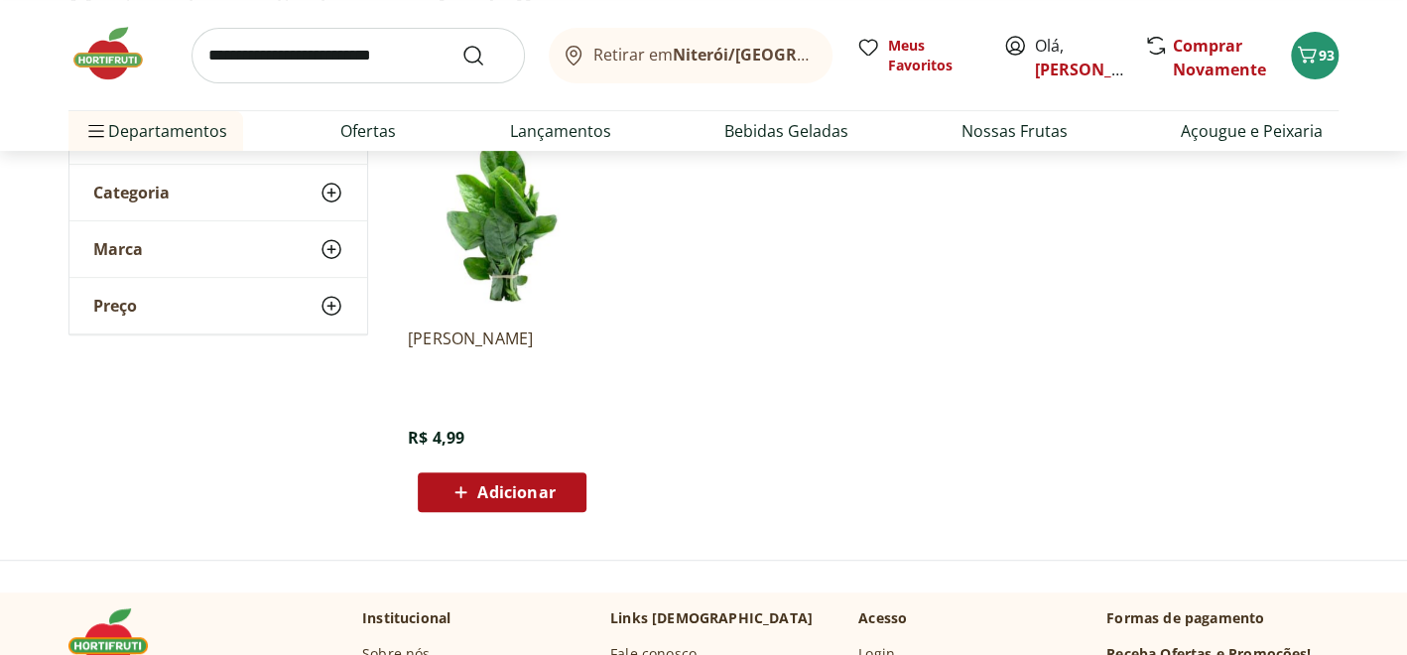
click at [525, 491] on span "Adicionar" at bounding box center [515, 492] width 77 height 16
click at [421, 52] on input "search" at bounding box center [357, 56] width 333 height 56
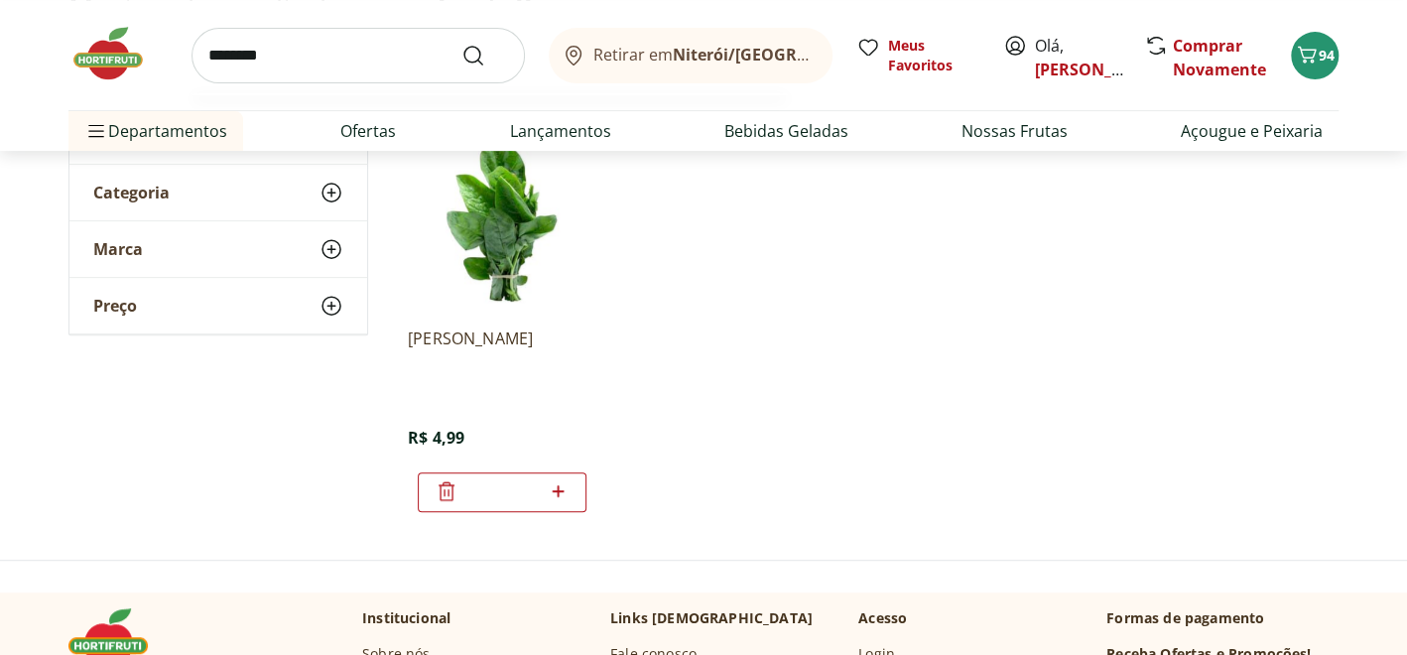
type input "********"
click at [461, 44] on button "Submit Search" at bounding box center [485, 56] width 48 height 24
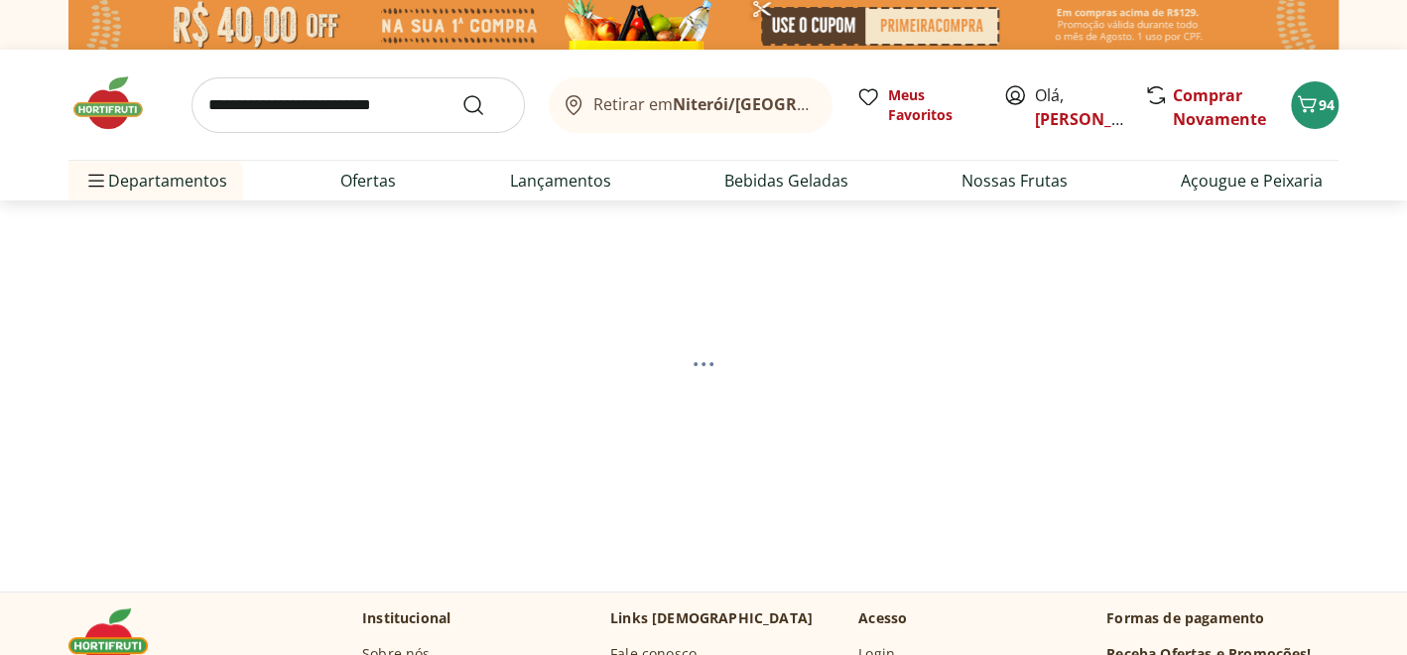
select select "**********"
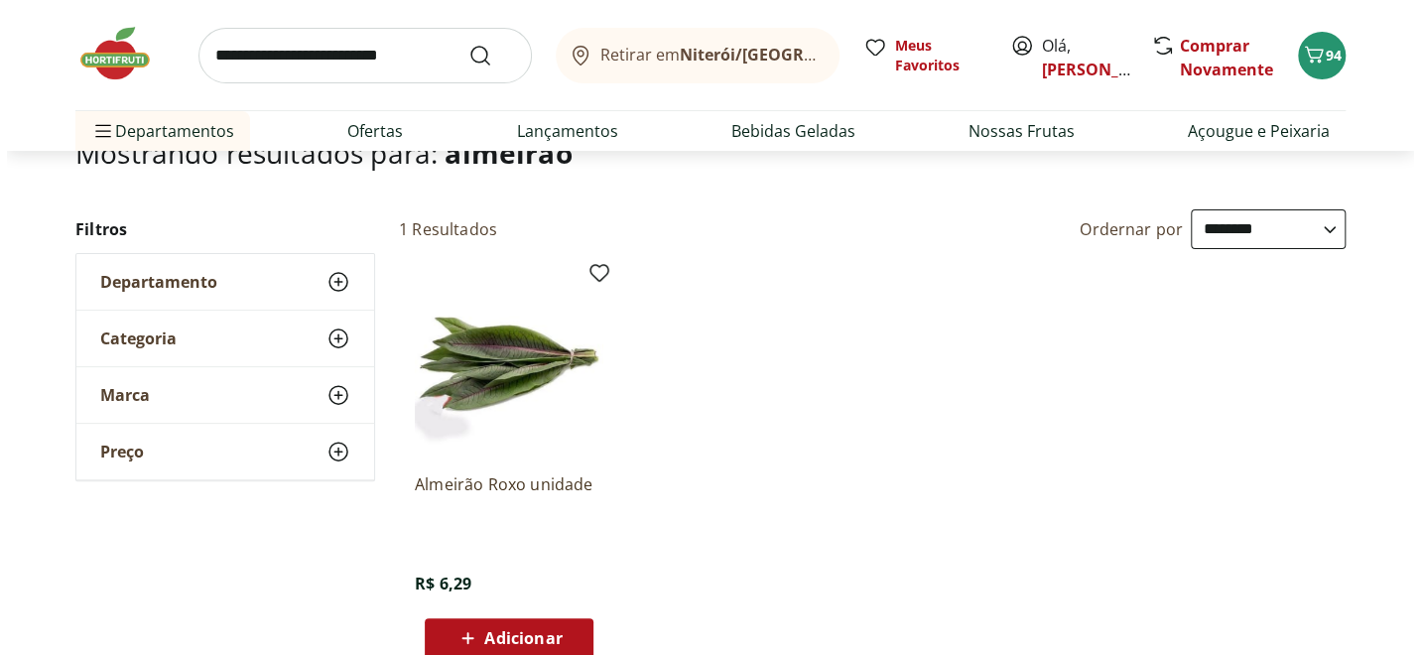
scroll to position [198, 0]
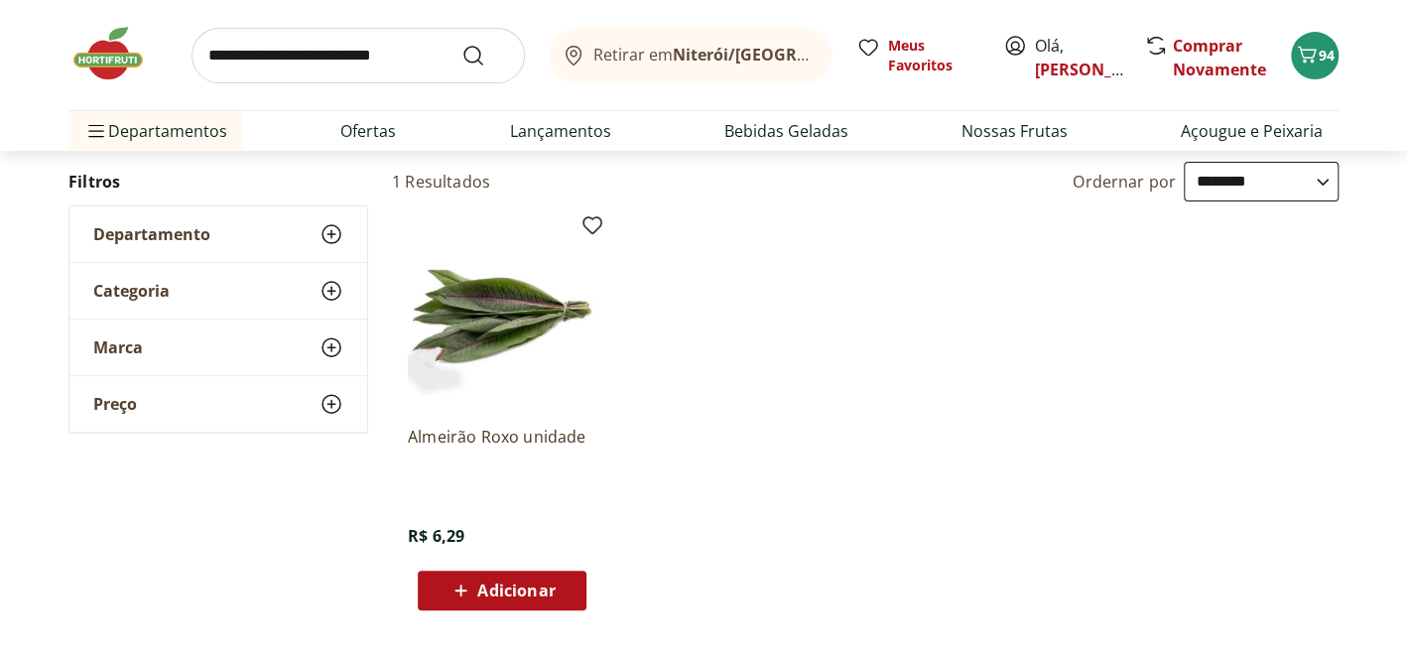
click at [521, 590] on span "Adicionar" at bounding box center [515, 590] width 77 height 16
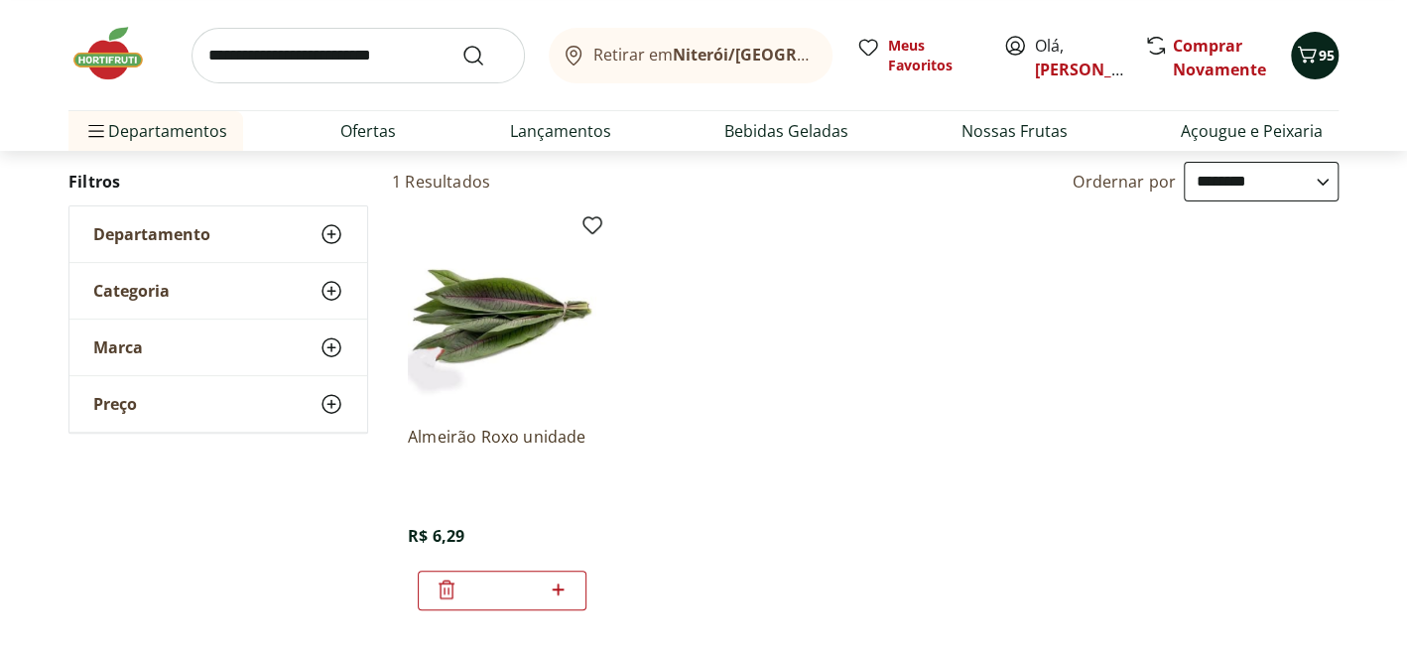
click at [1320, 69] on div "95" at bounding box center [1314, 56] width 16 height 32
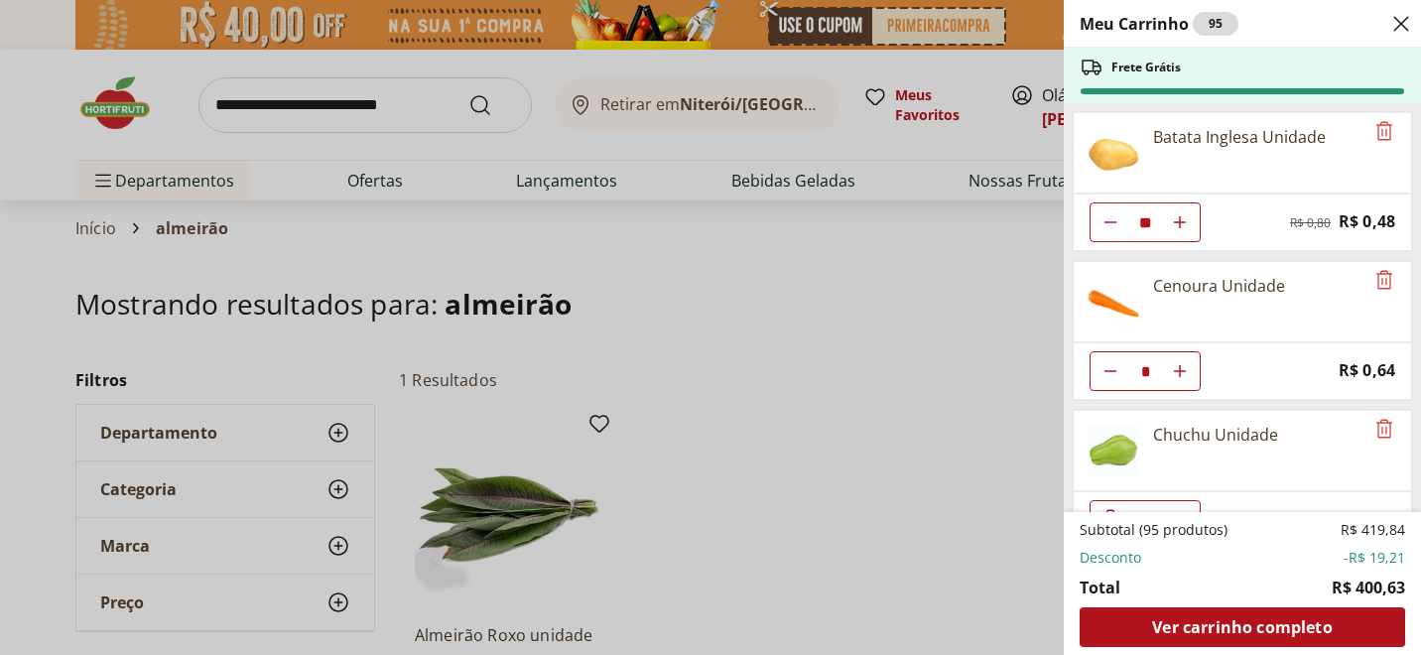
select select "**********"
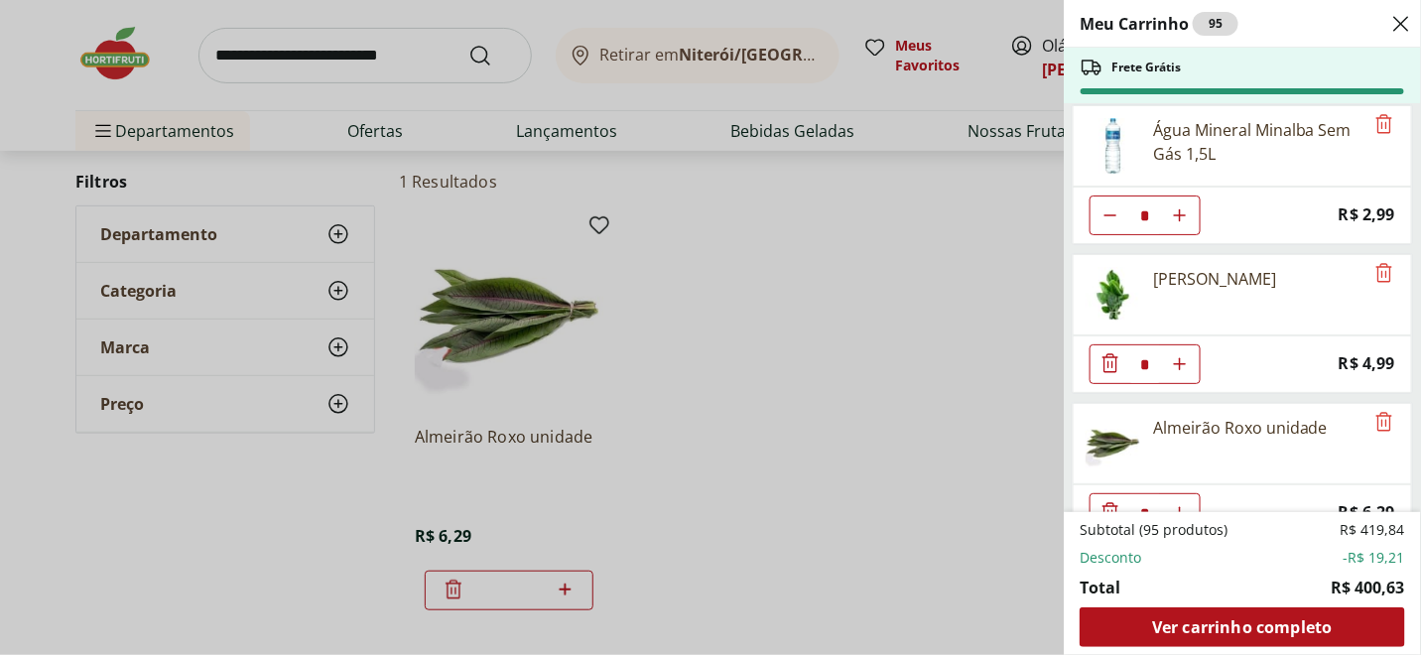
scroll to position [3133, 0]
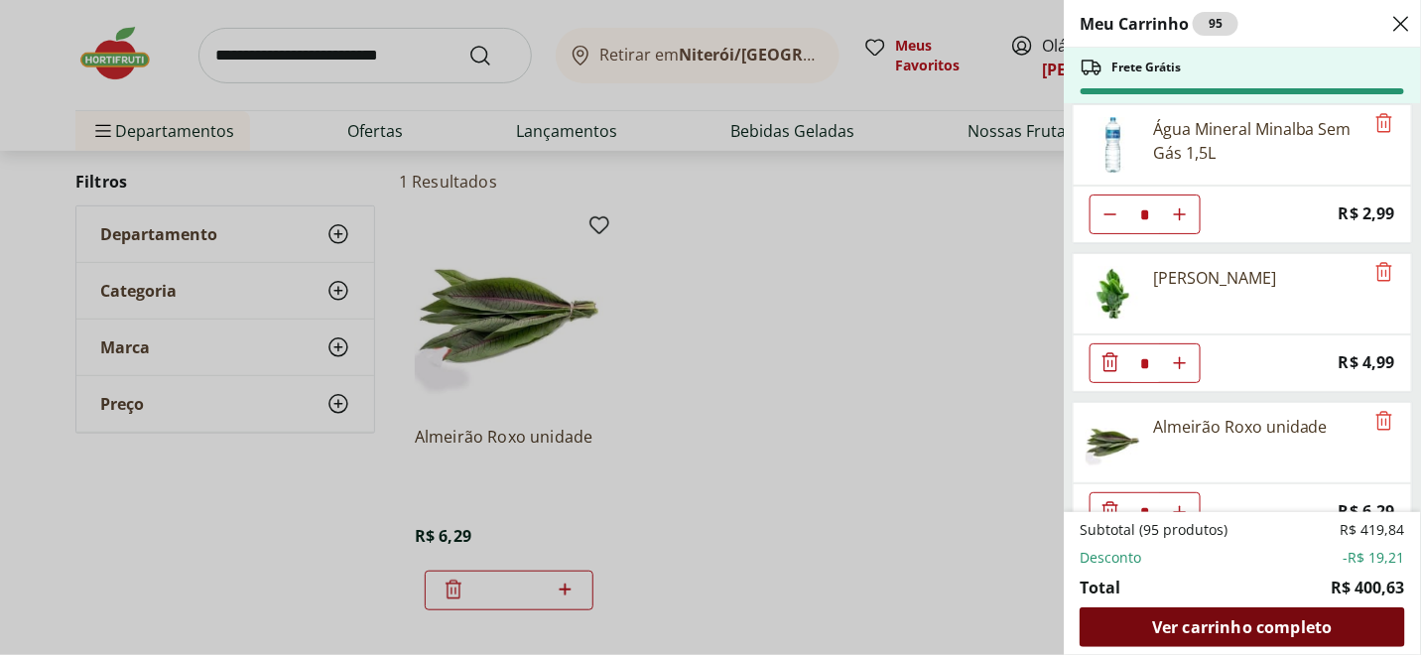
click at [1249, 619] on span "Ver carrinho completo" at bounding box center [1242, 627] width 180 height 16
